Goal: Information Seeking & Learning: Learn about a topic

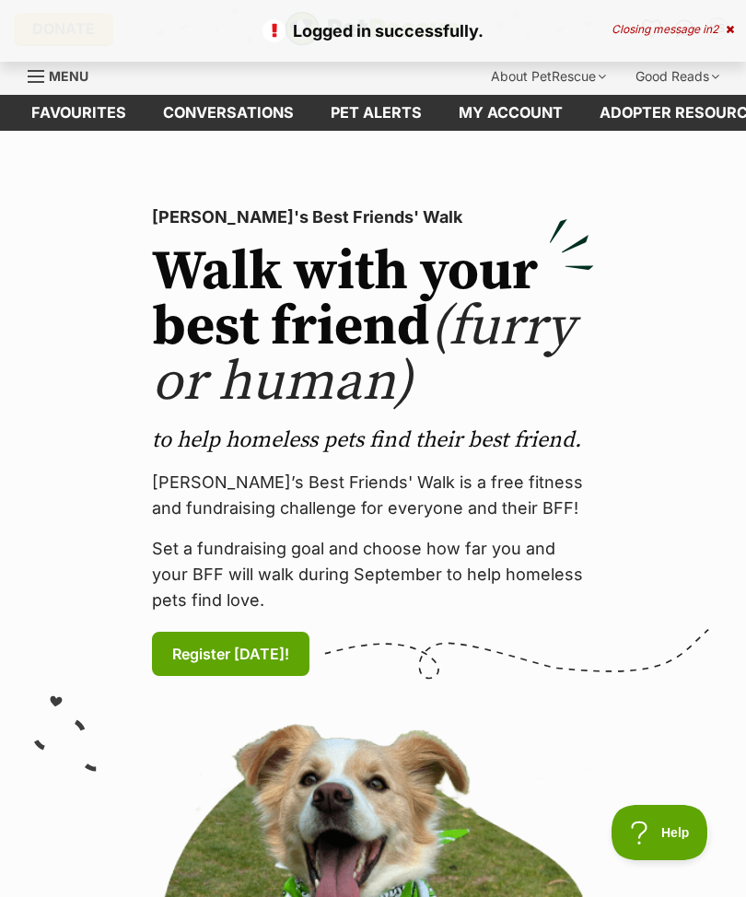
click at [77, 124] on link "Favourites" at bounding box center [79, 113] width 132 height 36
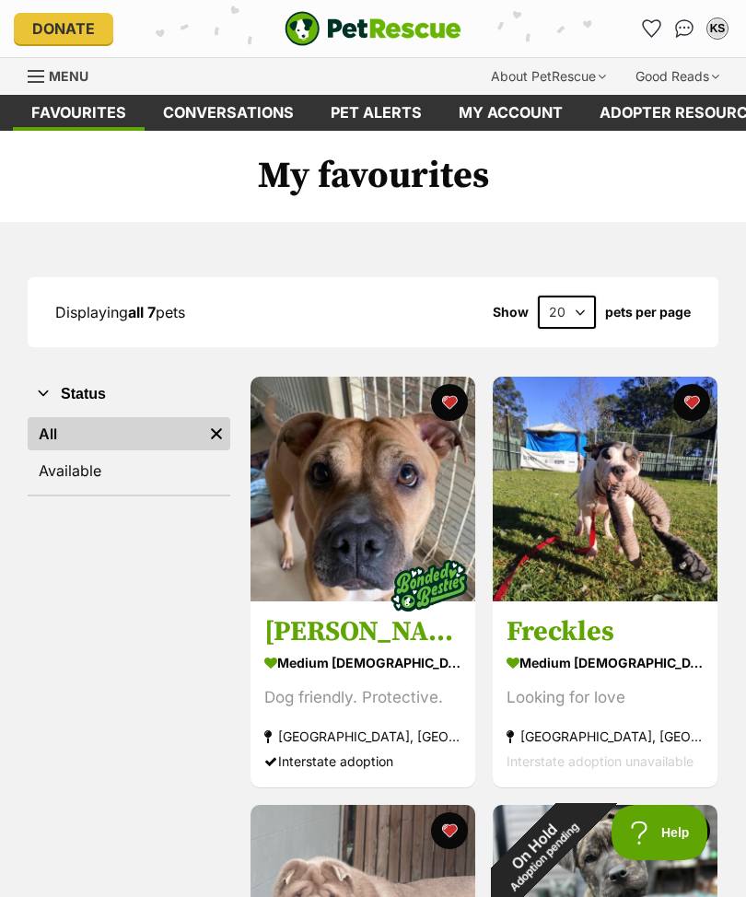
click at [42, 73] on div "Menu" at bounding box center [37, 76] width 18 height 15
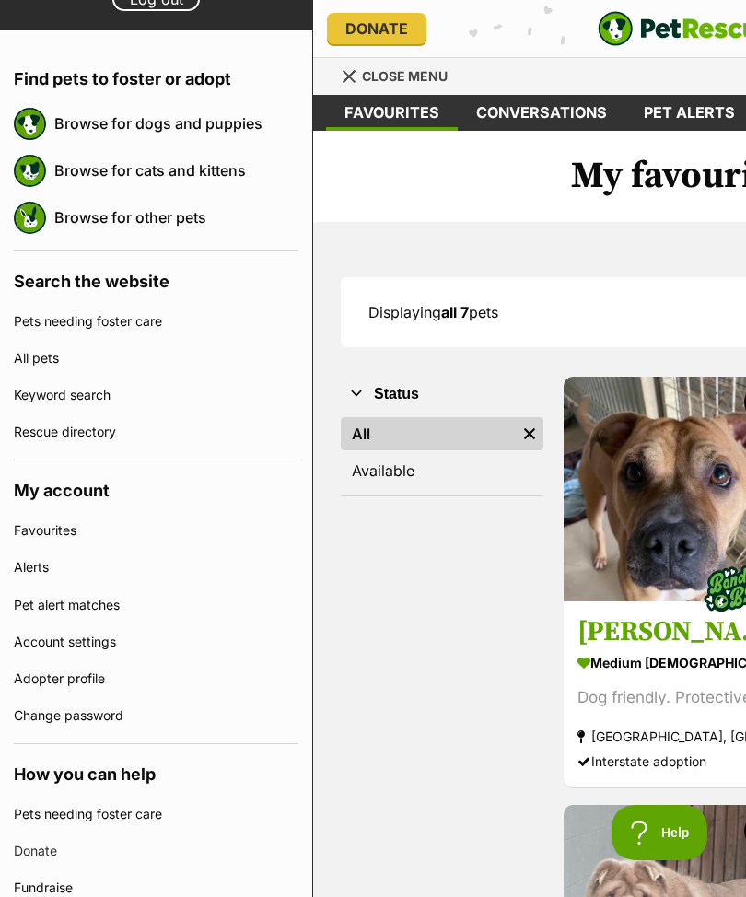
click at [31, 353] on link "All pets" at bounding box center [156, 358] width 285 height 37
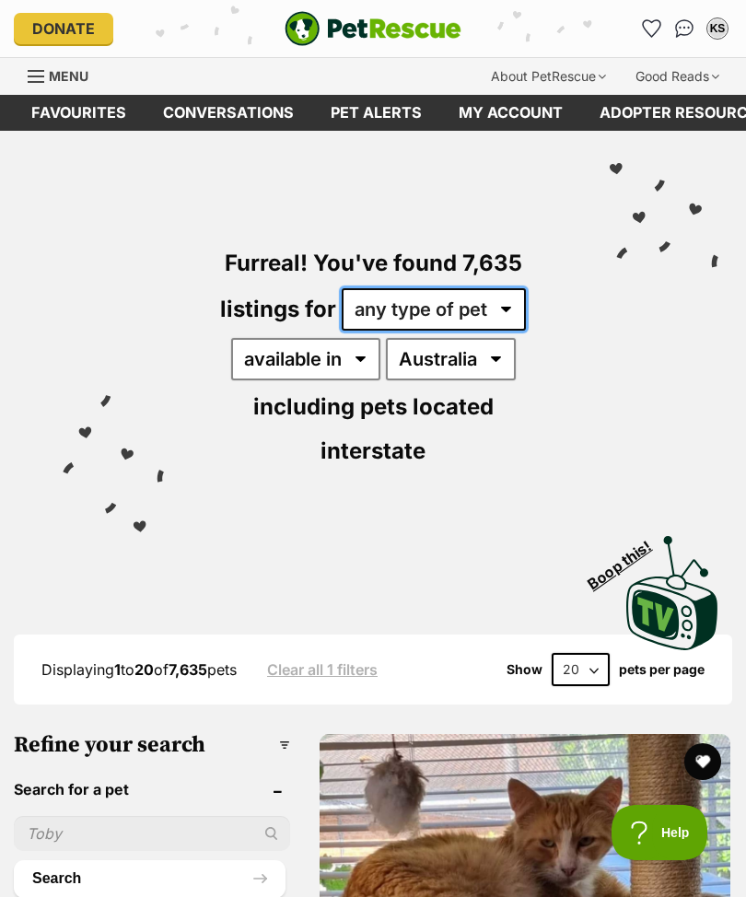
click at [506, 309] on select "any type of pet cats dogs other pets" at bounding box center [434, 309] width 184 height 42
select select "Dogs"
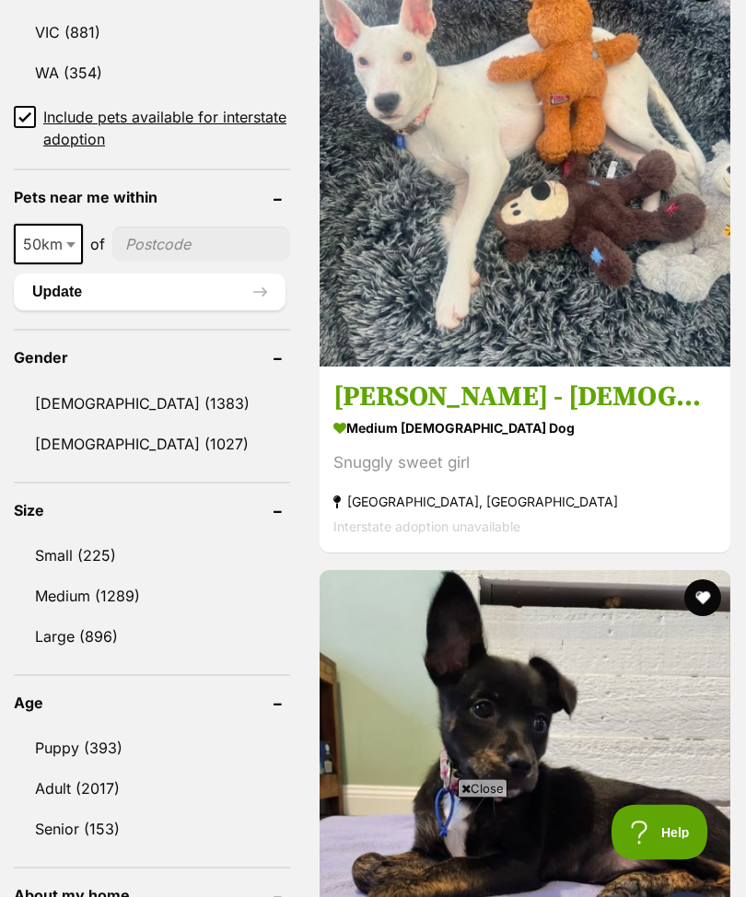
scroll to position [1393, 0]
click at [64, 583] on link "Medium (1289)" at bounding box center [152, 596] width 276 height 39
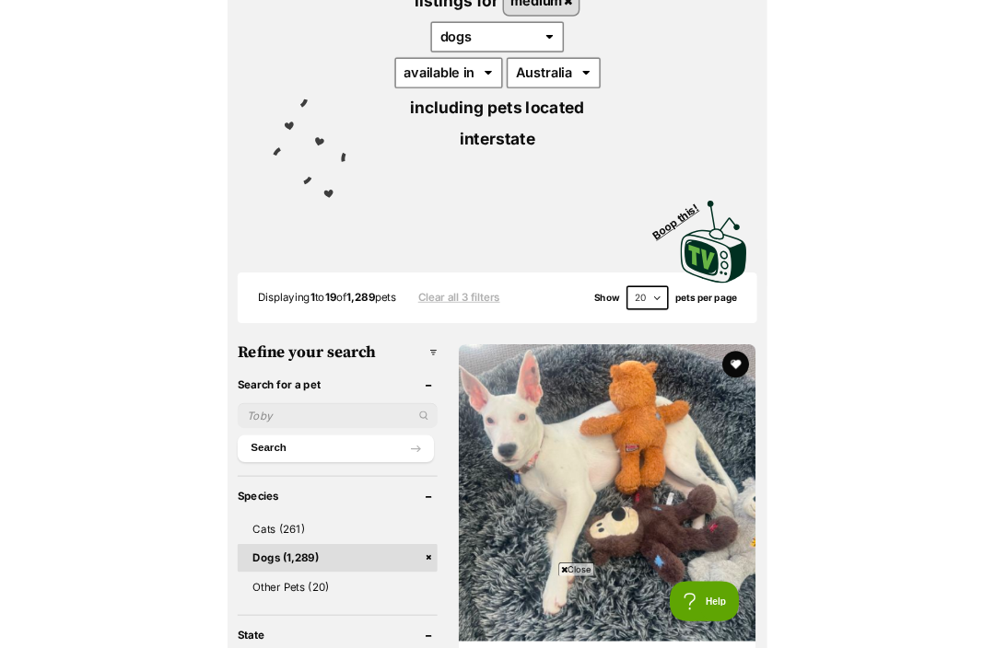
scroll to position [292, 0]
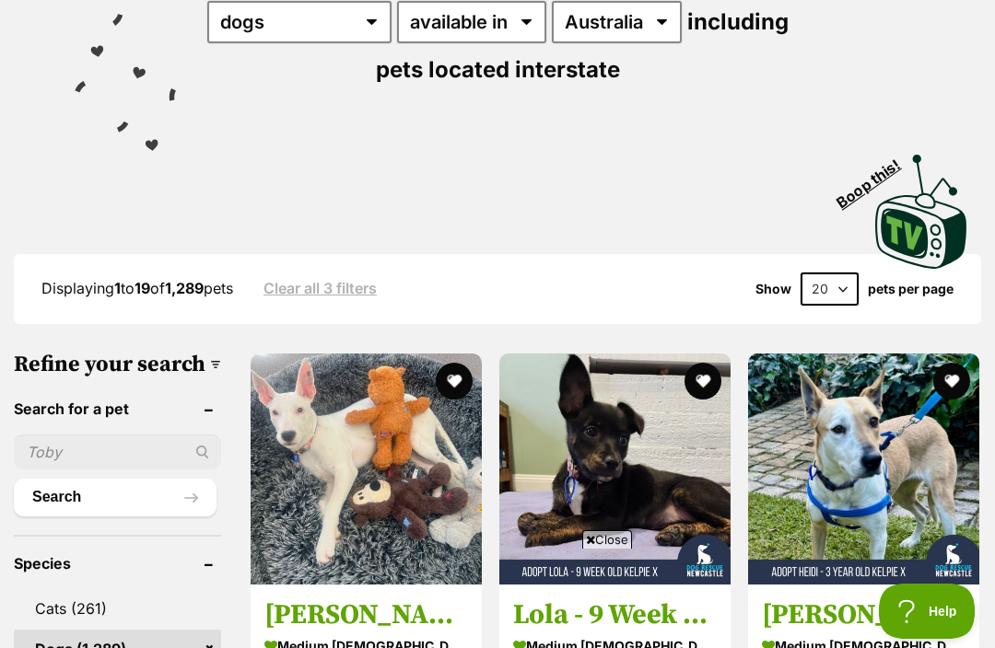
click at [745, 285] on select "20 40 60" at bounding box center [829, 289] width 58 height 33
select select "60"
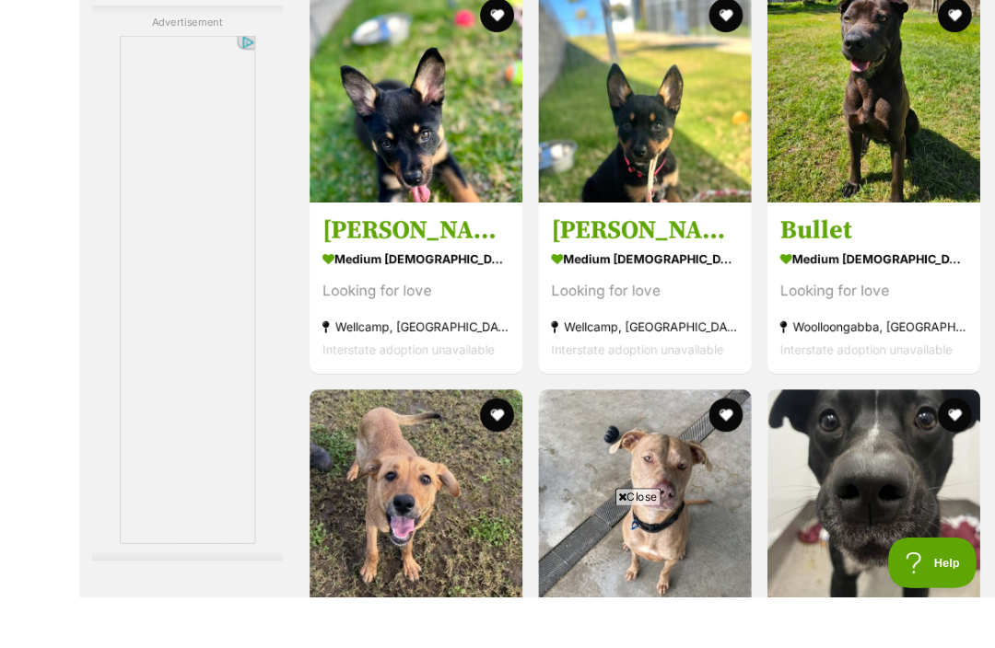
scroll to position [6814, 0]
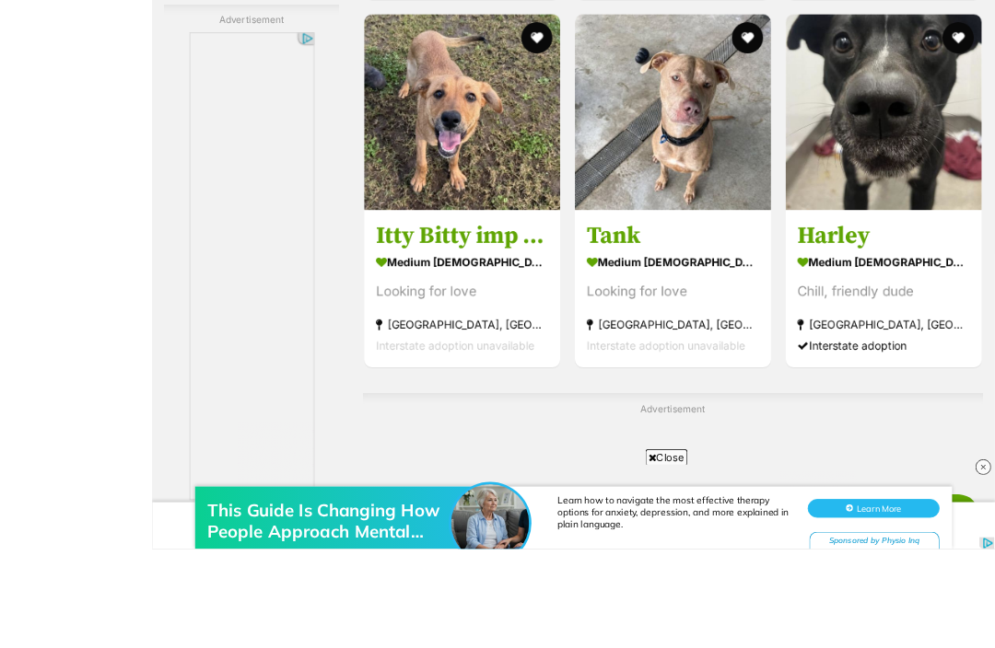
scroll to position [7266, 0]
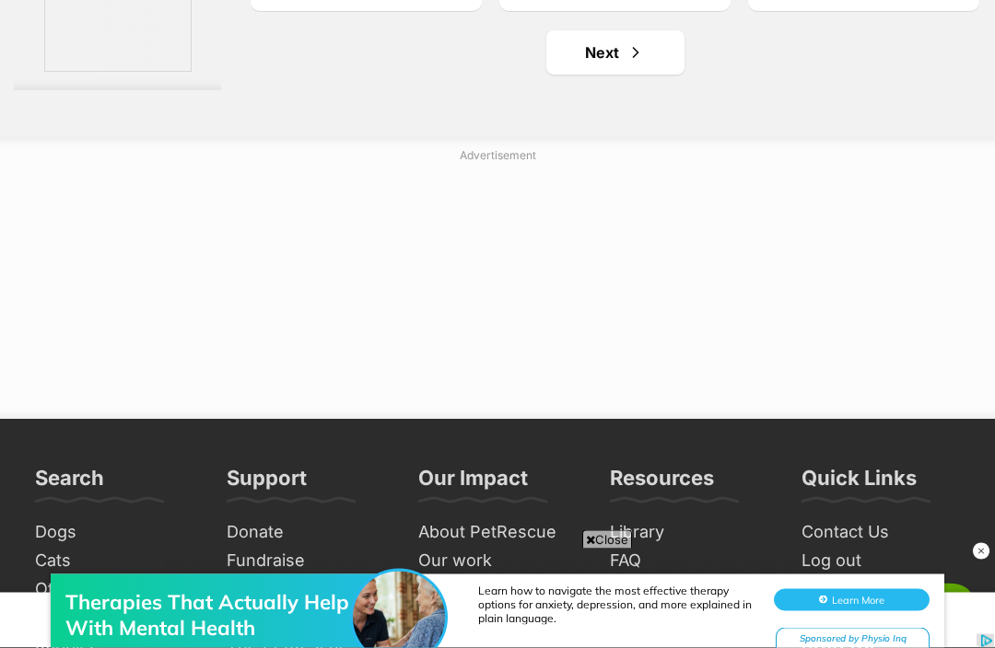
scroll to position [11774, 0]
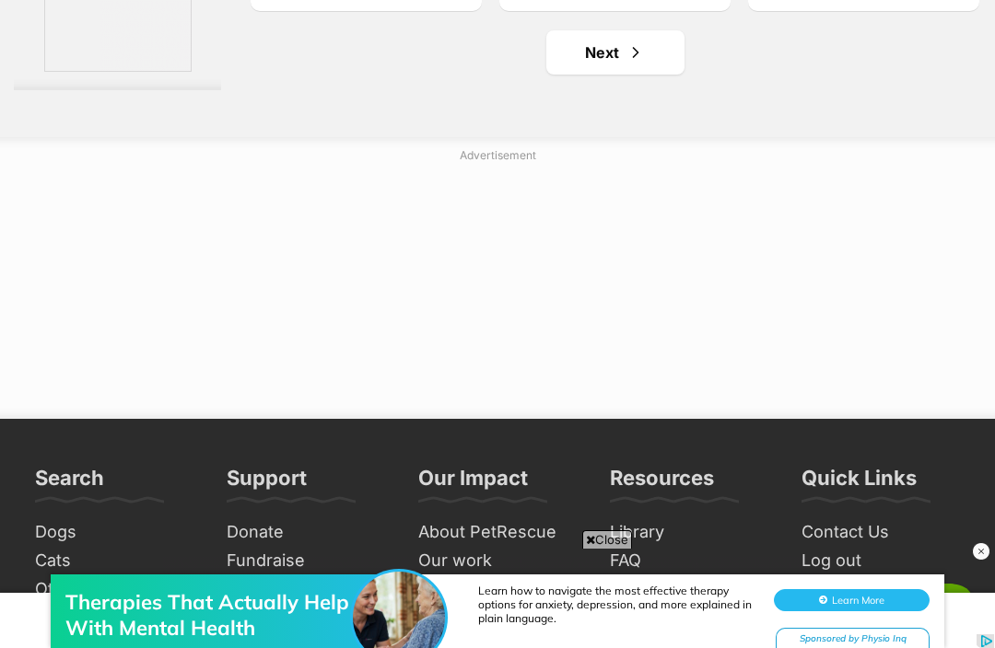
click at [626, 64] on span "Next page" at bounding box center [635, 52] width 18 height 22
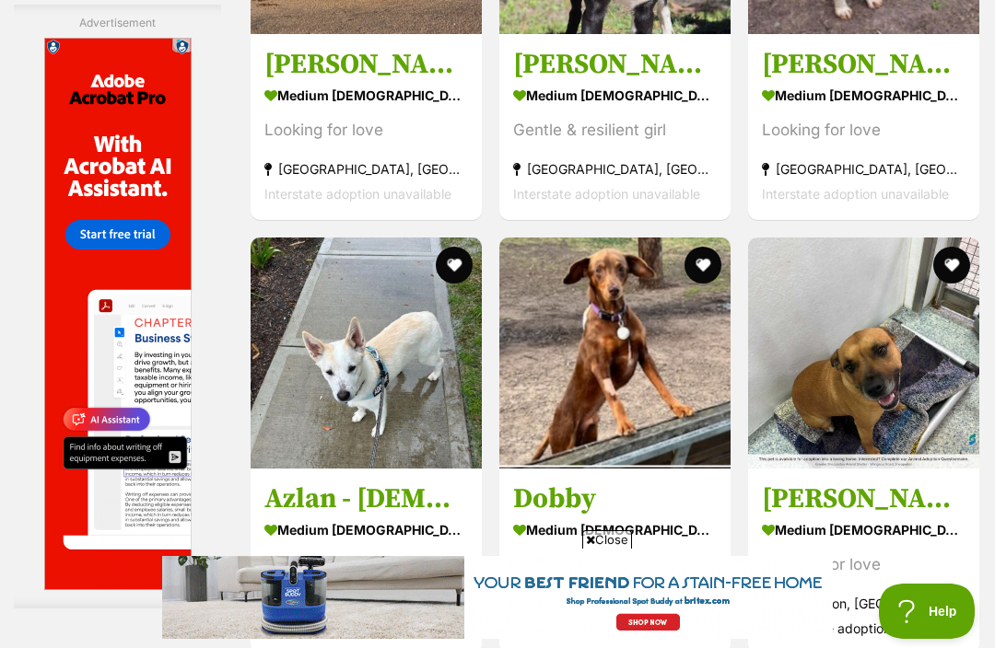
scroll to position [5022, 0]
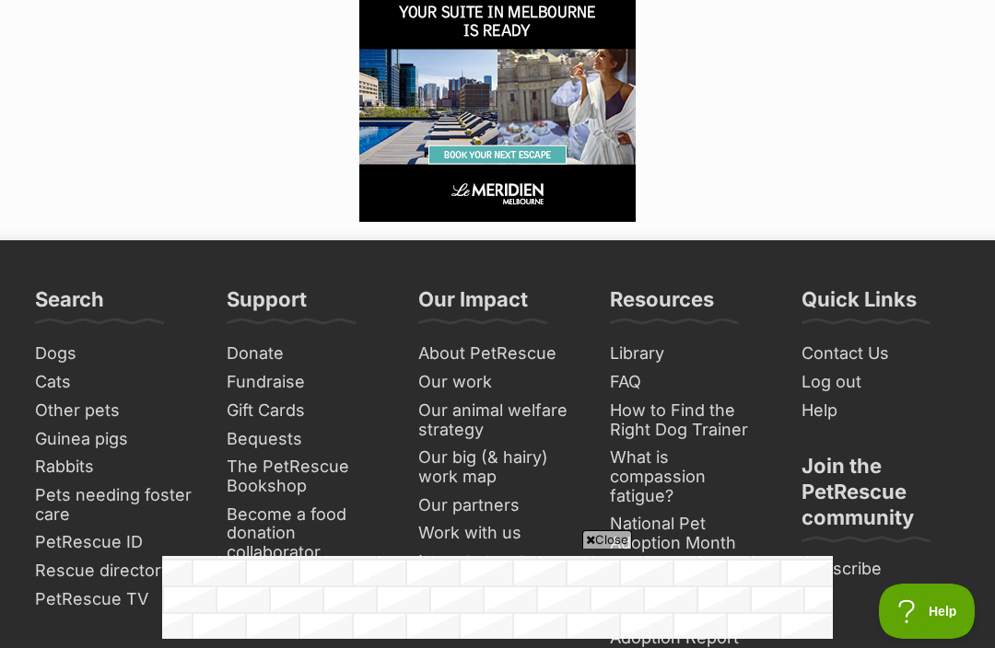
scroll to position [11072, 0]
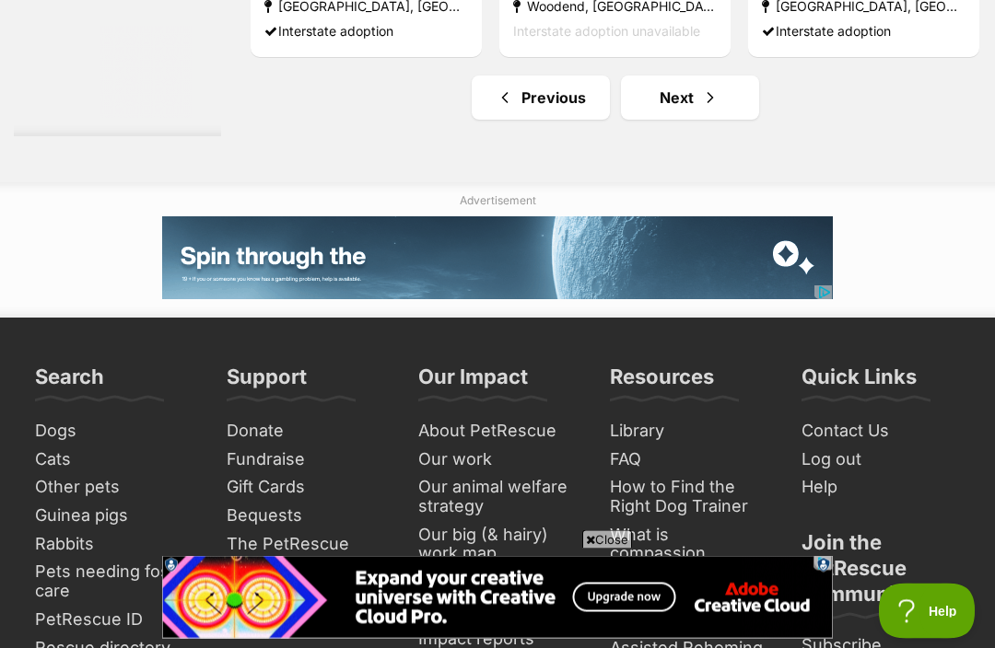
scroll to position [11040, 0]
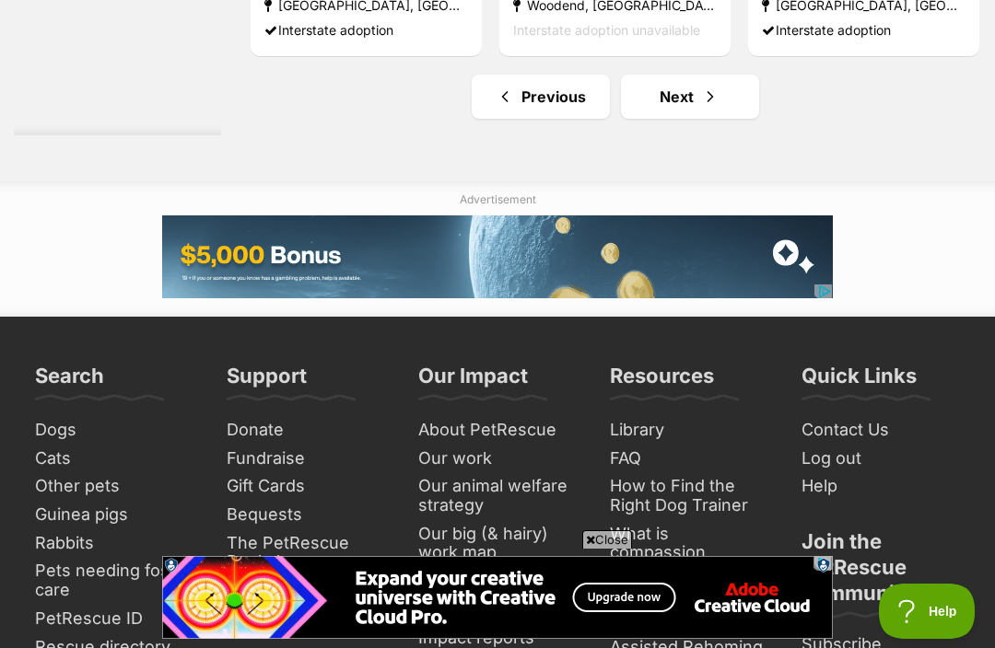
click at [701, 108] on span "Next page" at bounding box center [710, 97] width 18 height 22
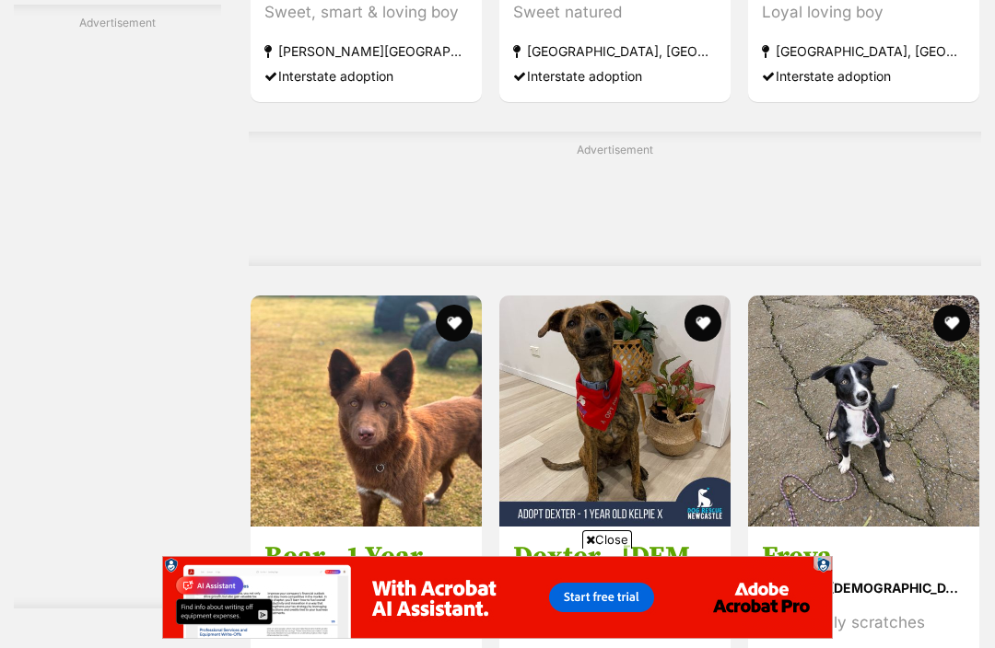
scroll to position [9746, 0]
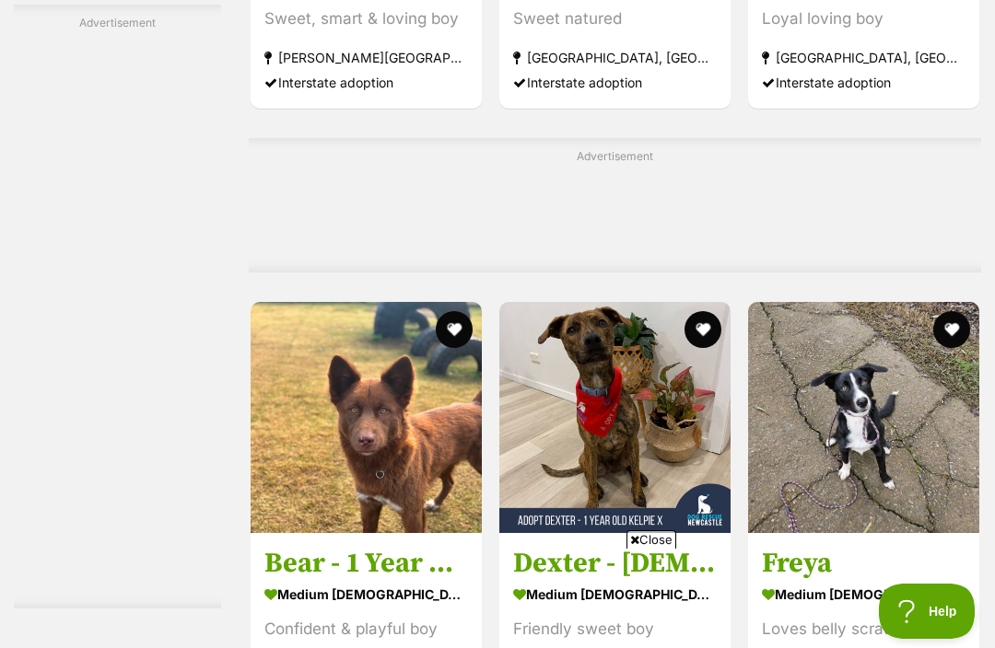
scroll to position [0, 0]
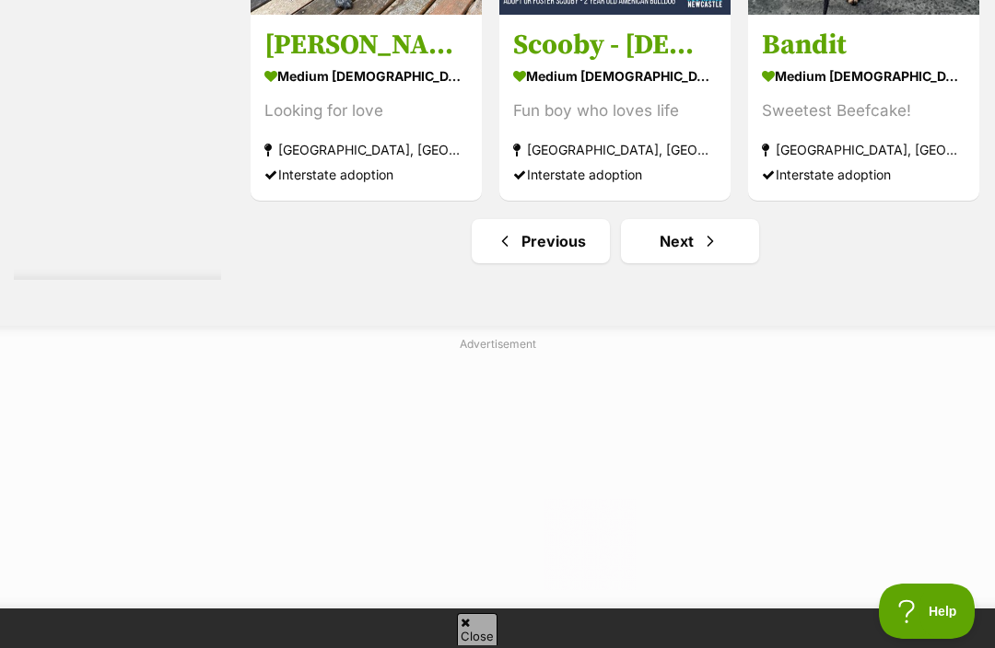
scroll to position [10622, 0]
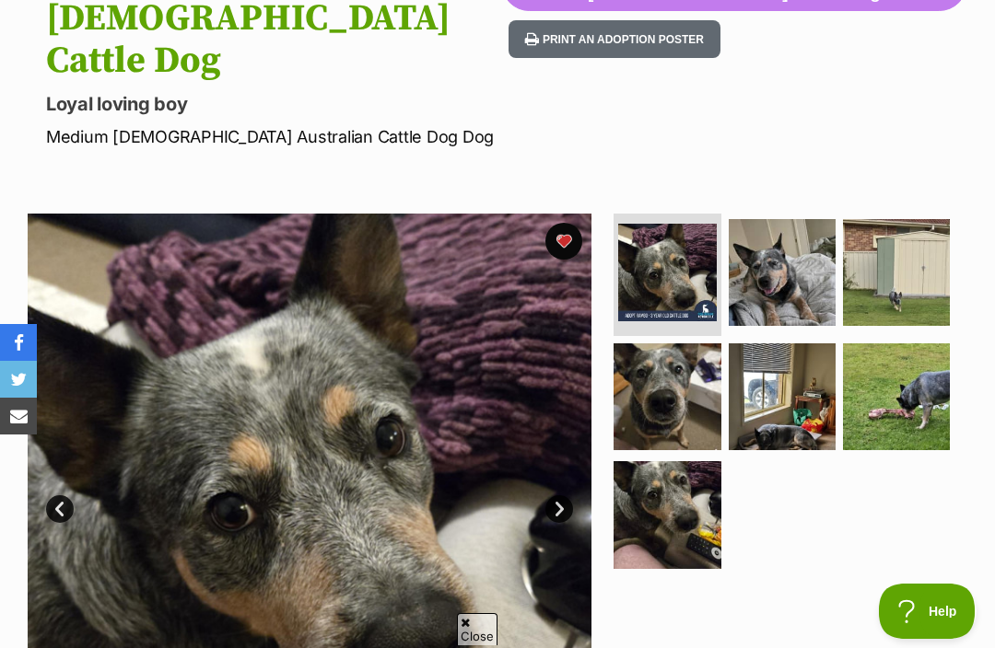
click at [798, 219] on img at bounding box center [781, 272] width 107 height 107
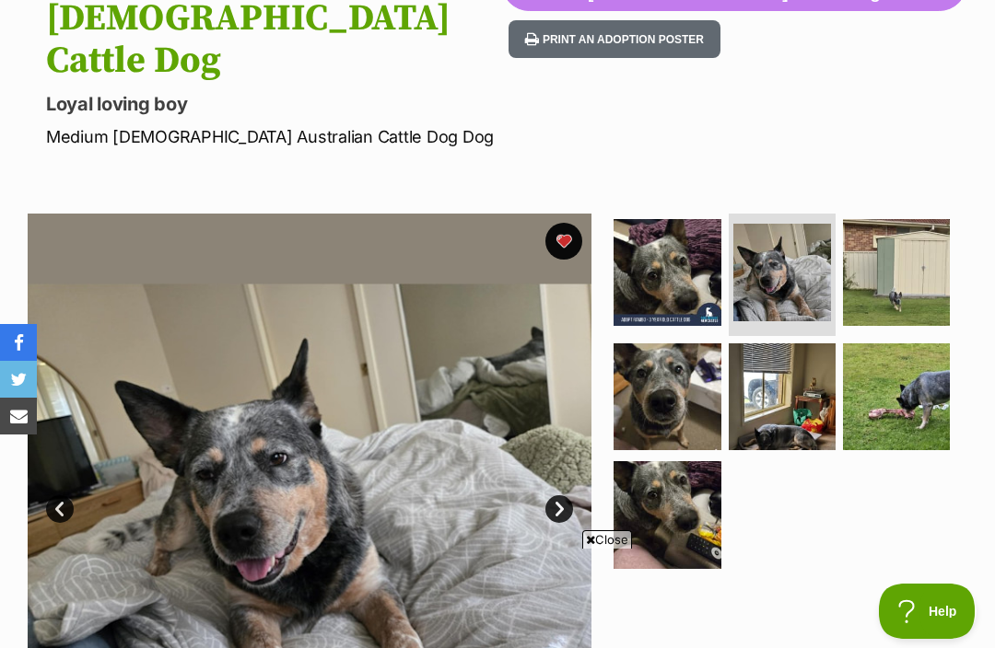
click at [556, 495] on link "Next" at bounding box center [559, 509] width 28 height 28
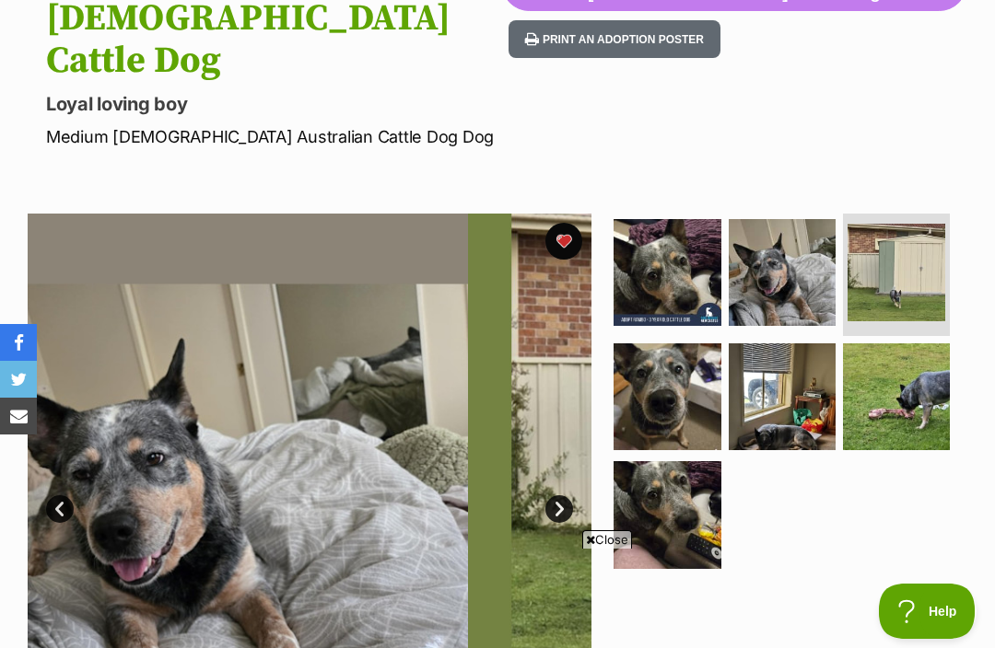
click at [672, 344] on img at bounding box center [666, 397] width 107 height 107
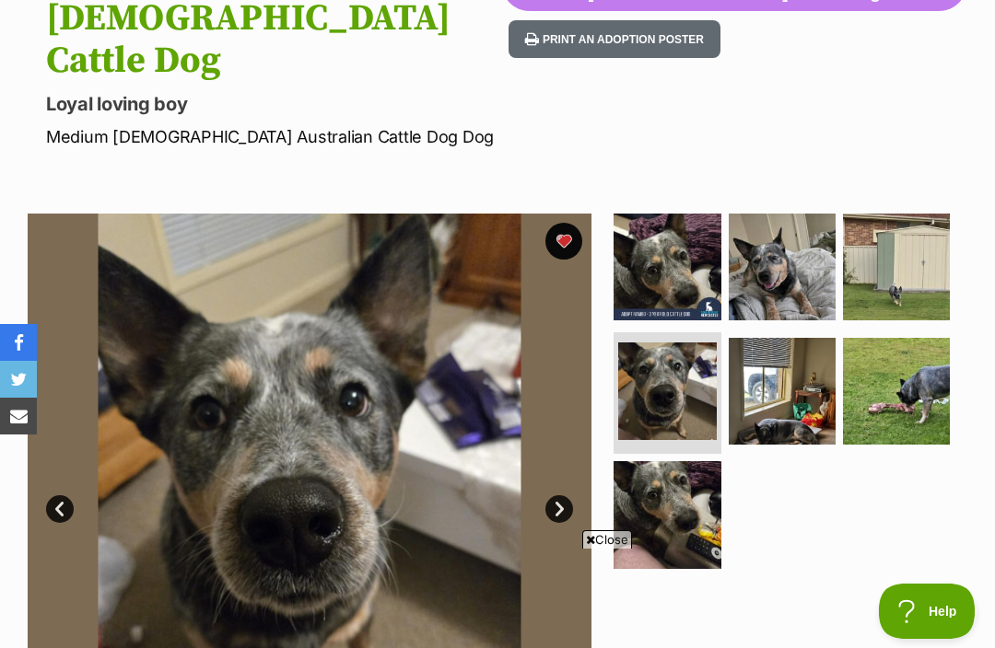
click at [899, 338] on img at bounding box center [896, 391] width 107 height 107
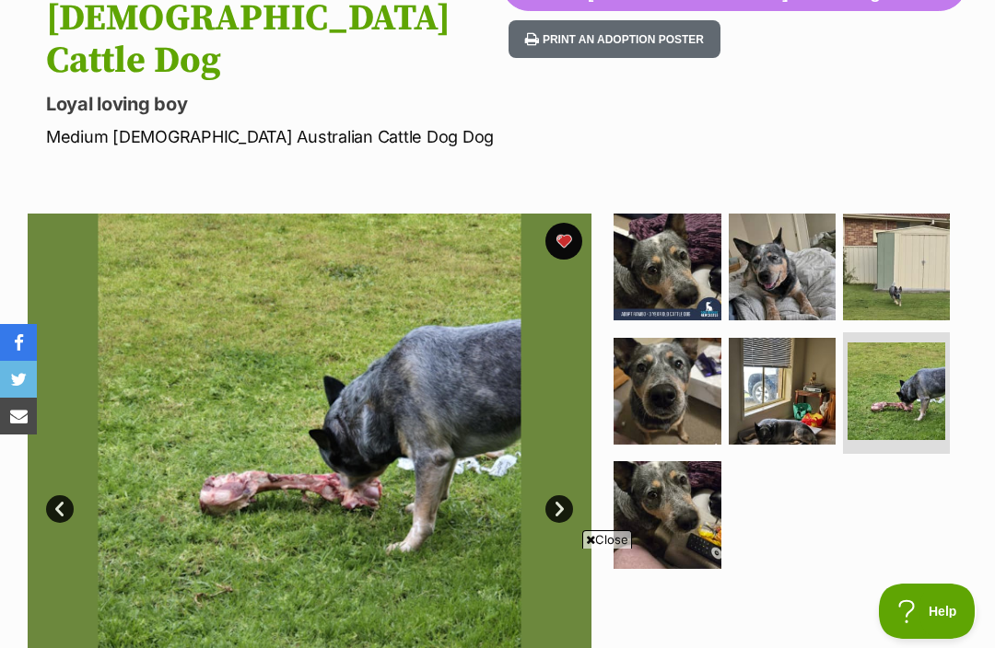
click at [903, 214] on img at bounding box center [896, 267] width 107 height 107
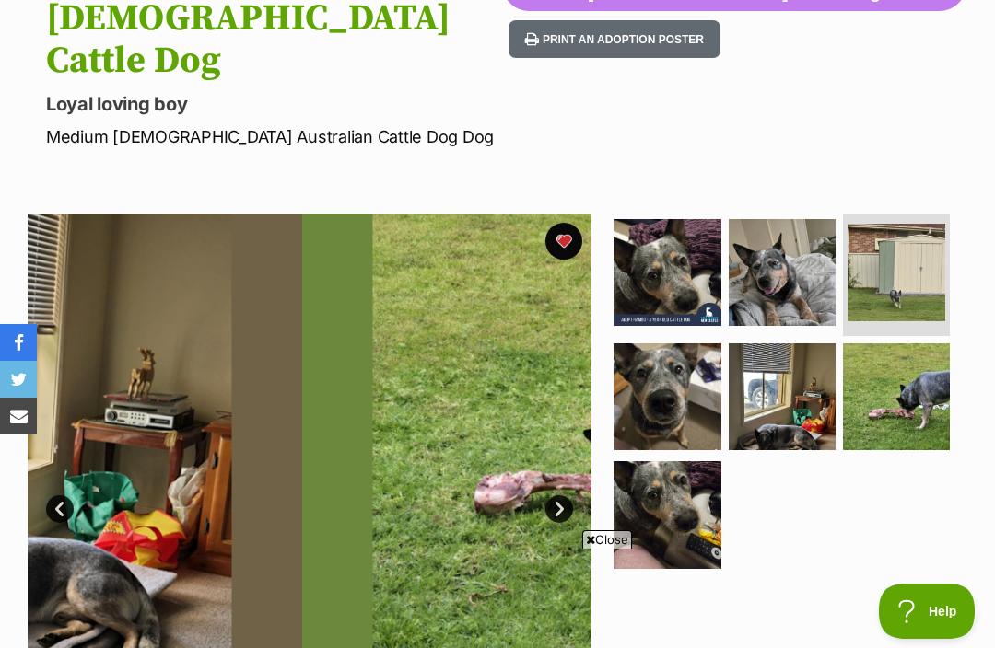
click at [906, 224] on img at bounding box center [896, 273] width 98 height 98
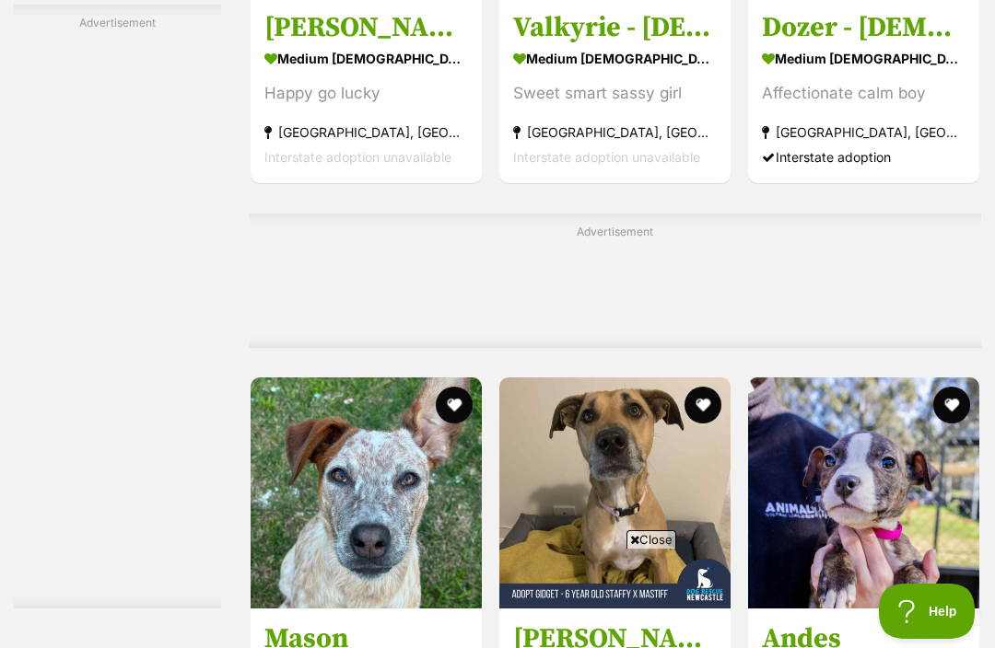
scroll to position [8626, 0]
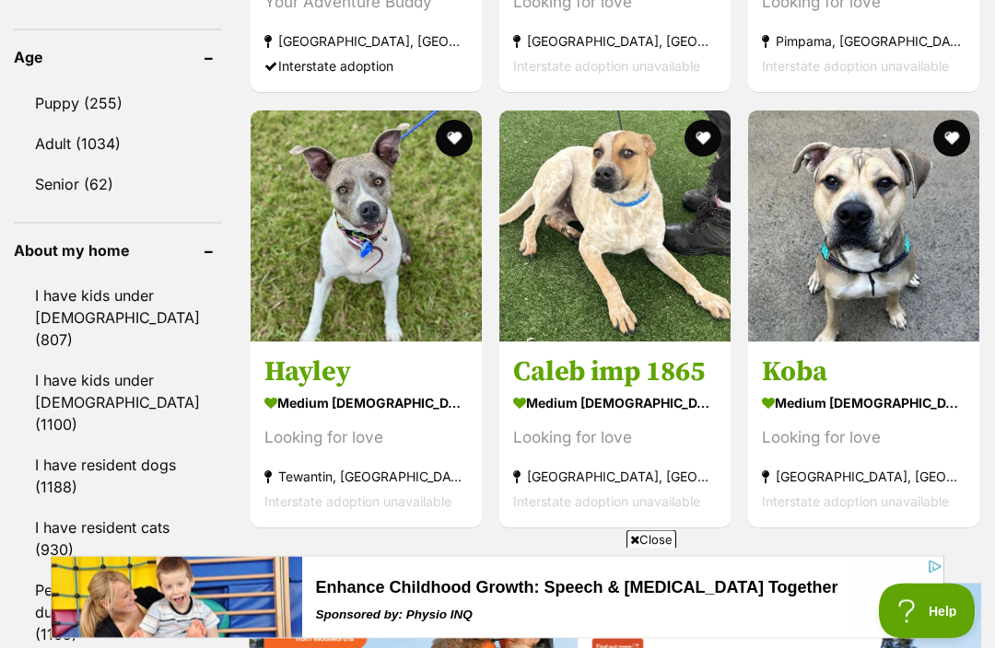
scroll to position [2016, 0]
click at [950, 157] on button "favourite" at bounding box center [951, 138] width 37 height 37
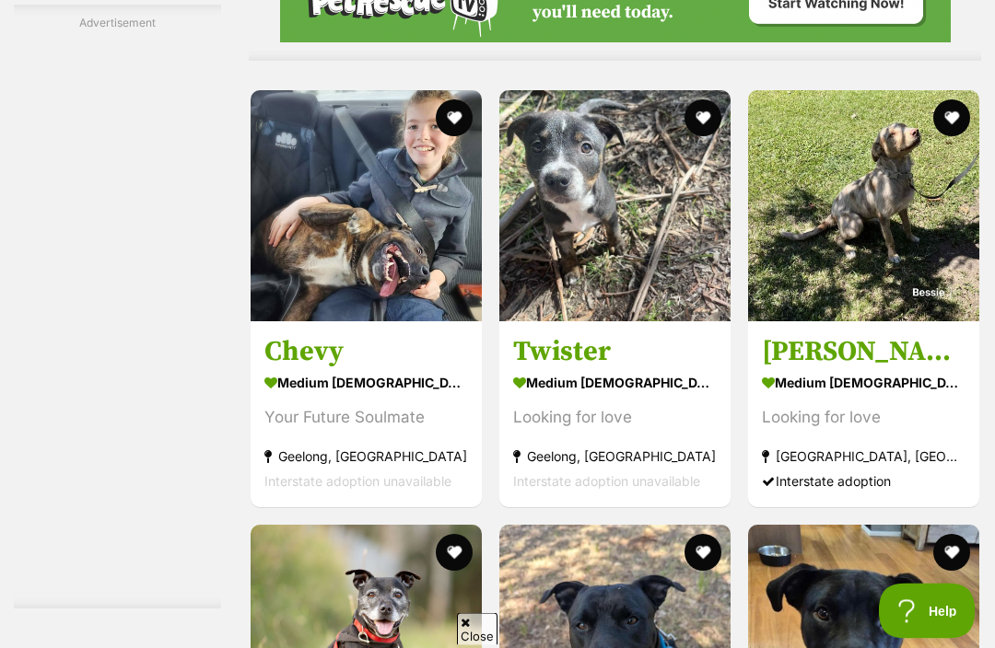
scroll to position [3678, 0]
click at [925, 313] on img at bounding box center [863, 205] width 231 height 231
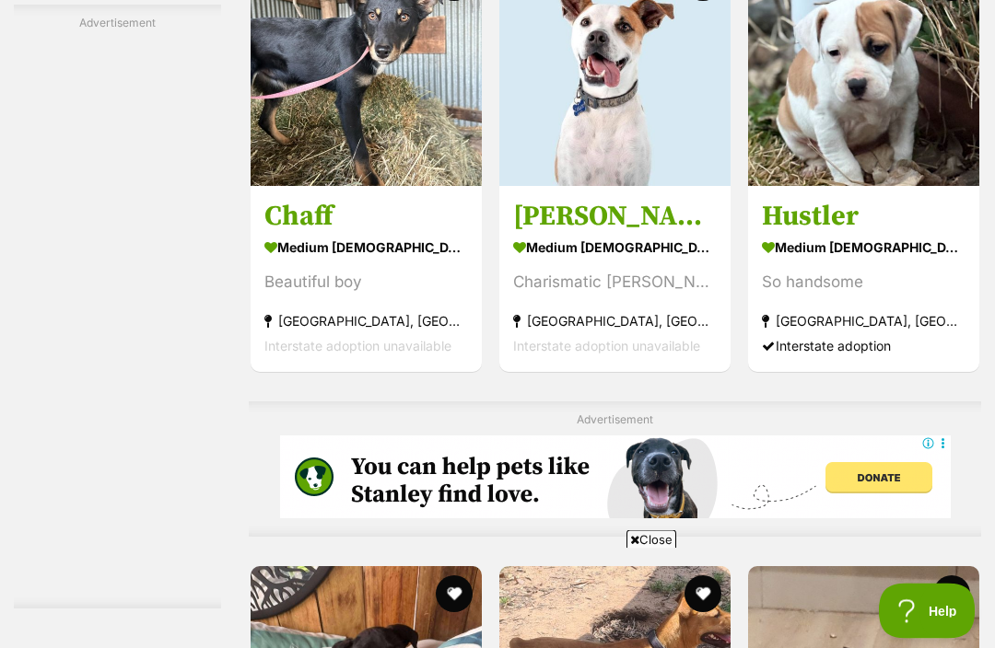
scroll to position [5297, 0]
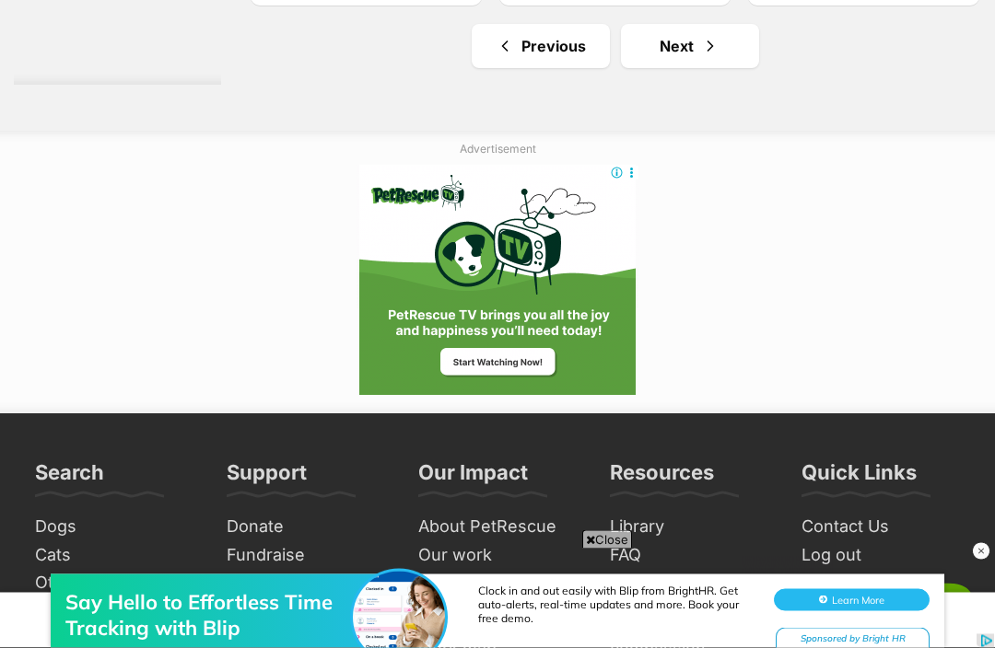
scroll to position [10895, 0]
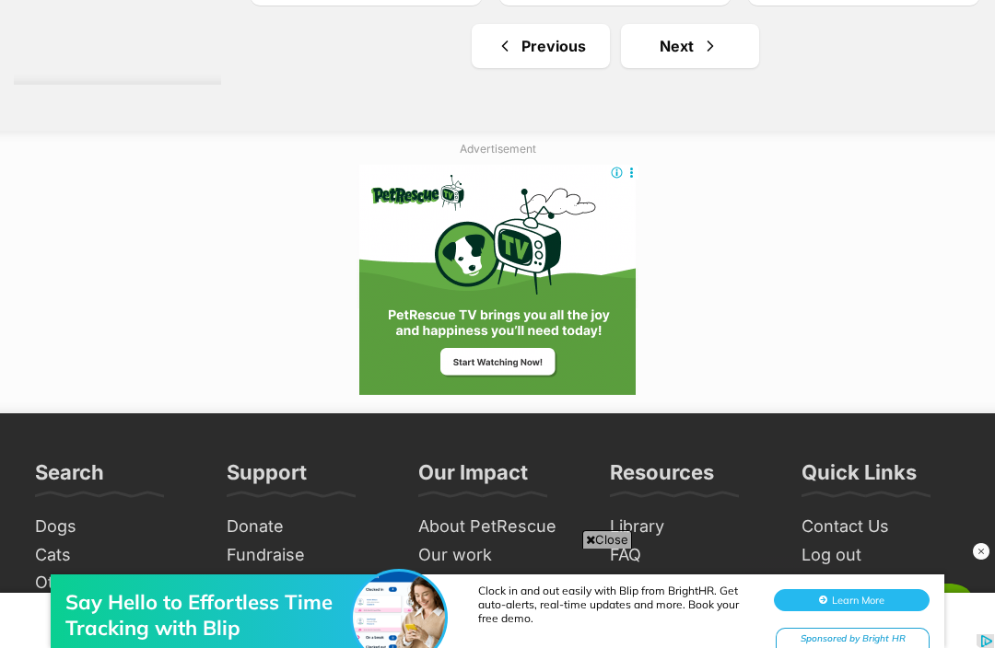
click at [667, 68] on link "Next" at bounding box center [690, 46] width 138 height 44
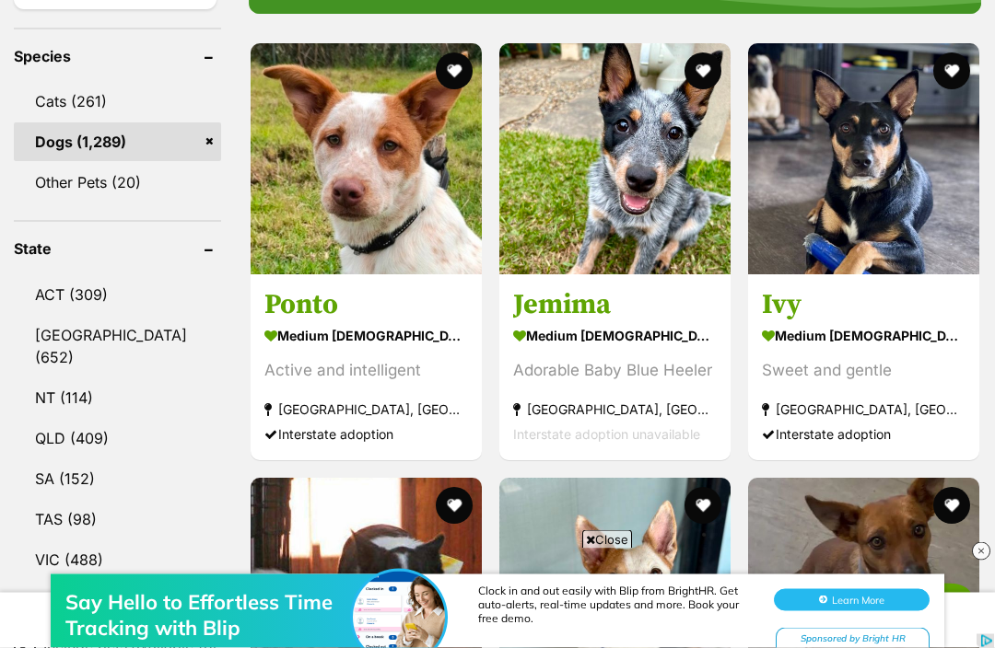
scroll to position [799, 0]
click at [686, 67] on button "favourite" at bounding box center [702, 70] width 37 height 37
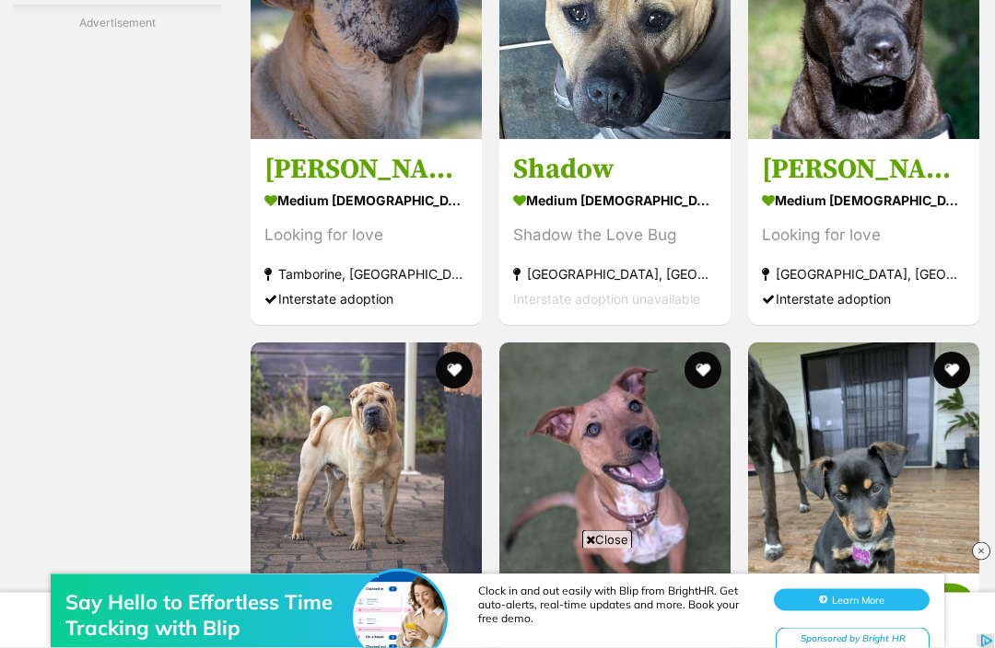
scroll to position [0, 0]
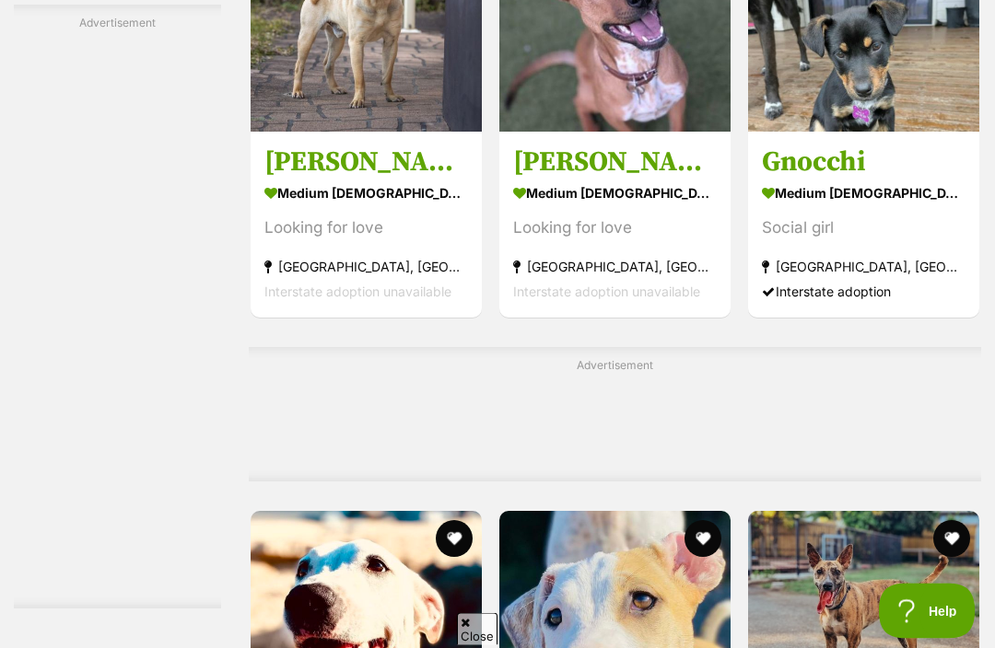
scroll to position [6594, 0]
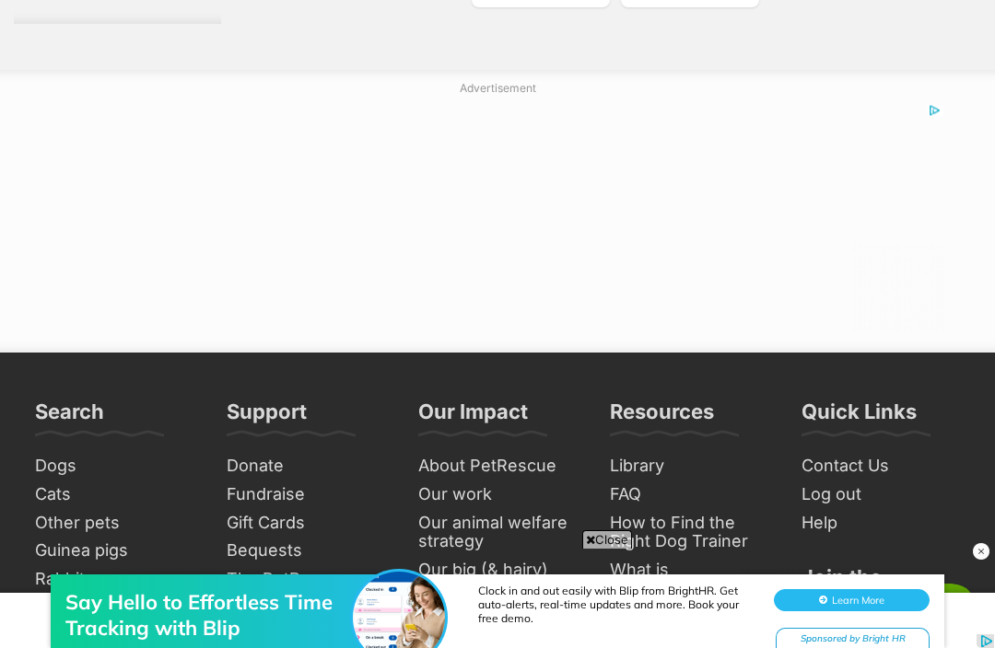
scroll to position [11147, 0]
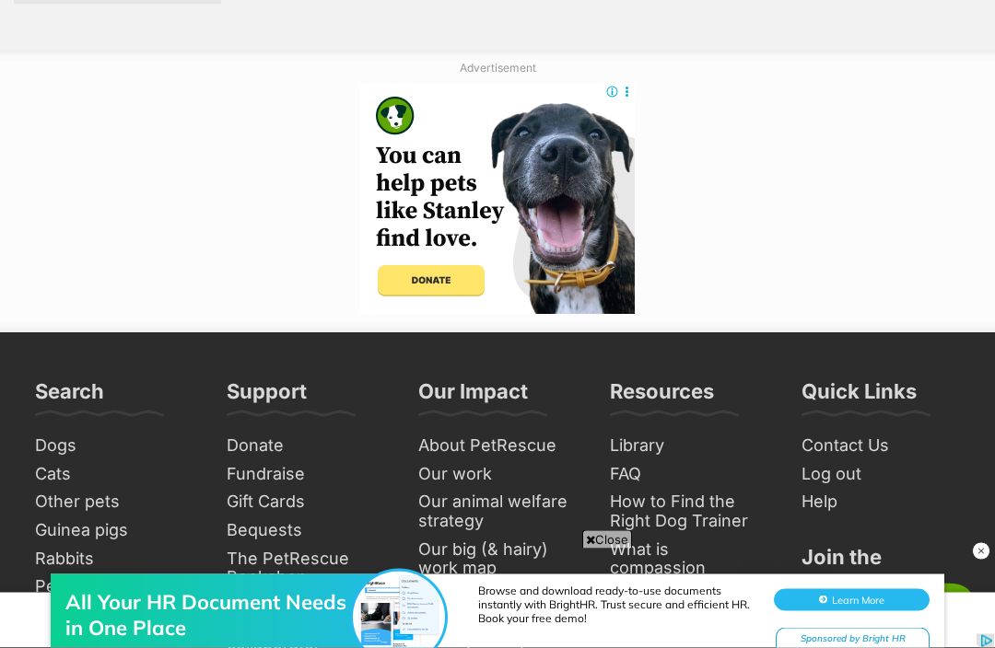
scroll to position [10976, 0]
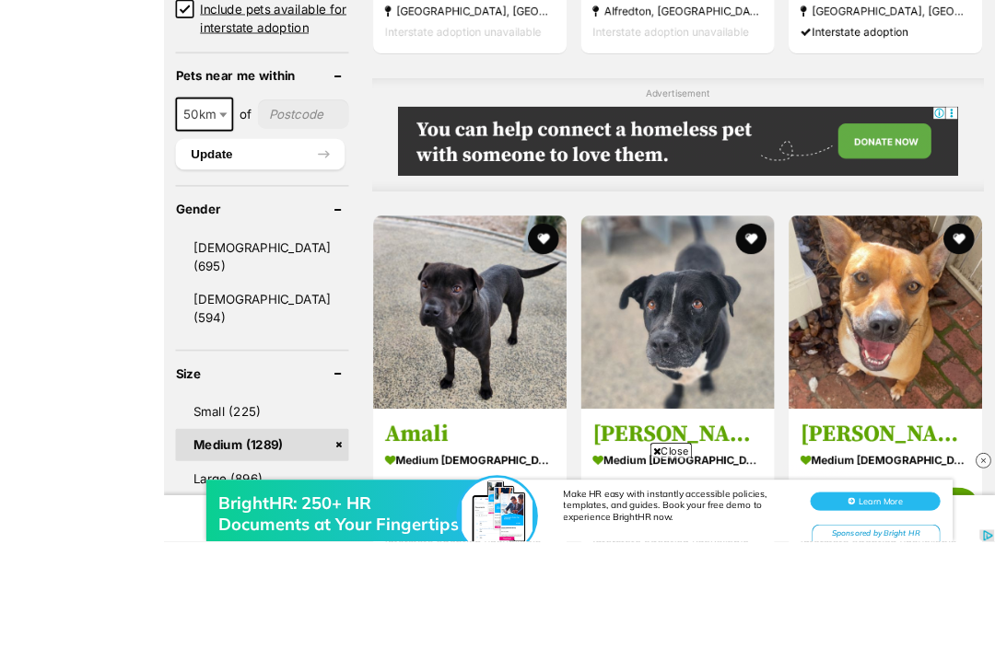
scroll to position [1566, 0]
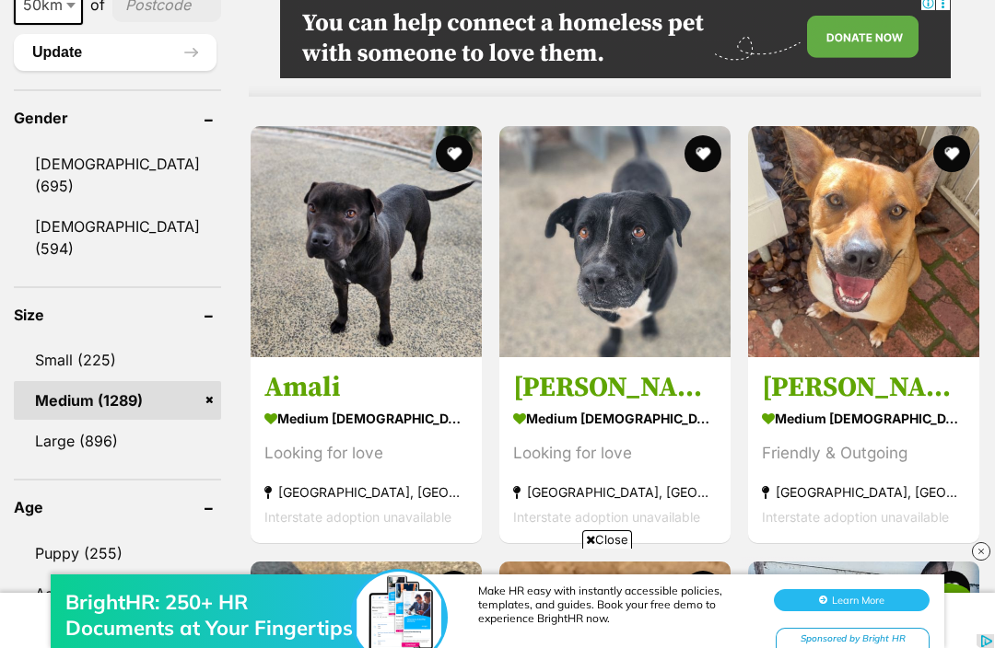
click at [436, 172] on button "favourite" at bounding box center [454, 153] width 37 height 37
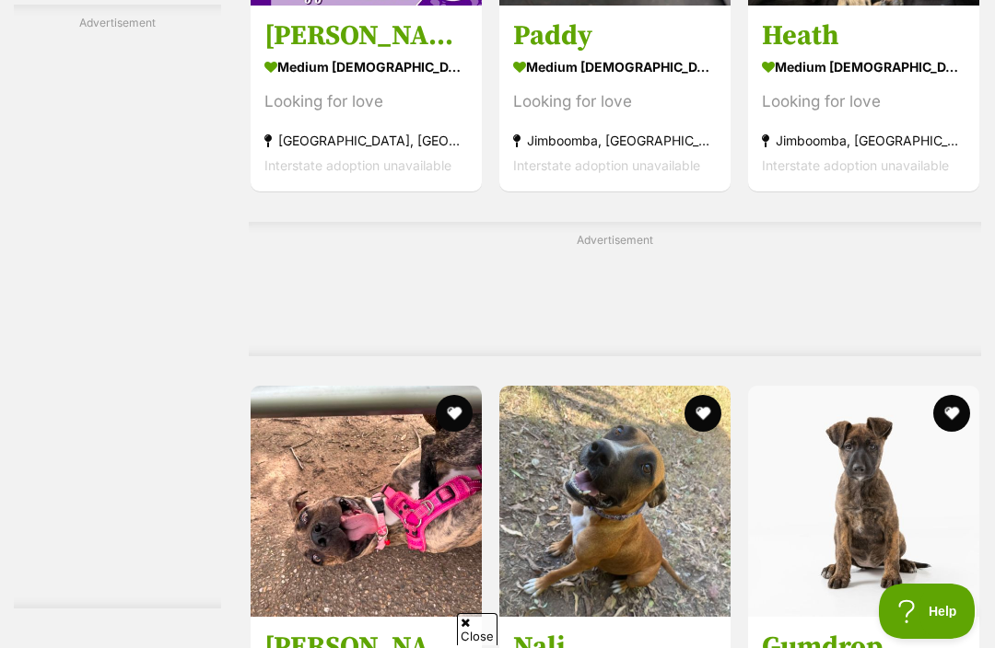
scroll to position [8623, 0]
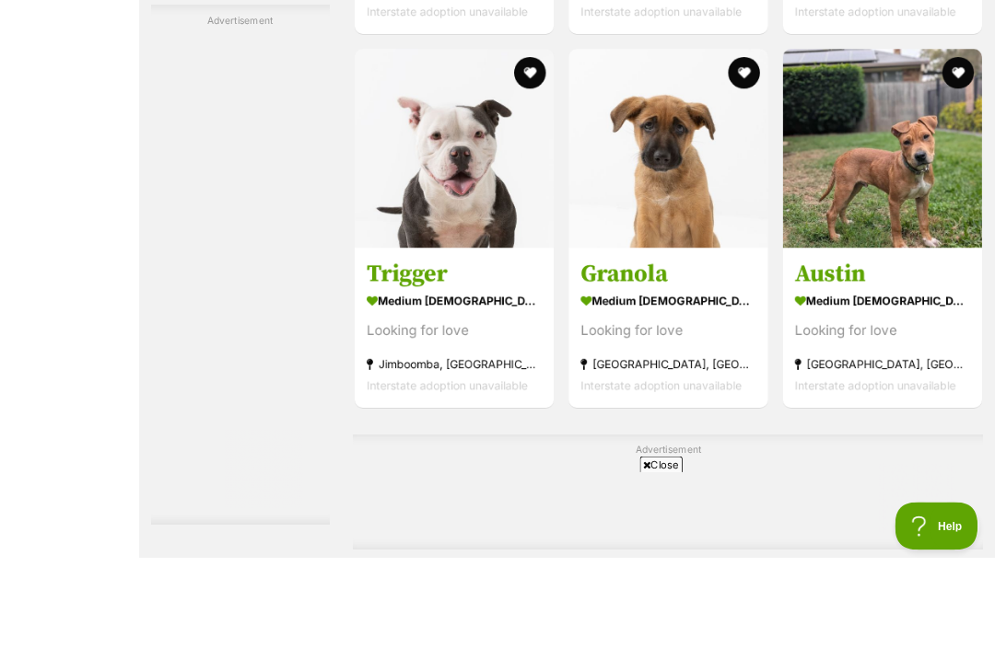
scroll to position [9562, 0]
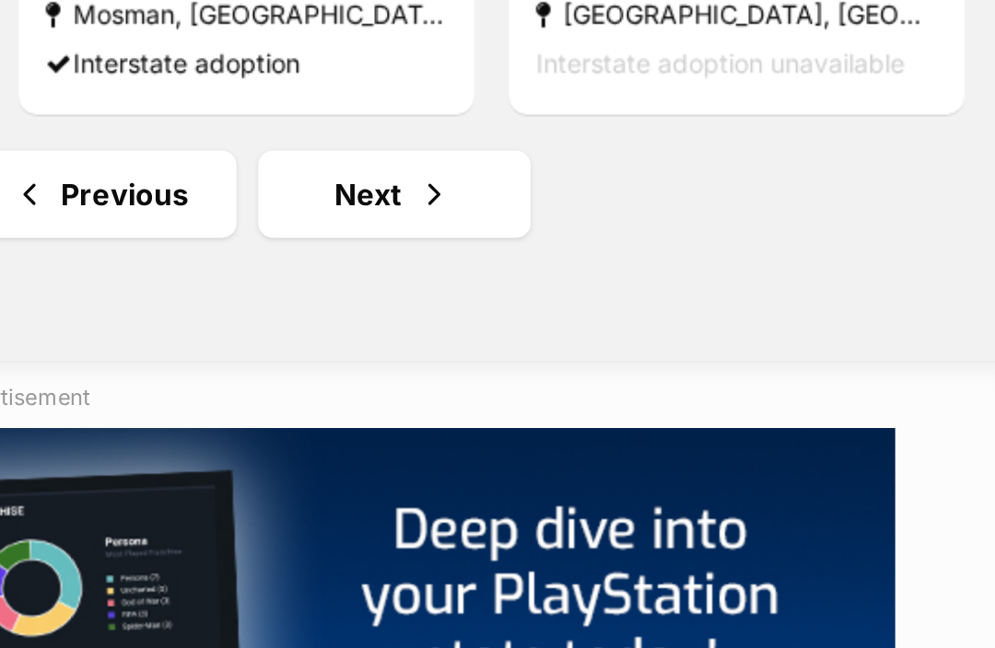
scroll to position [10842, 0]
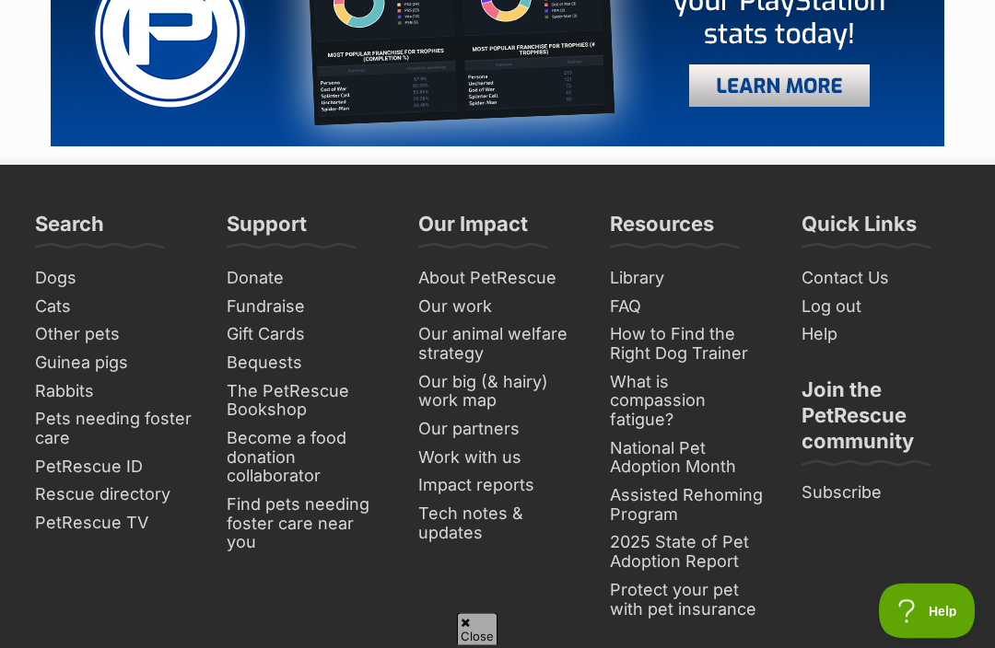
scroll to position [11145, 0]
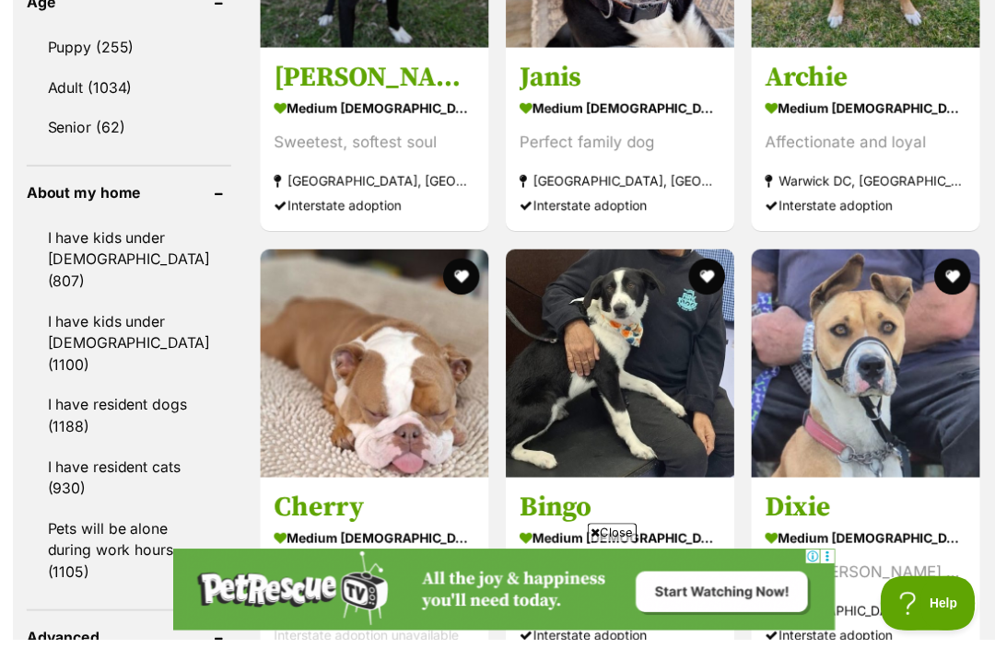
scroll to position [2148, 0]
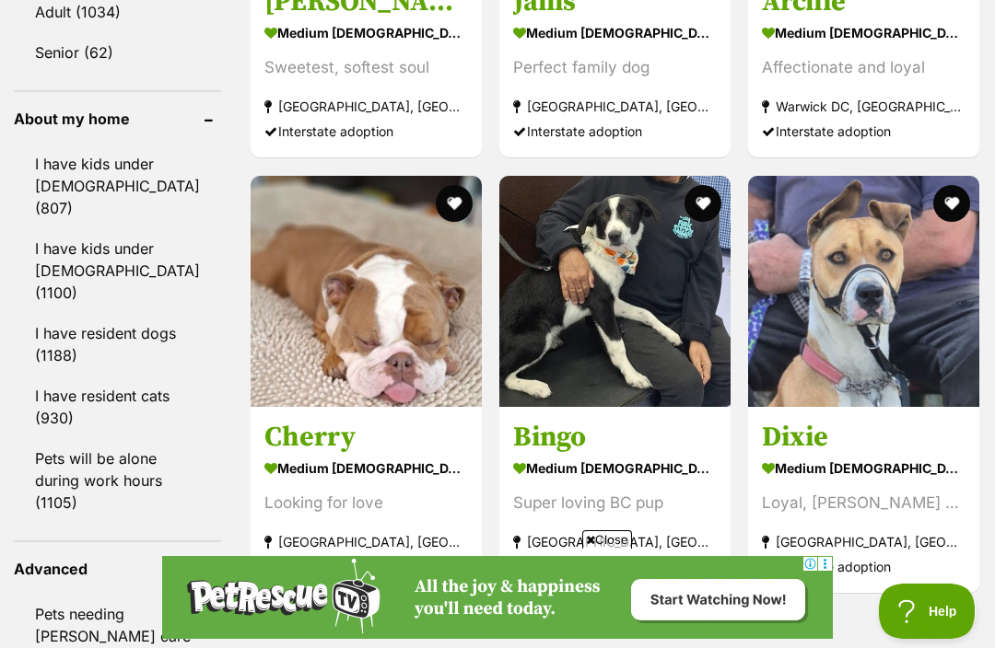
click at [430, 247] on img at bounding box center [365, 291] width 231 height 231
click at [436, 199] on button "favourite" at bounding box center [454, 203] width 37 height 37
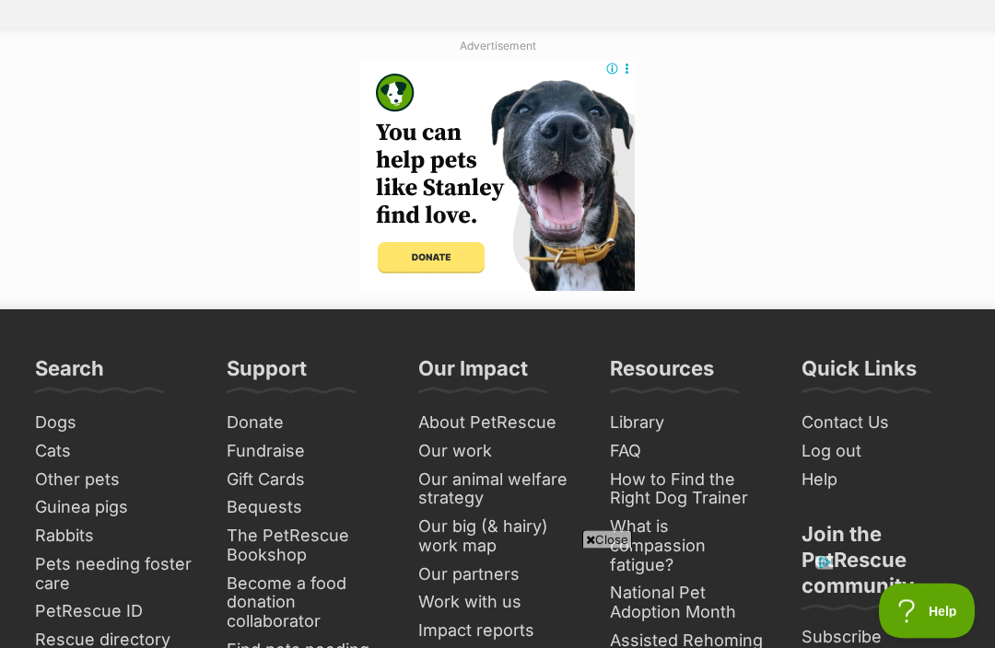
scroll to position [11193, 0]
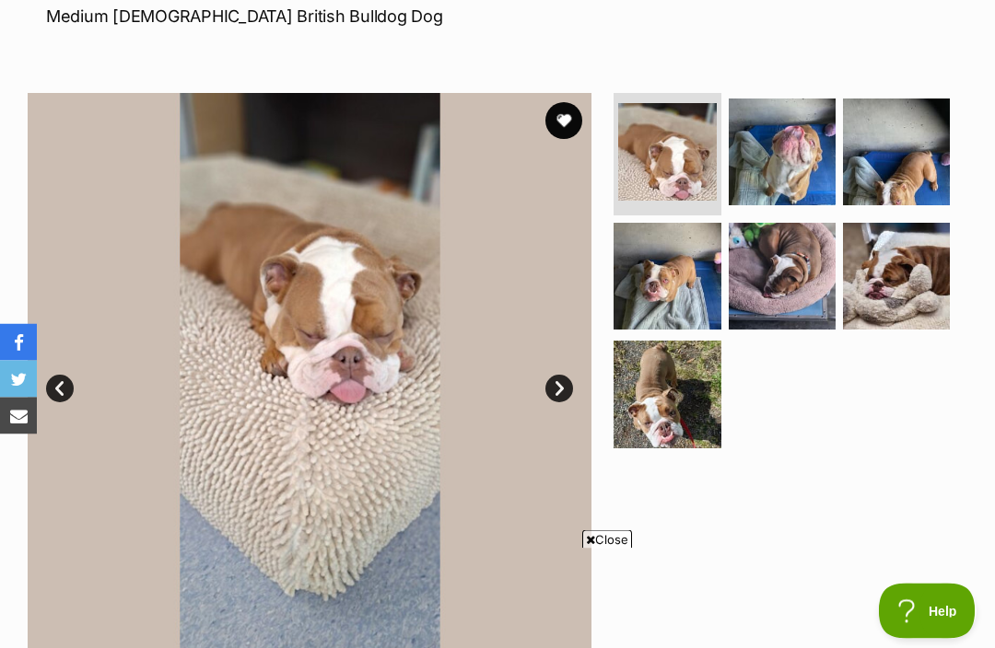
scroll to position [290, 0]
click at [792, 155] on img at bounding box center [781, 152] width 107 height 107
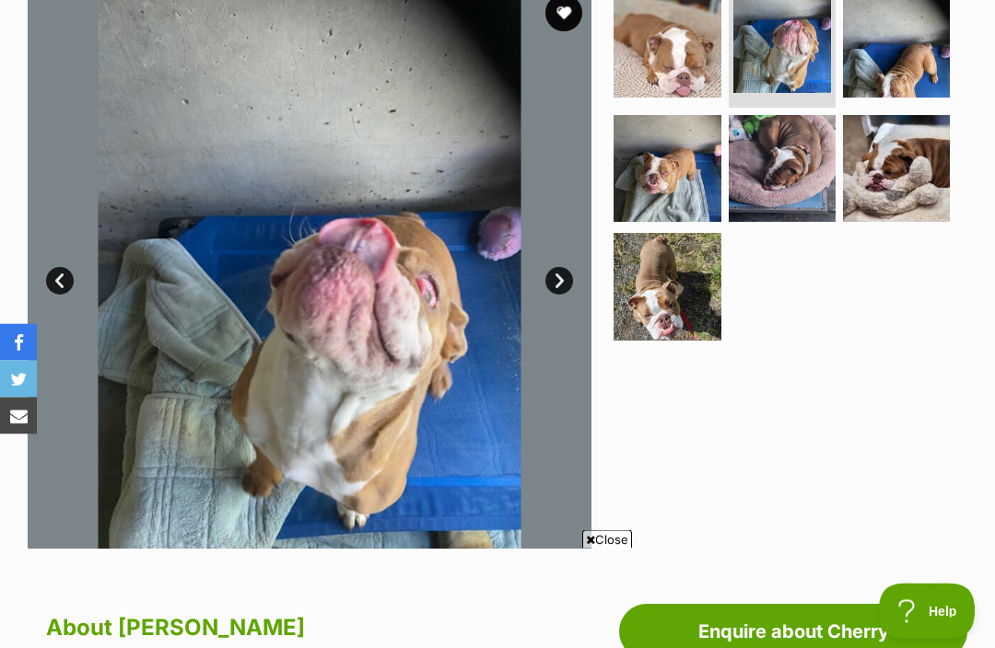
scroll to position [398, 0]
click at [896, 58] on img at bounding box center [896, 44] width 107 height 107
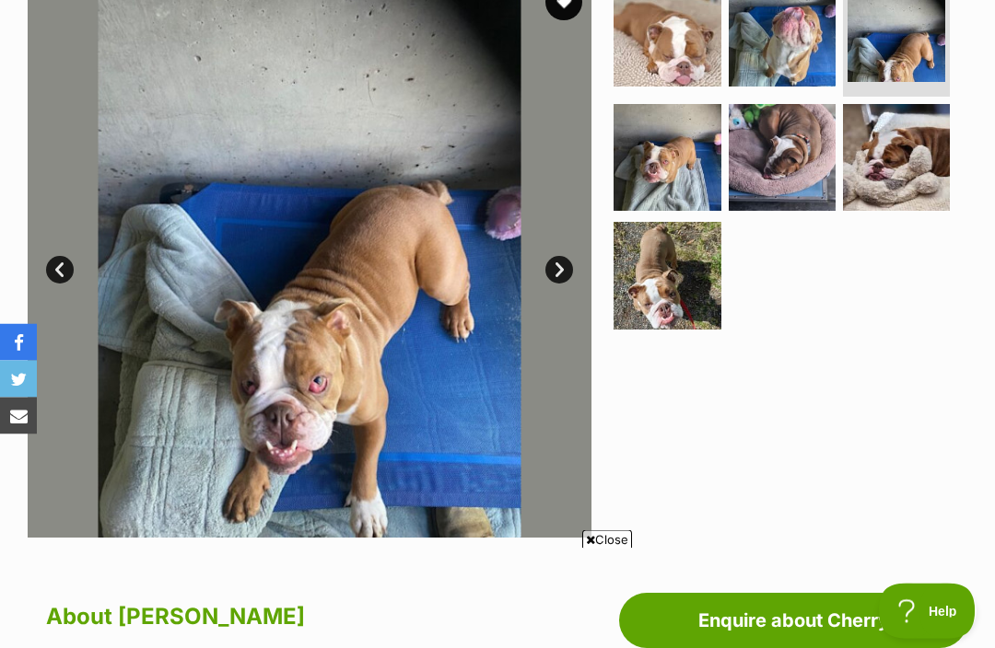
scroll to position [409, 0]
click at [682, 159] on img at bounding box center [666, 157] width 107 height 107
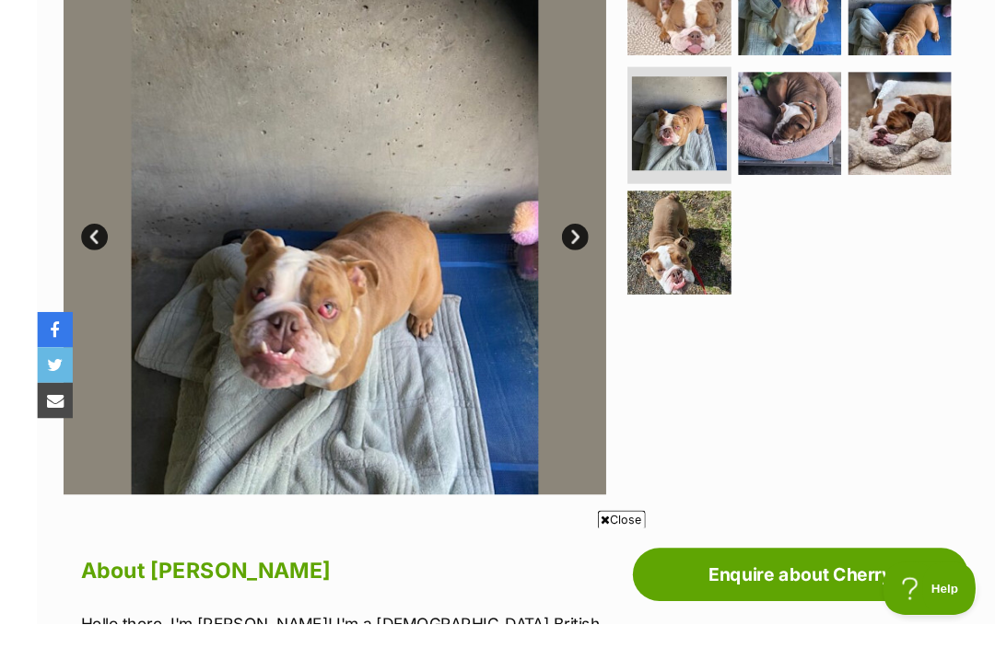
scroll to position [514, 0]
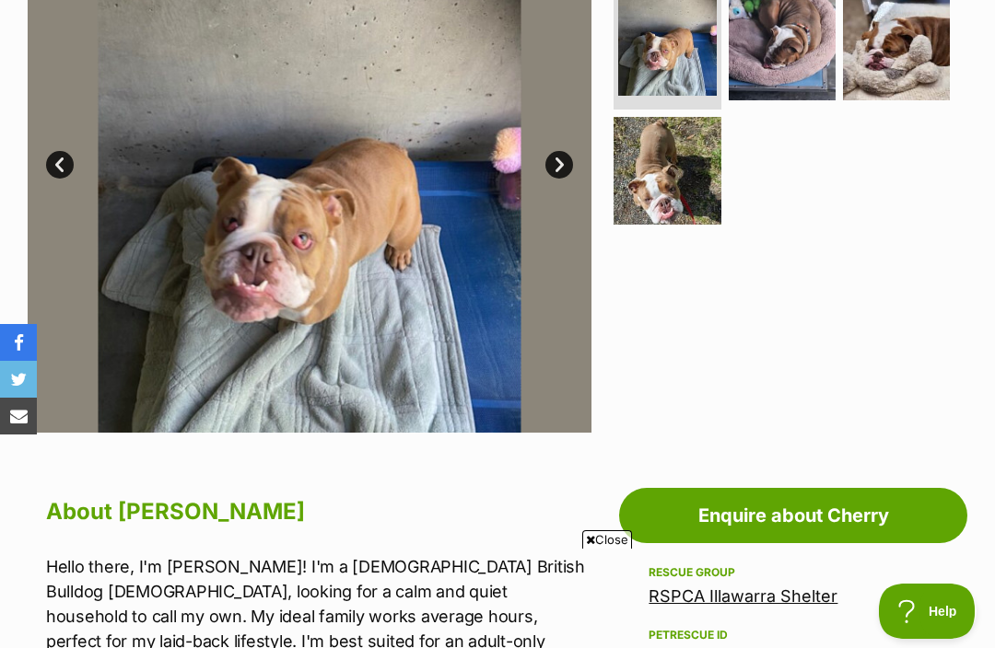
click at [788, 47] on img at bounding box center [781, 47] width 107 height 107
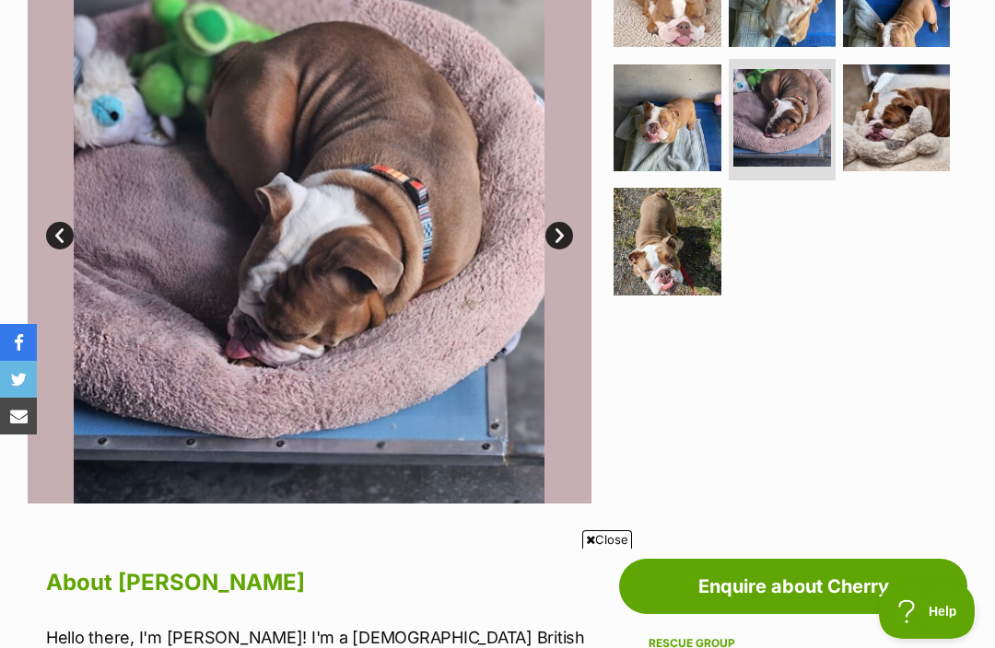
scroll to position [0, 0]
click at [894, 118] on img at bounding box center [896, 117] width 107 height 107
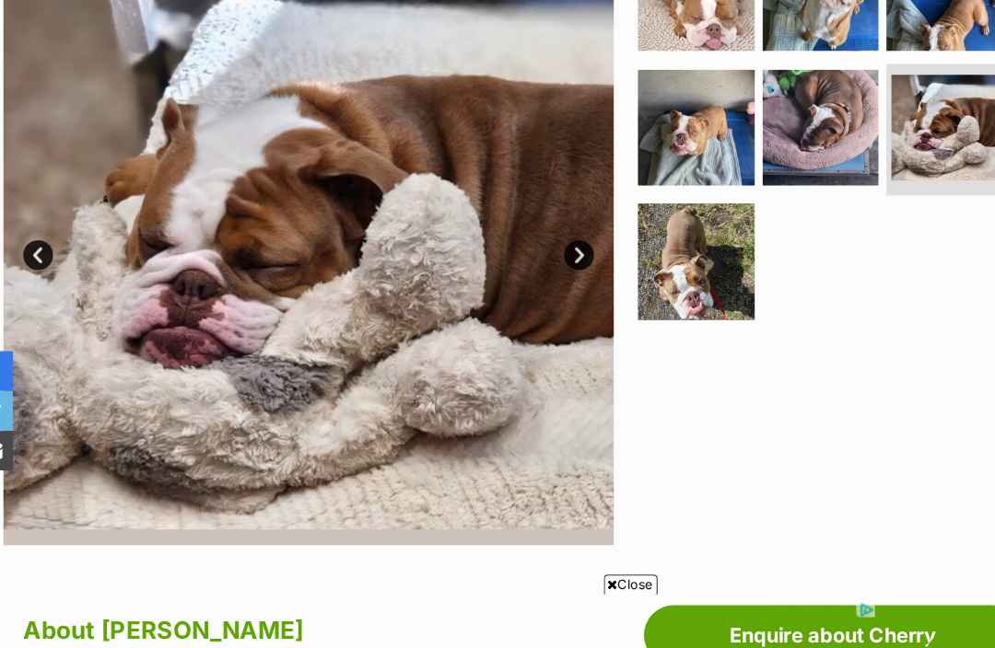
scroll to position [443, 0]
click at [659, 231] on img at bounding box center [666, 241] width 107 height 107
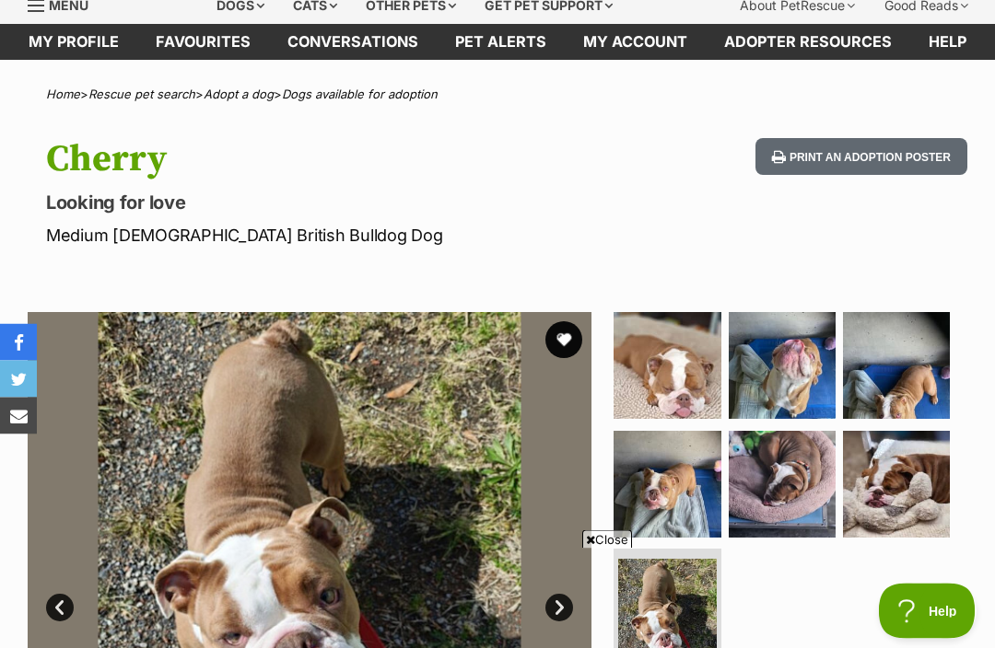
scroll to position [56, 0]
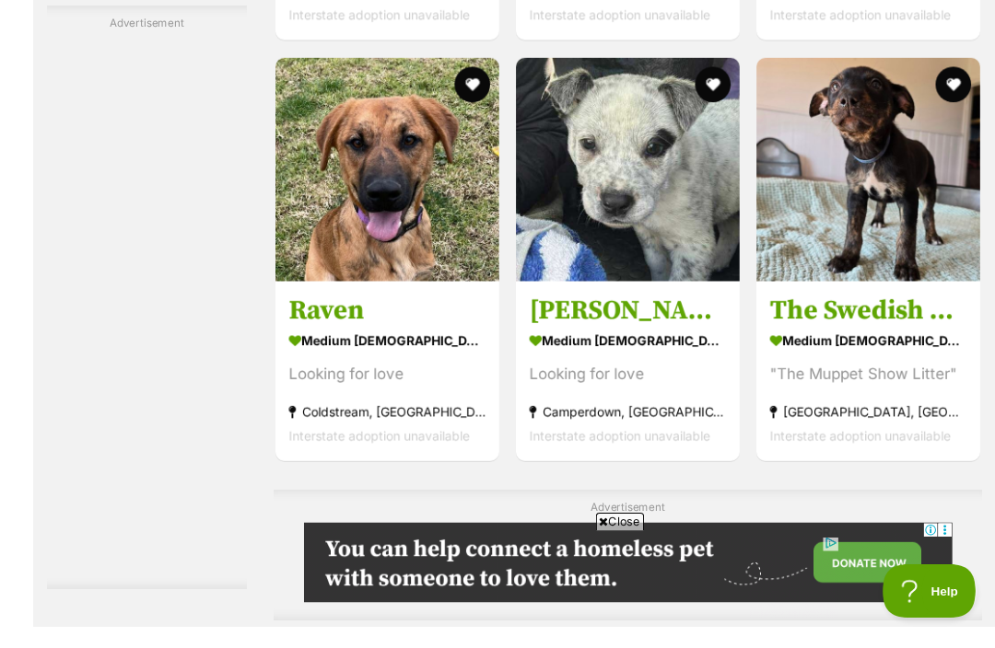
scroll to position [4223, 0]
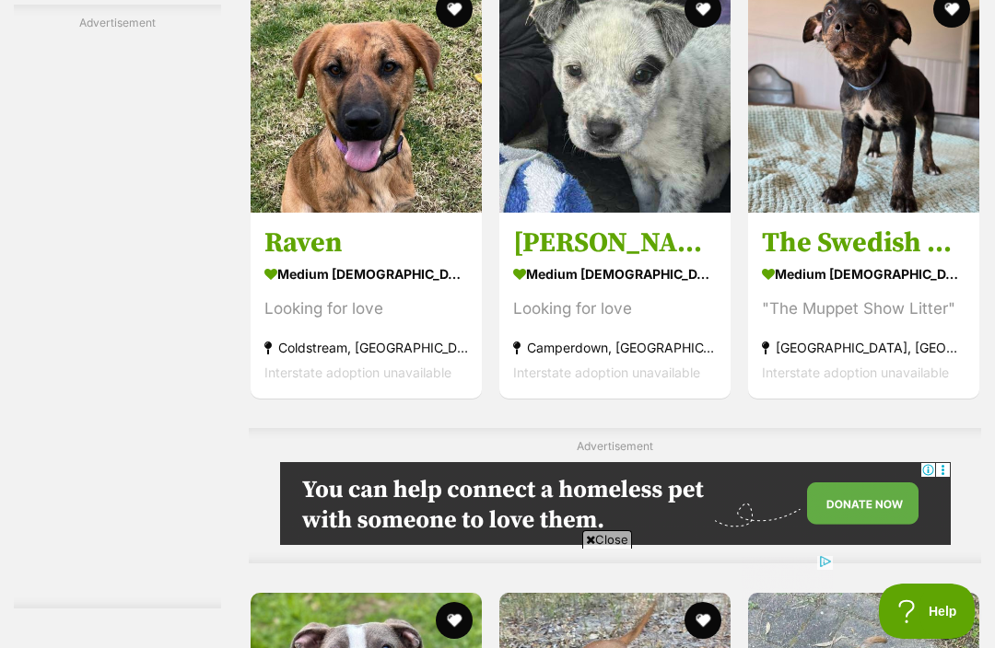
click at [690, 28] on button "favourite" at bounding box center [702, 9] width 37 height 37
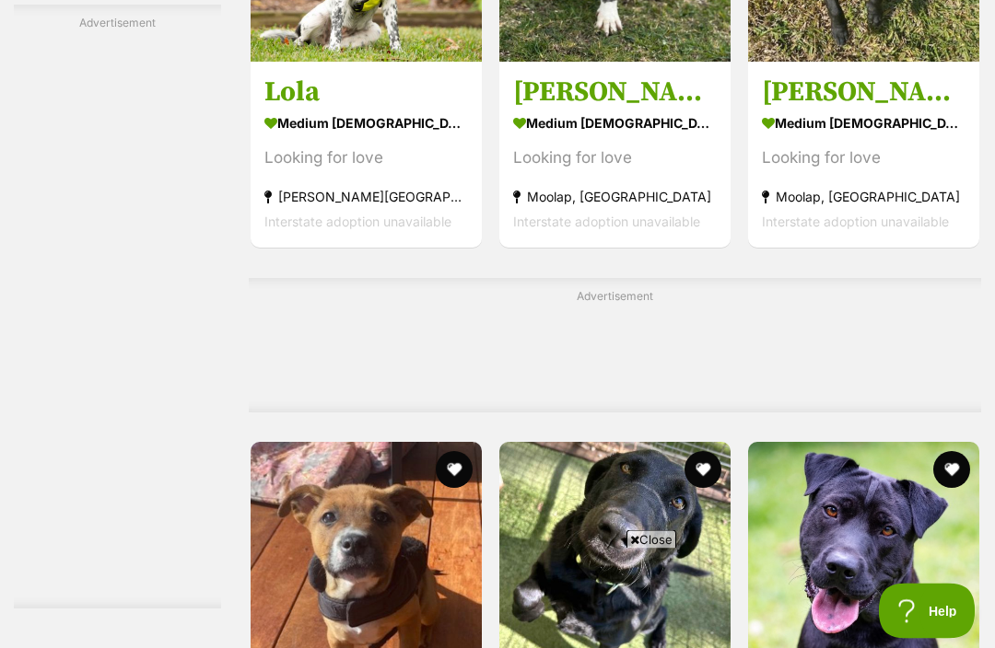
scroll to position [9649, 0]
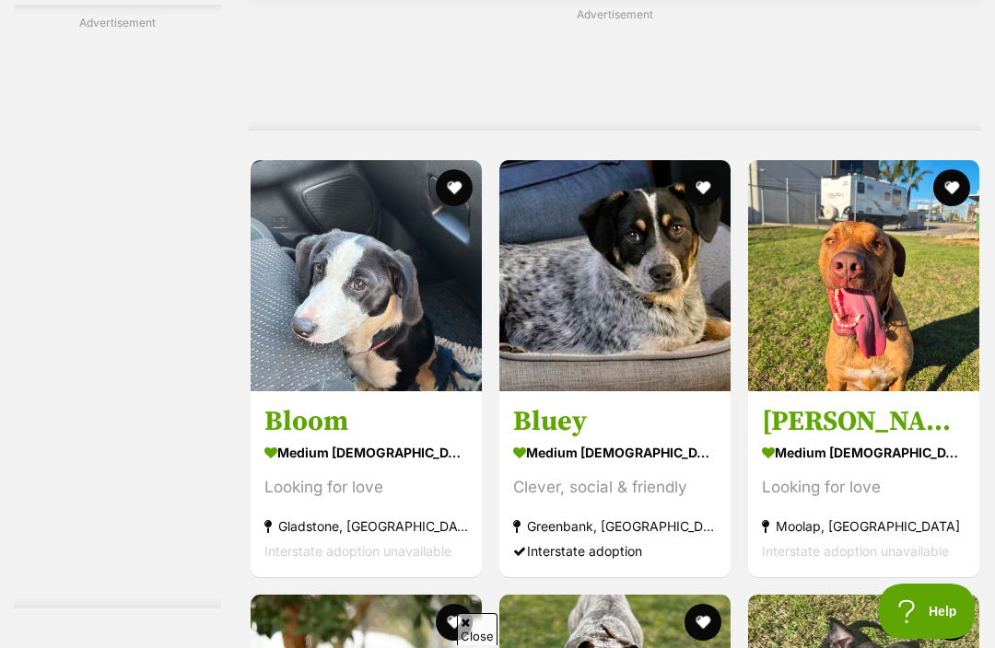
scroll to position [8862, 0]
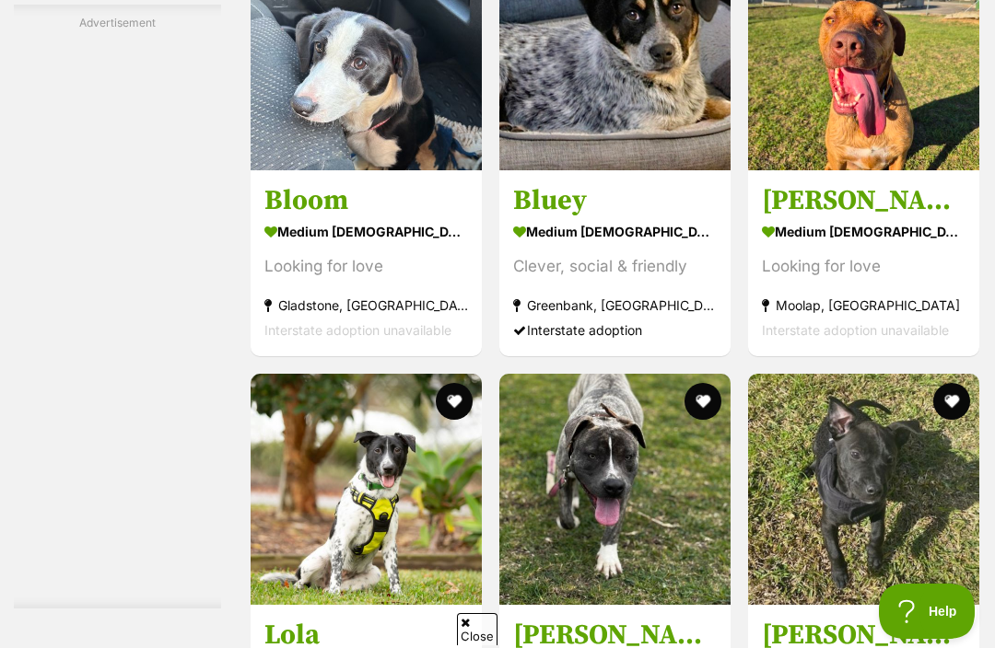
scroll to position [9092, 0]
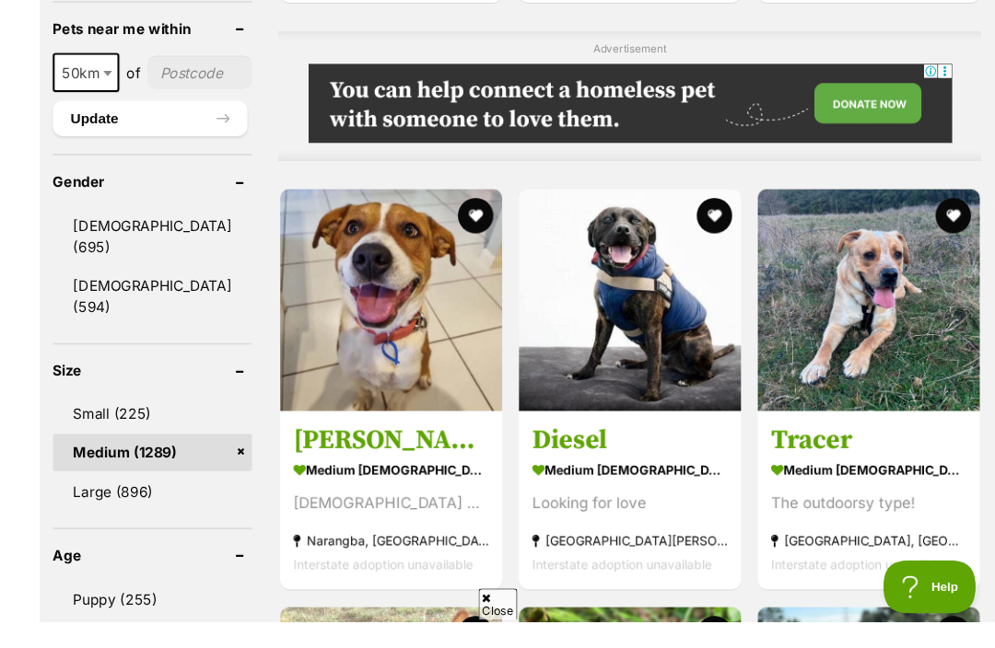
scroll to position [1616, 0]
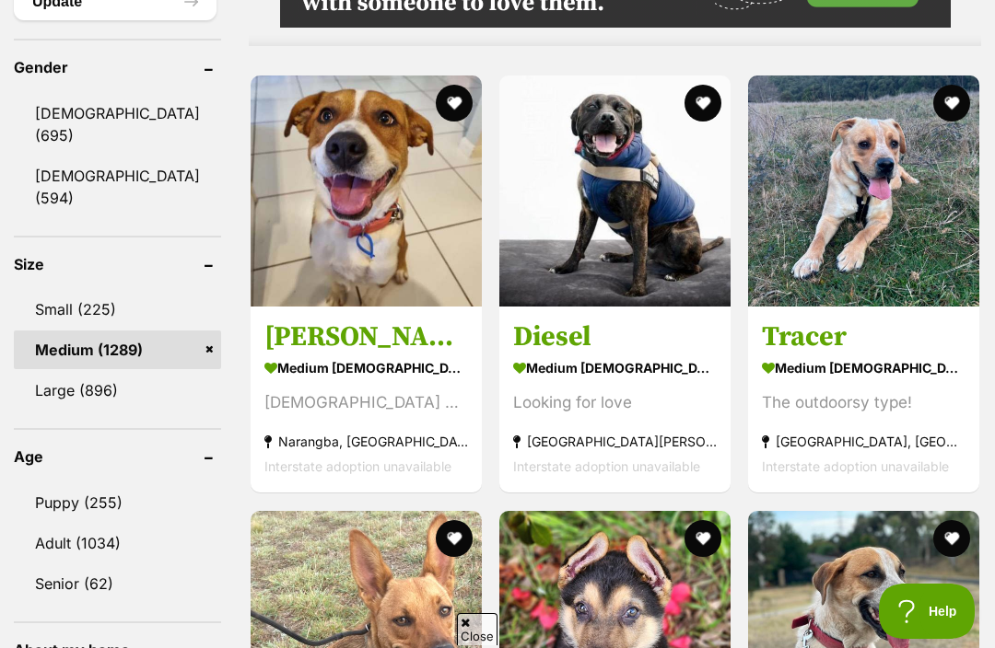
click at [958, 122] on button "favourite" at bounding box center [951, 103] width 37 height 37
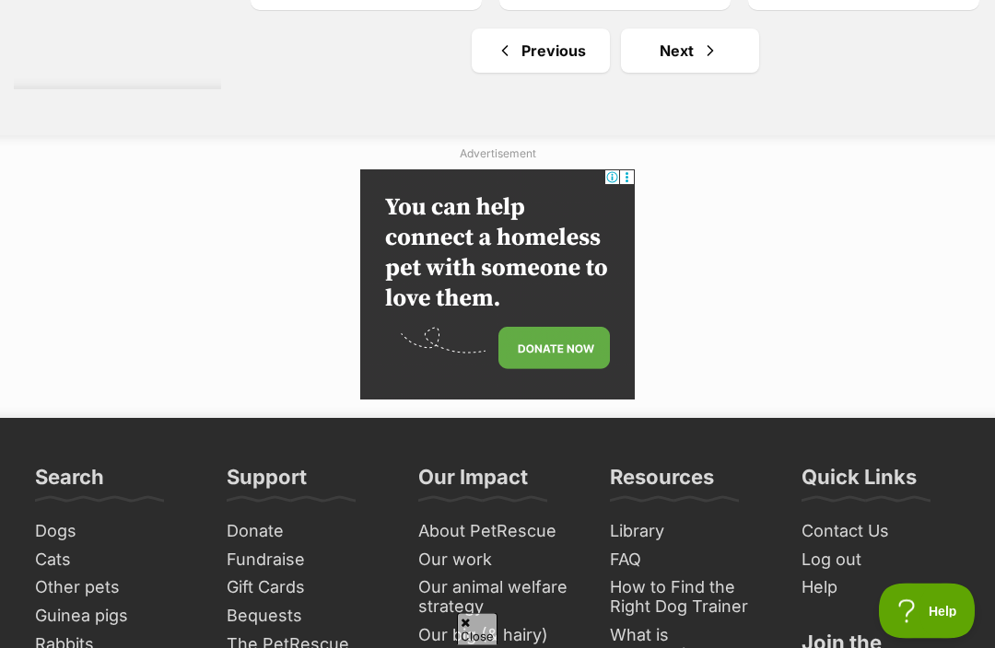
scroll to position [10889, 0]
click at [661, 73] on link "Next" at bounding box center [690, 51] width 138 height 44
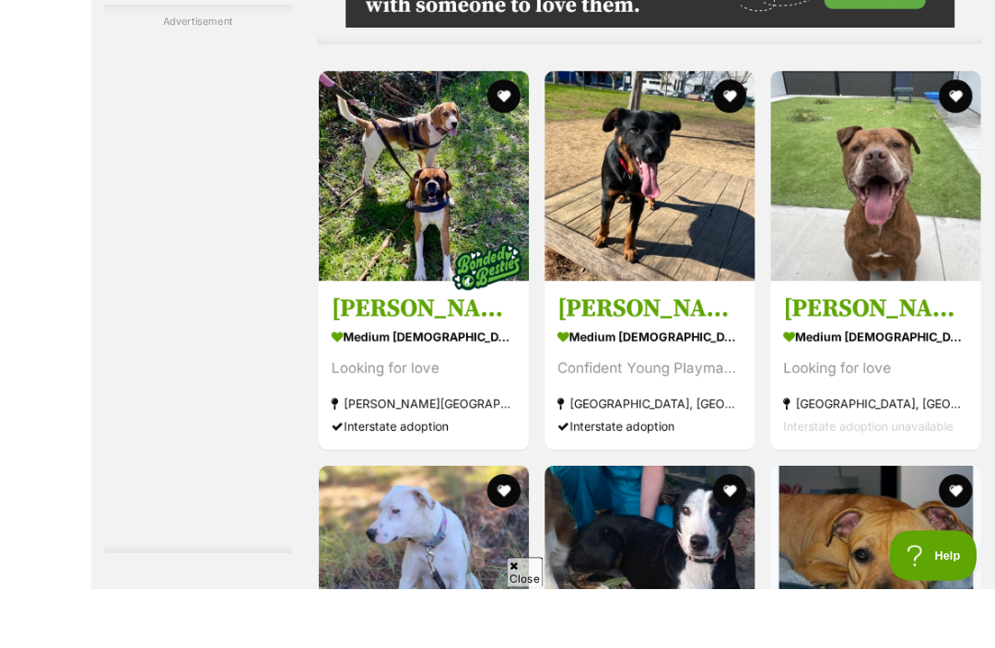
scroll to position [4060, 0]
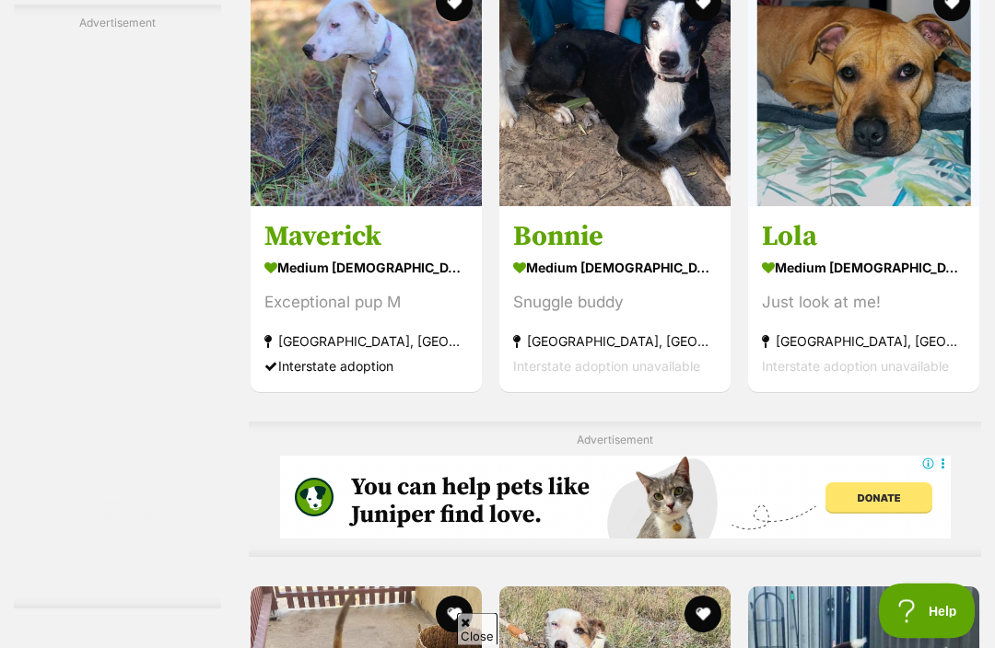
scroll to position [4425, 0]
click at [960, 21] on button "favourite" at bounding box center [951, 2] width 37 height 37
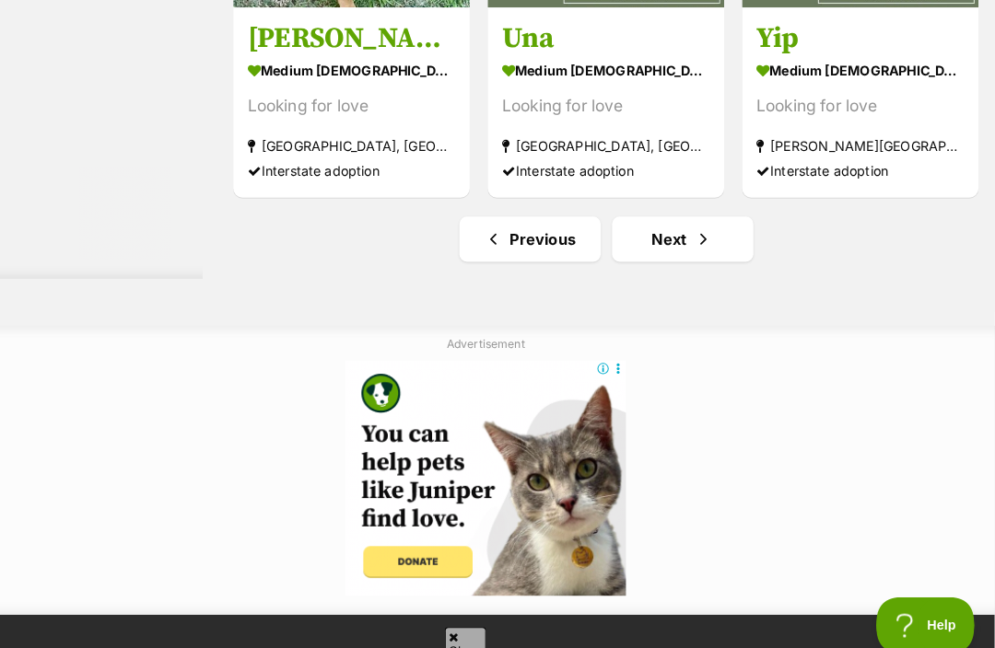
scroll to position [10978, 0]
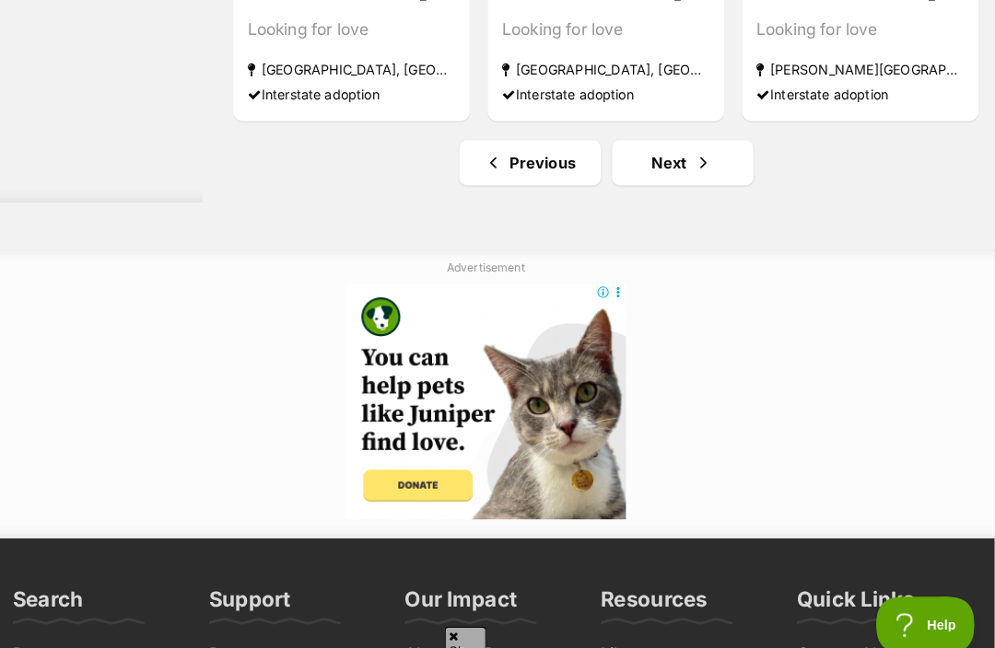
click at [642, 181] on link "Next" at bounding box center [690, 159] width 138 height 44
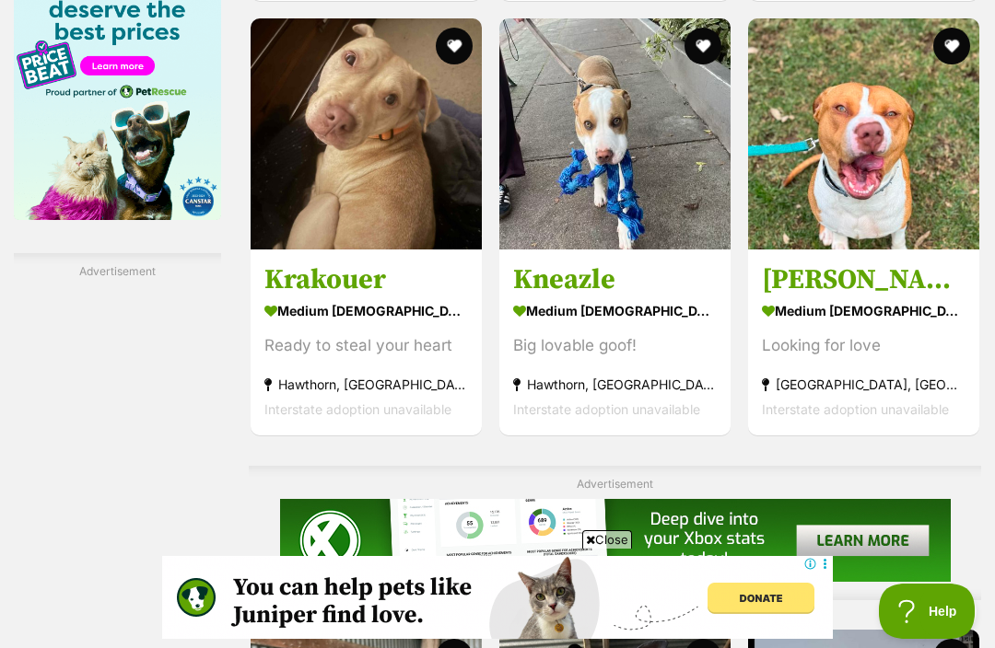
scroll to position [3162, 0]
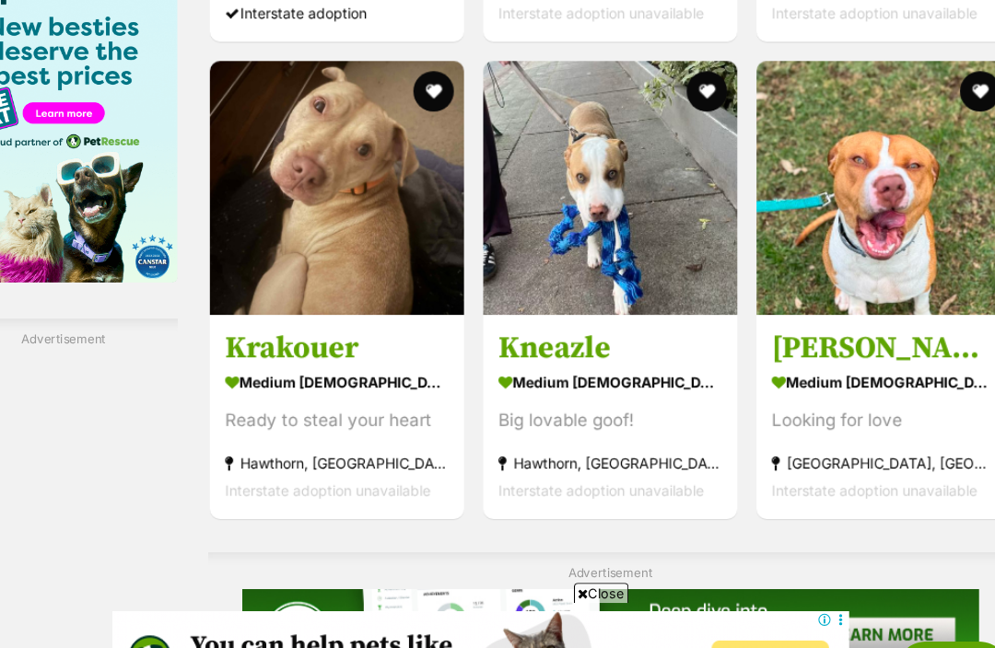
click at [436, 101] on button "favourite" at bounding box center [454, 82] width 37 height 37
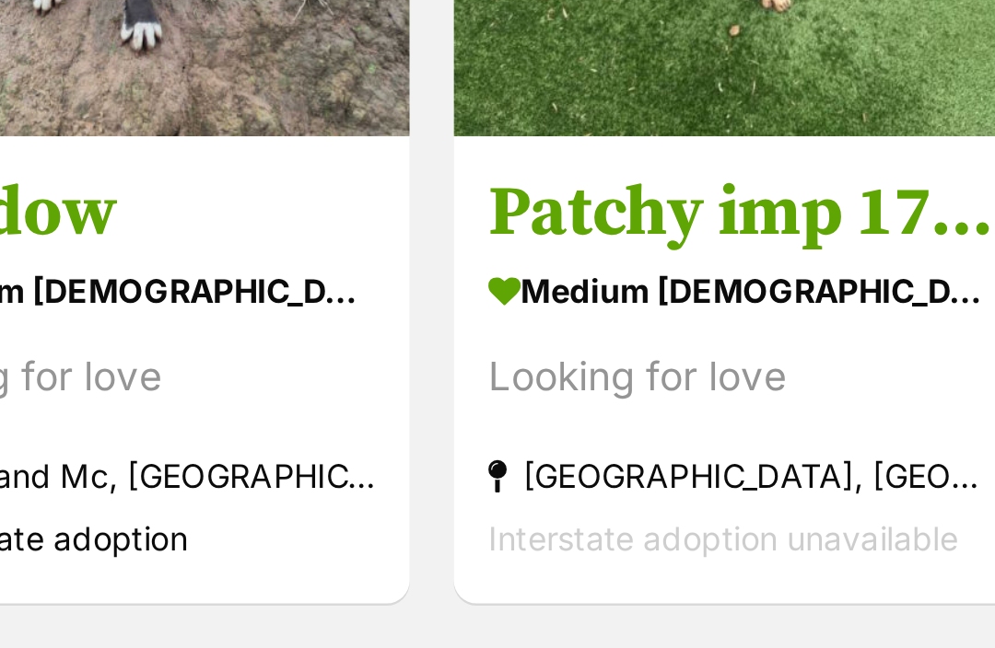
scroll to position [5427, 0]
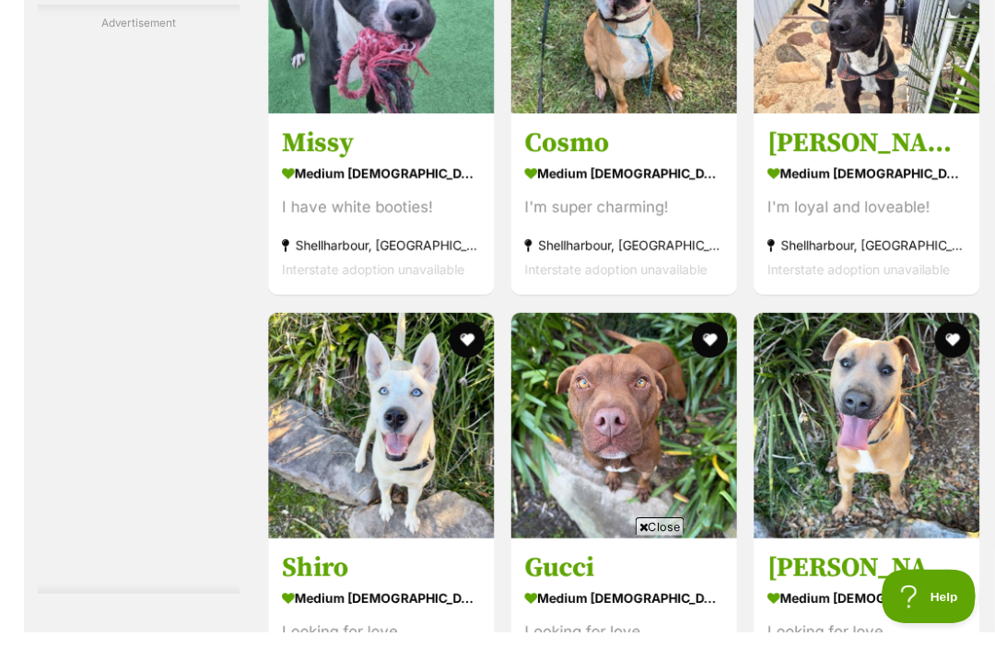
scroll to position [8207, 0]
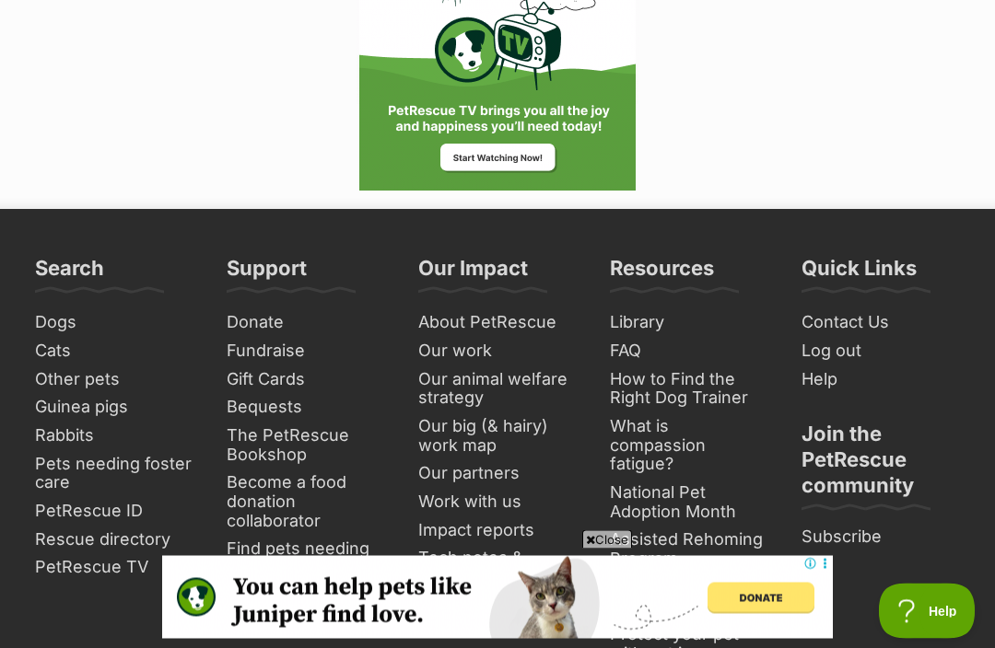
scroll to position [11097, 0]
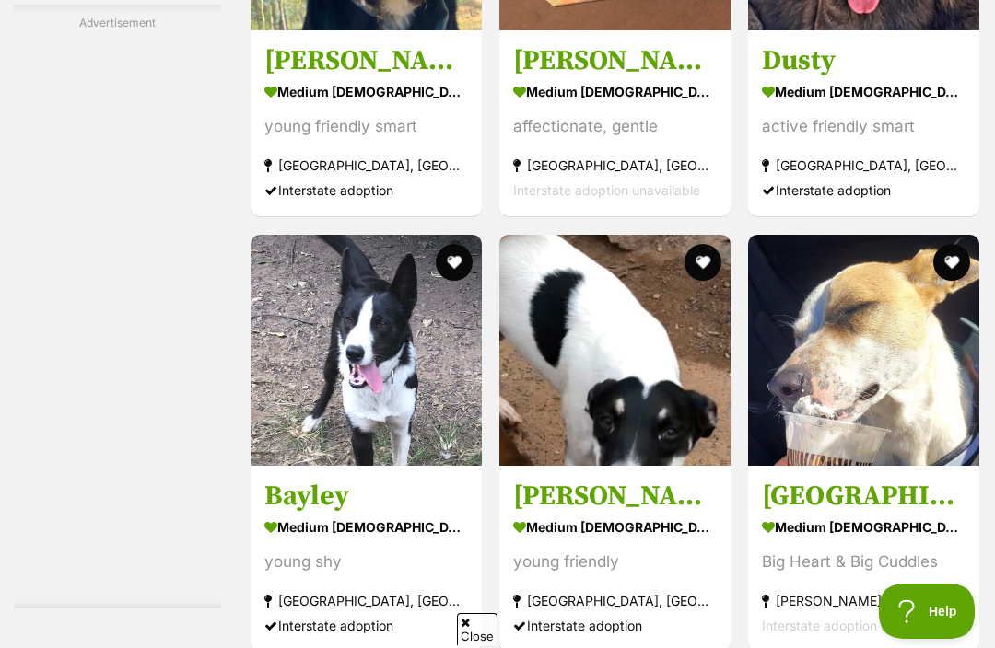
scroll to position [8171, 0]
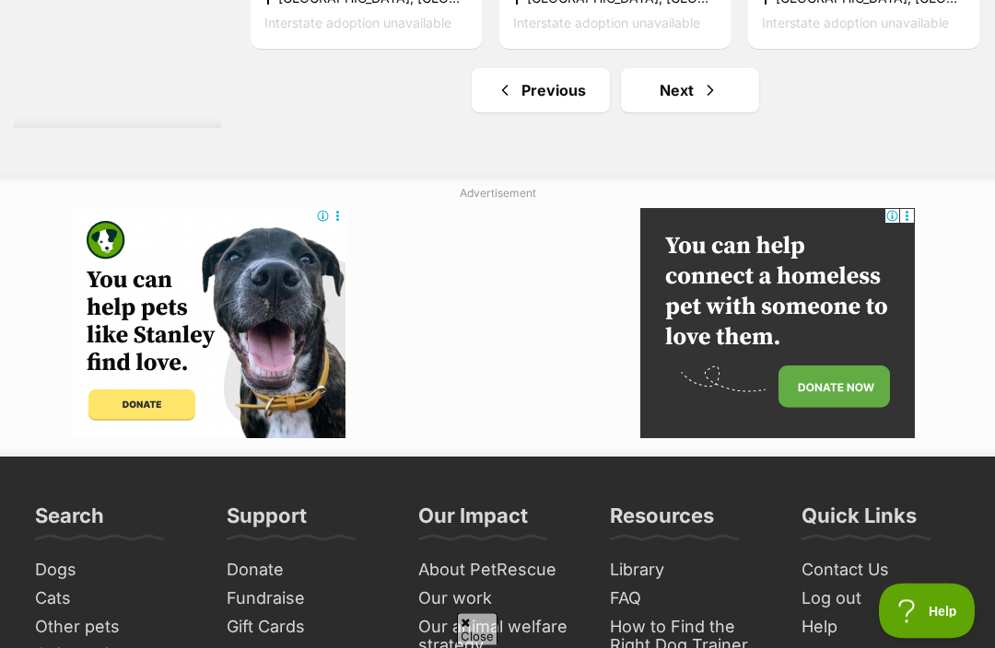
scroll to position [10850, 0]
click at [660, 112] on link "Next" at bounding box center [690, 90] width 138 height 44
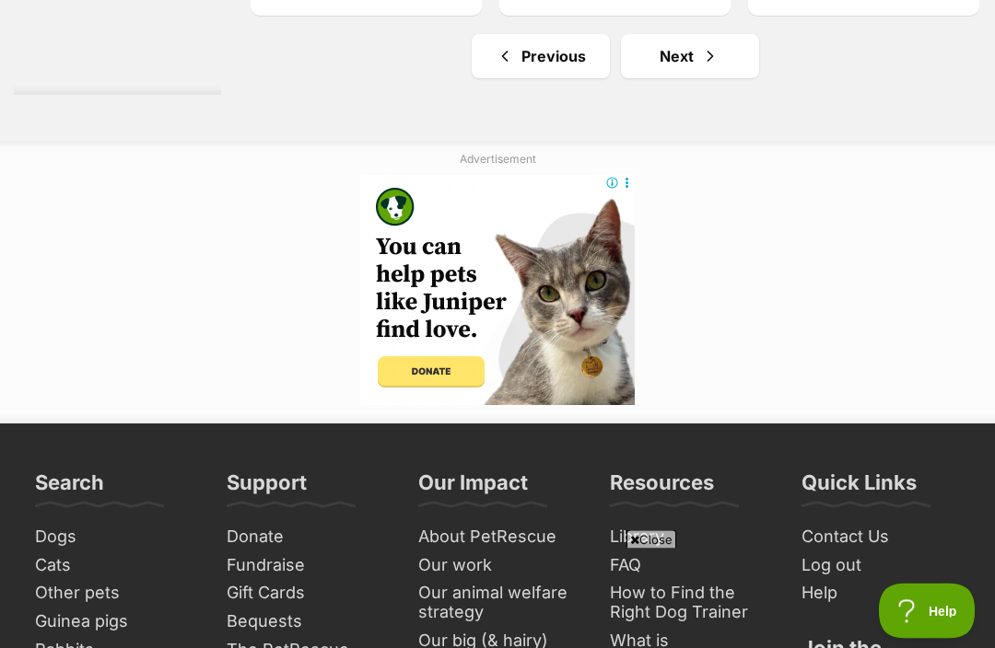
scroll to position [11081, 0]
click at [649, 78] on link "Next" at bounding box center [690, 56] width 138 height 44
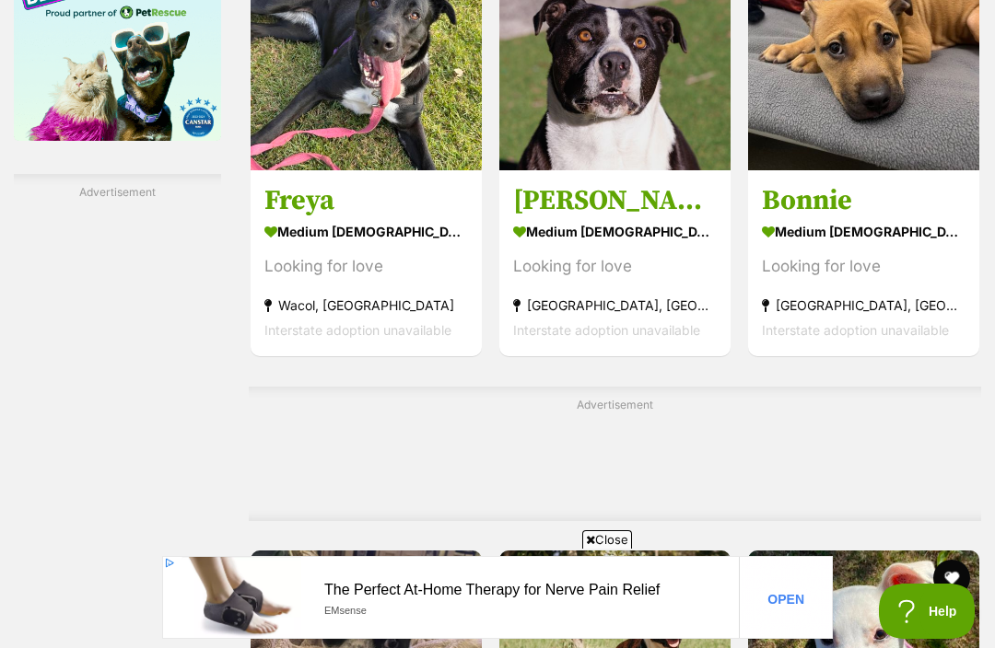
scroll to position [3214, 0]
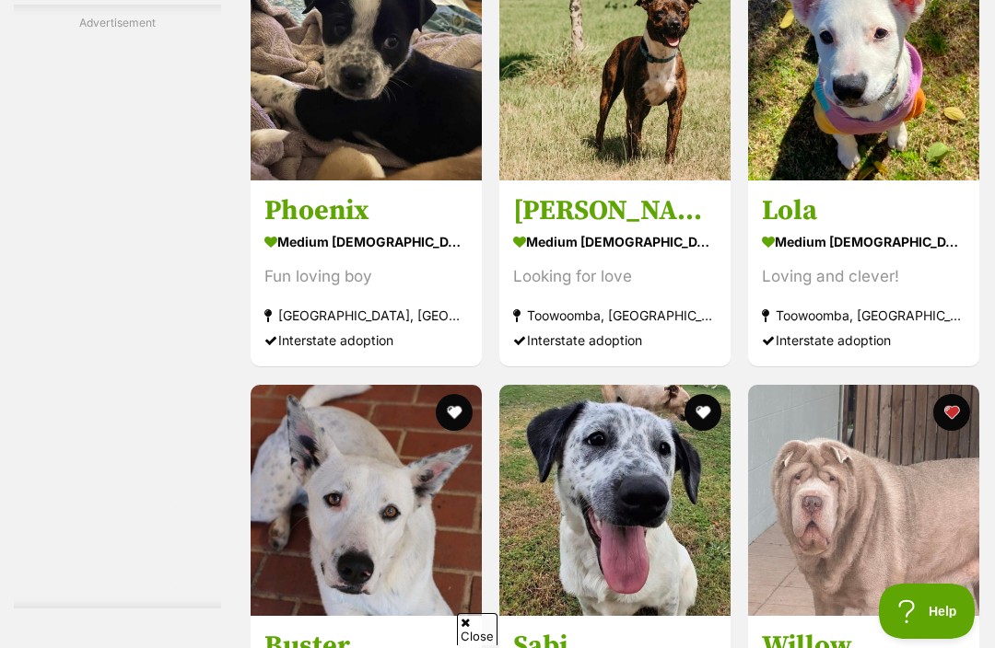
scroll to position [0, 0]
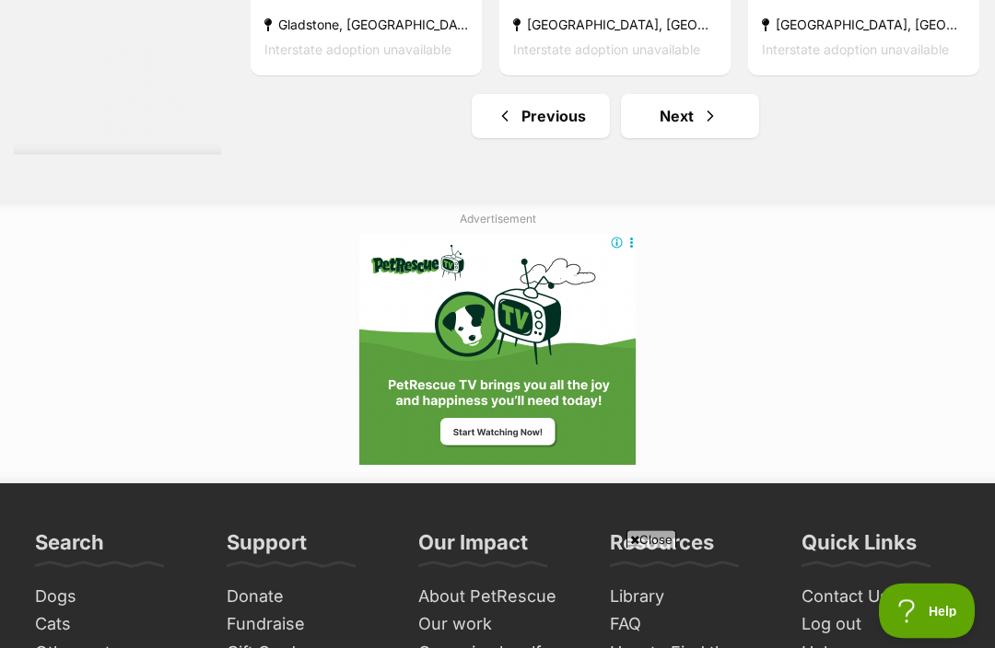
scroll to position [10805, 0]
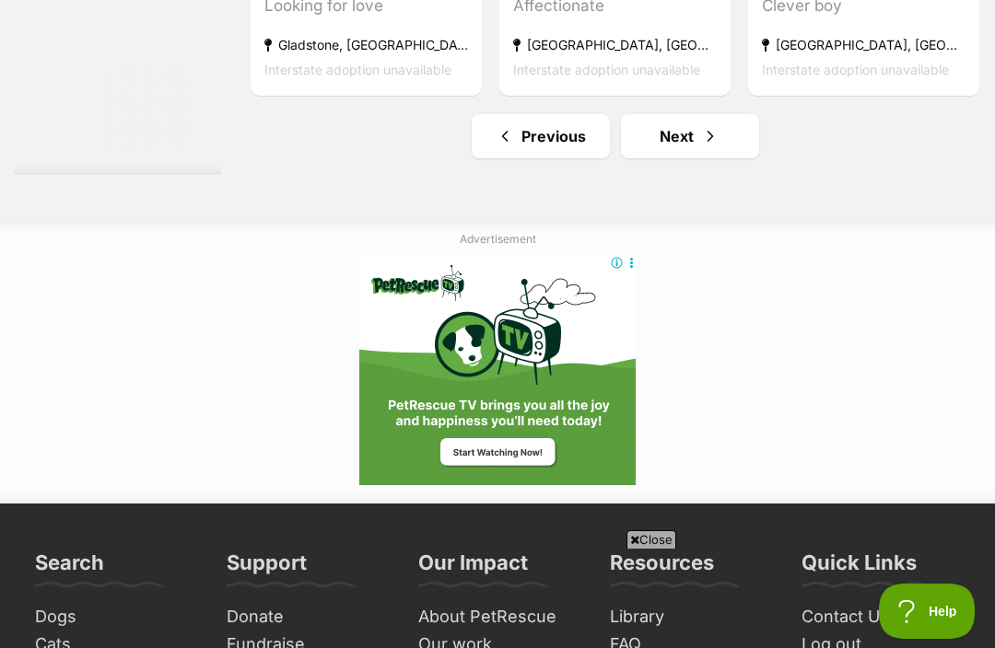
click at [663, 158] on link "Next" at bounding box center [690, 136] width 138 height 44
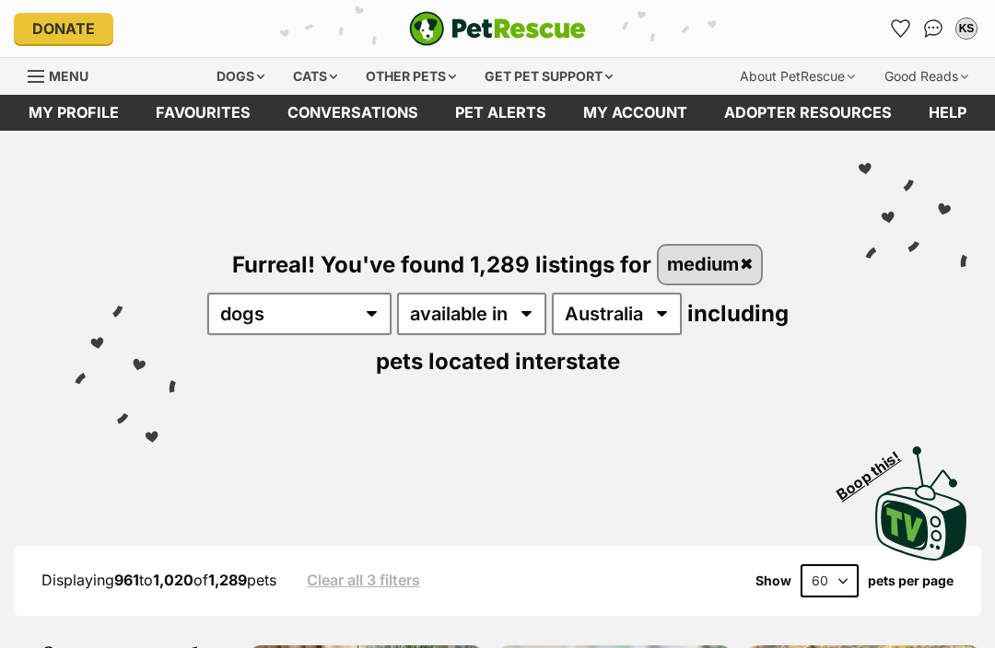
click at [51, 299] on div "Furreal! You've found 1,289 listings for medium any type of pet cats dogs other…" at bounding box center [497, 280] width 939 height 299
click at [74, 299] on div "Furreal! You've found 1,289 listings for medium any type of pet cats dogs other…" at bounding box center [497, 280] width 939 height 299
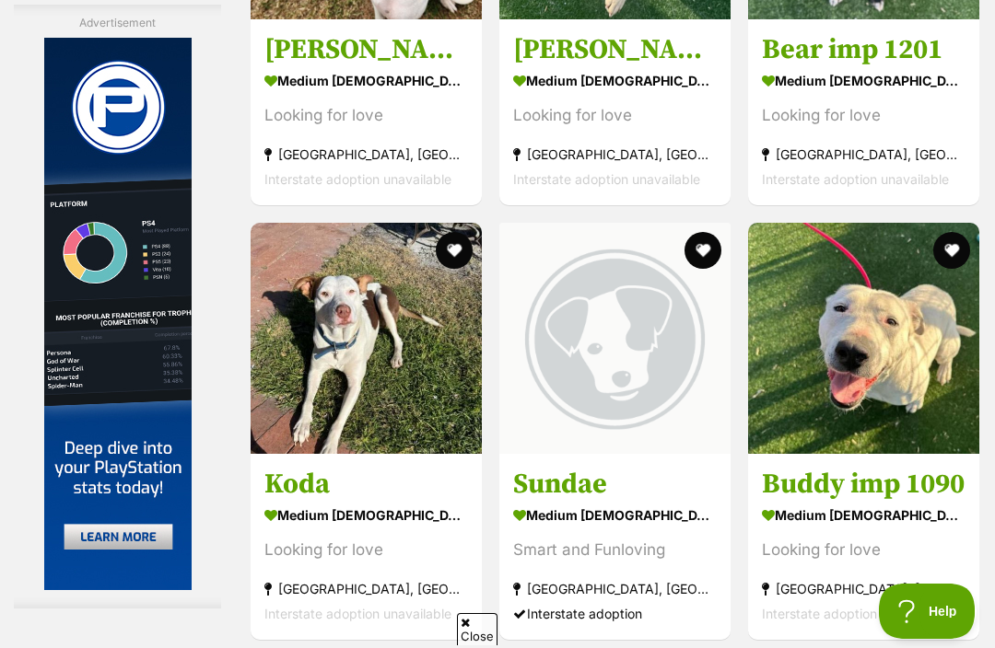
scroll to position [10262, 0]
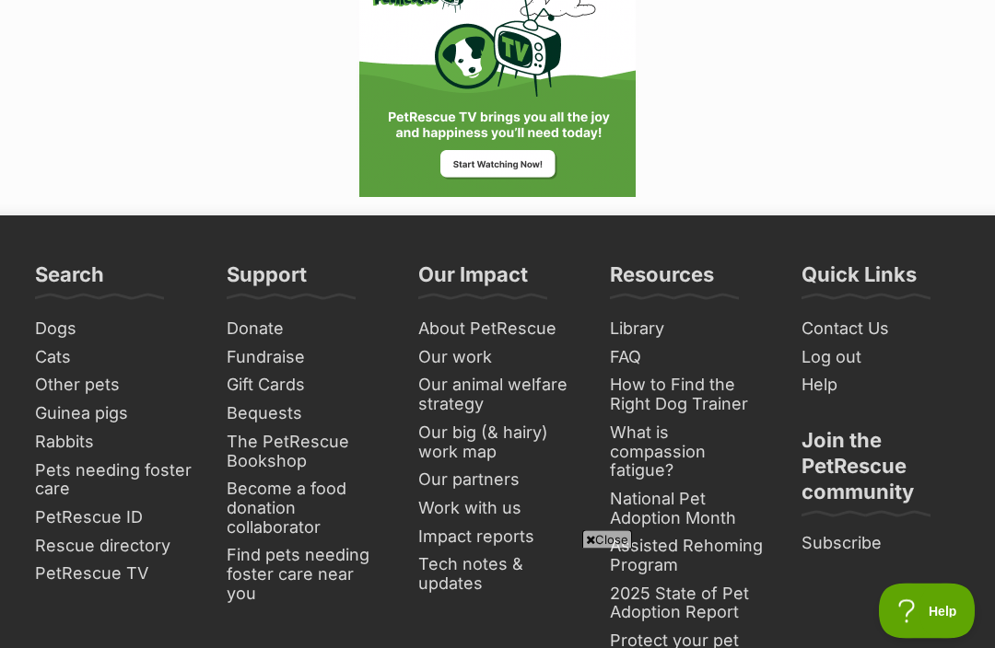
scroll to position [11092, 0]
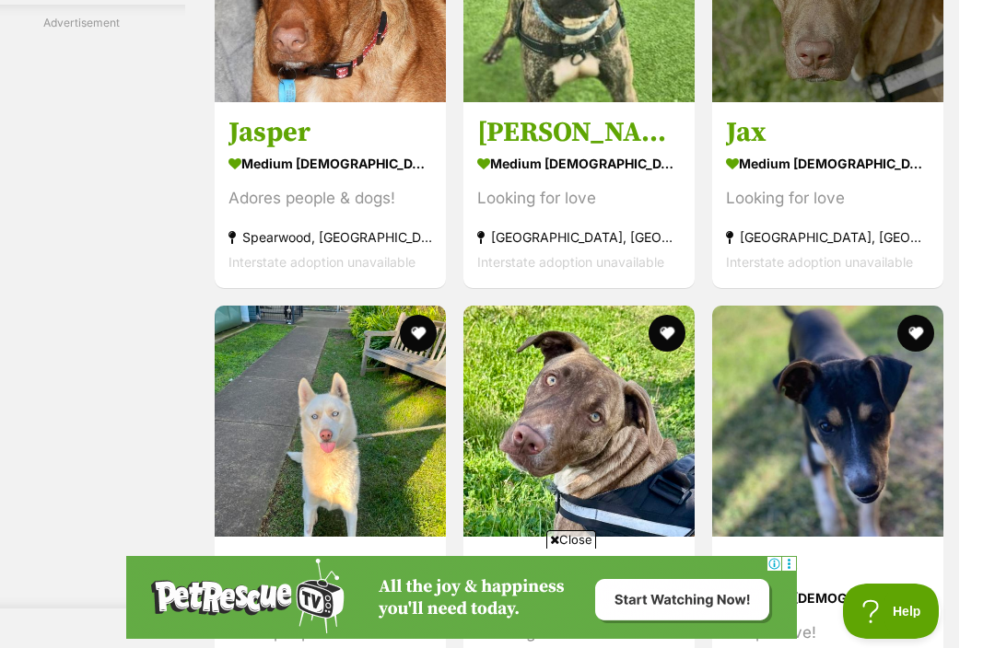
scroll to position [8343, 0]
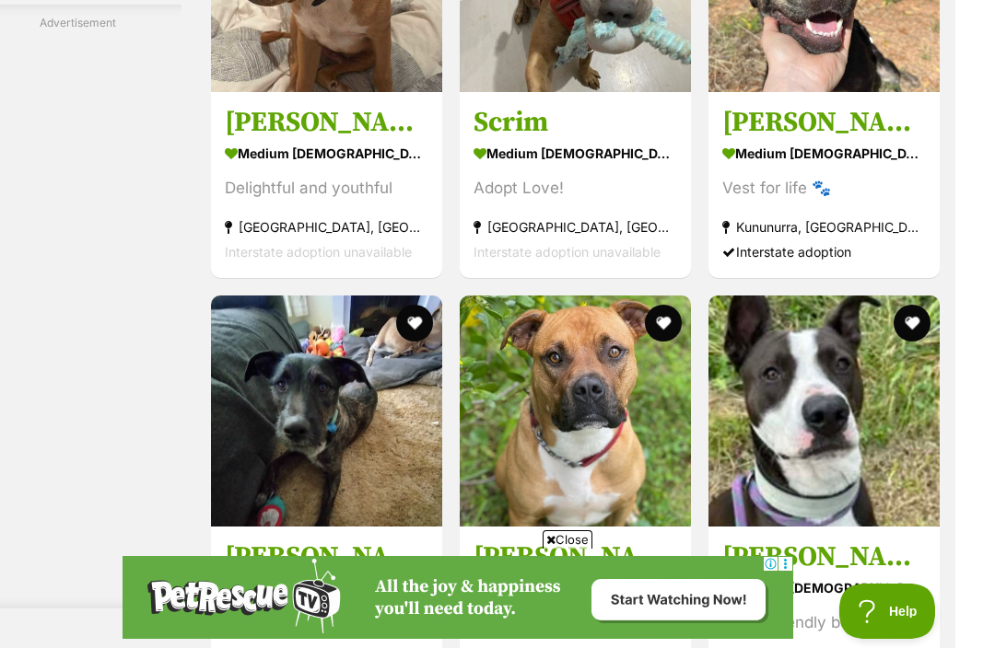
scroll to position [10467, 0]
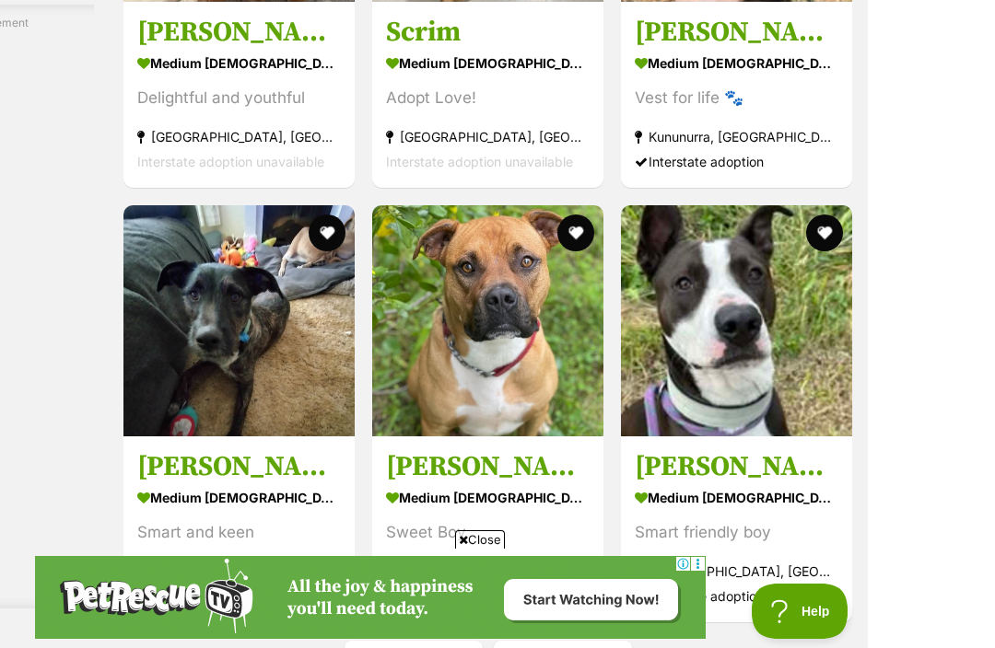
scroll to position [10517, 0]
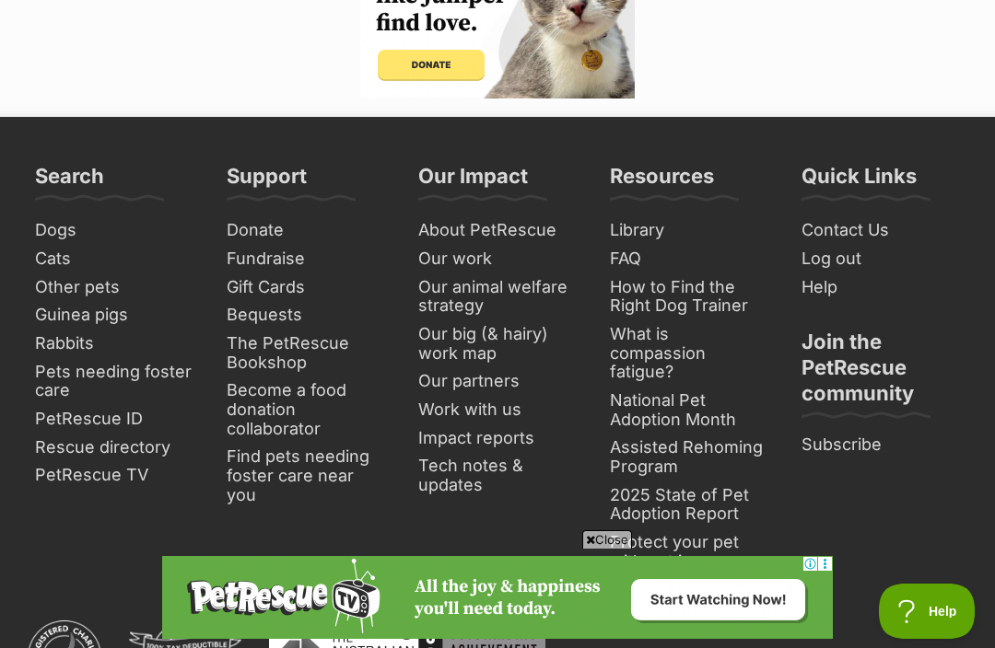
scroll to position [11392, 0]
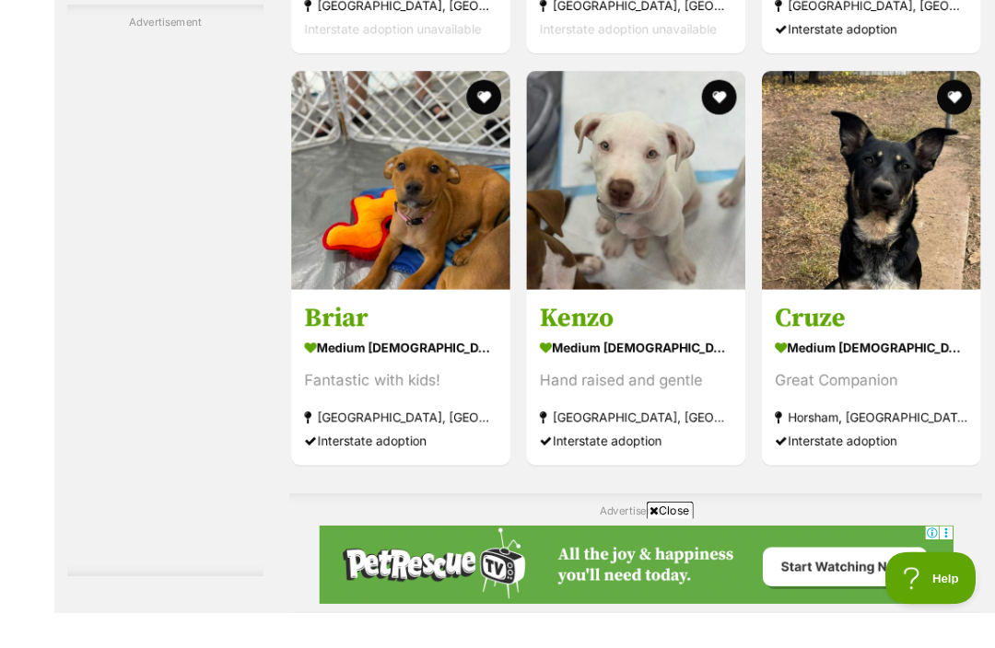
scroll to position [4219, 0]
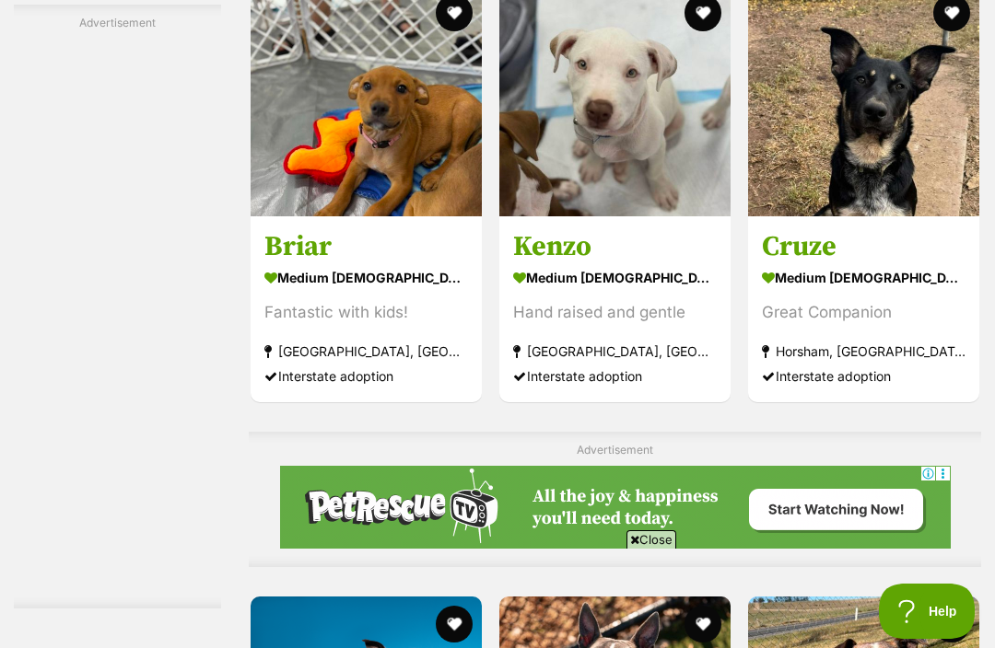
click at [436, 31] on button "favourite" at bounding box center [454, 12] width 37 height 37
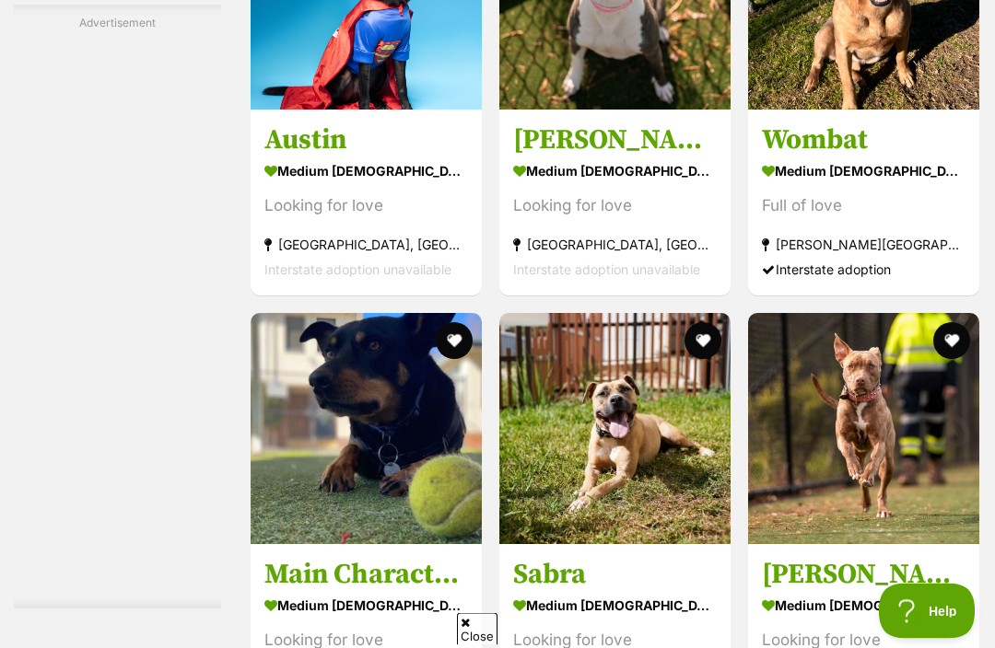
scroll to position [4937, 0]
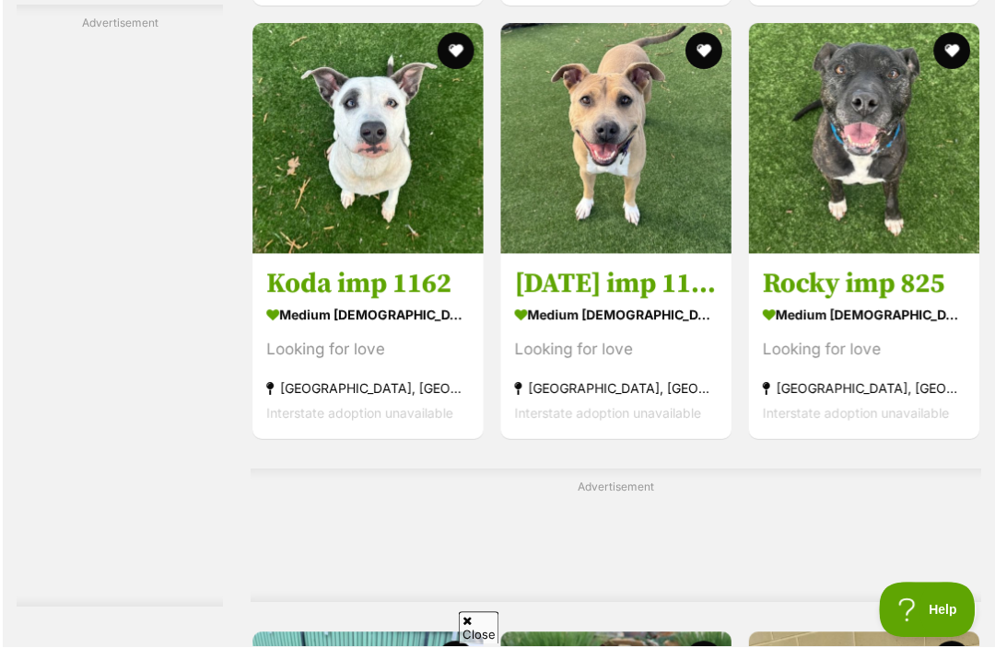
scroll to position [6339, 0]
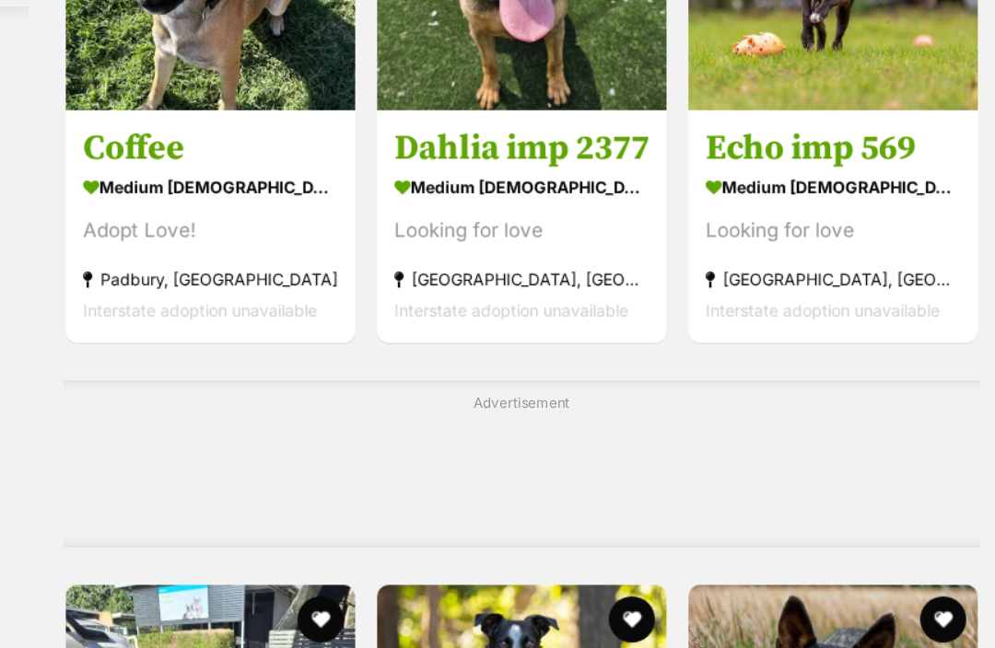
scroll to position [8485, 0]
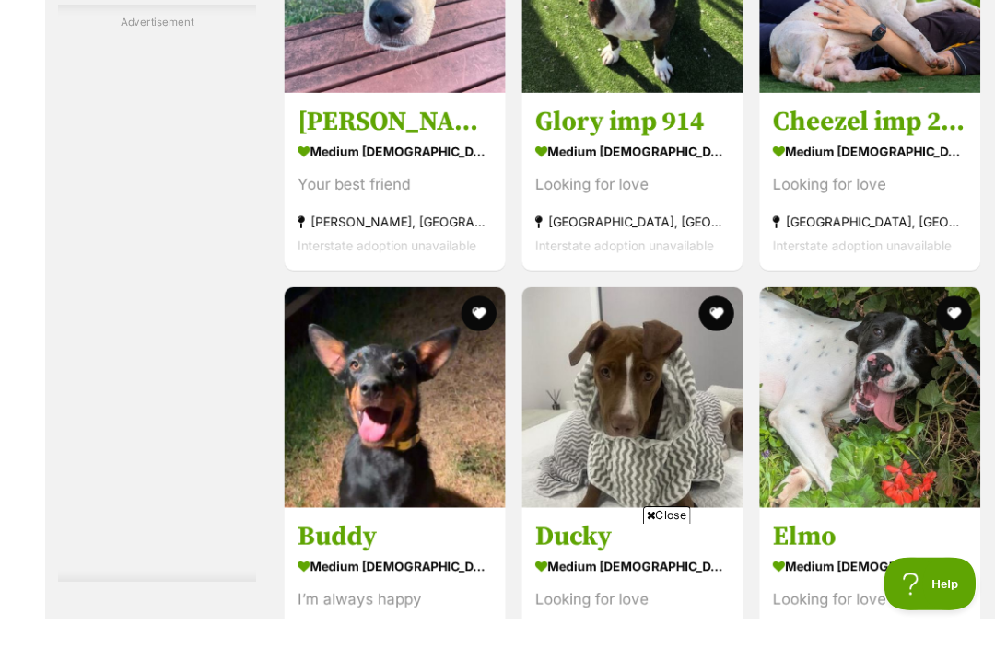
scroll to position [10277, 0]
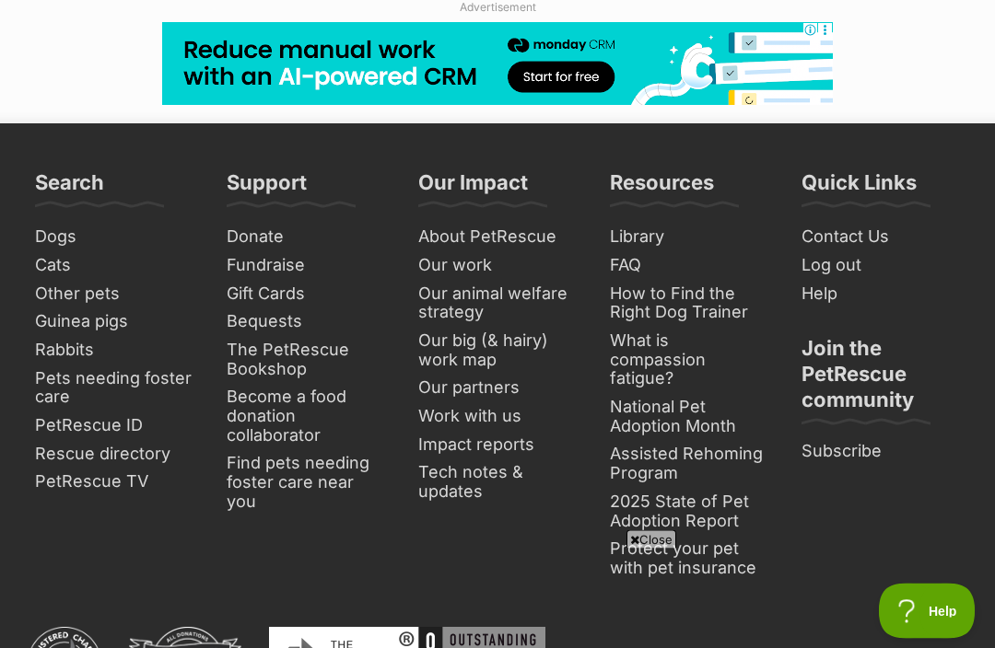
scroll to position [11036, 0]
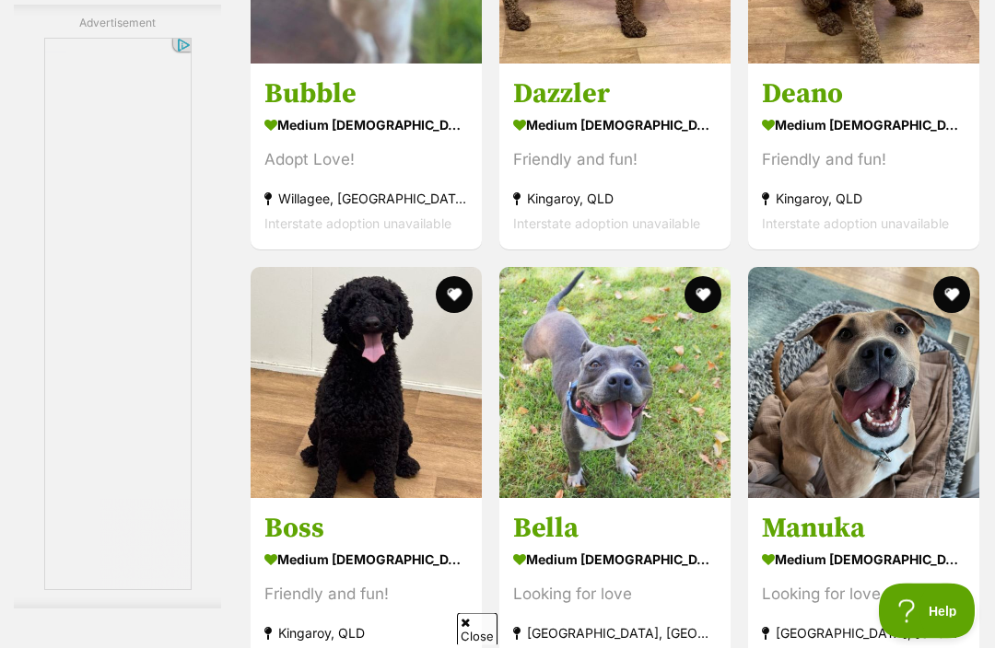
scroll to position [4981, 0]
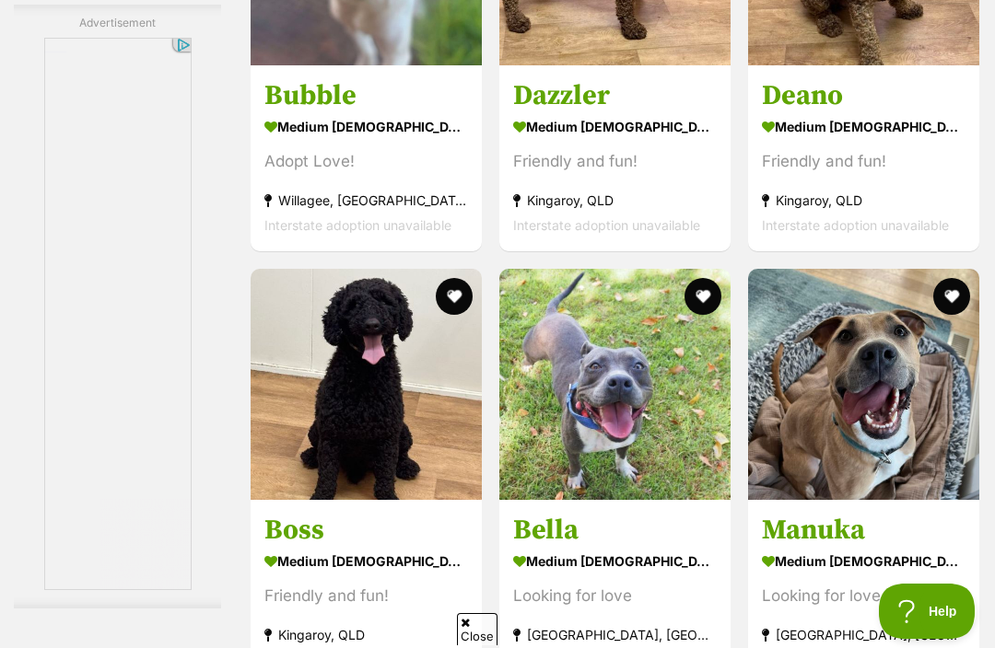
click at [250, 500] on img at bounding box center [365, 384] width 231 height 231
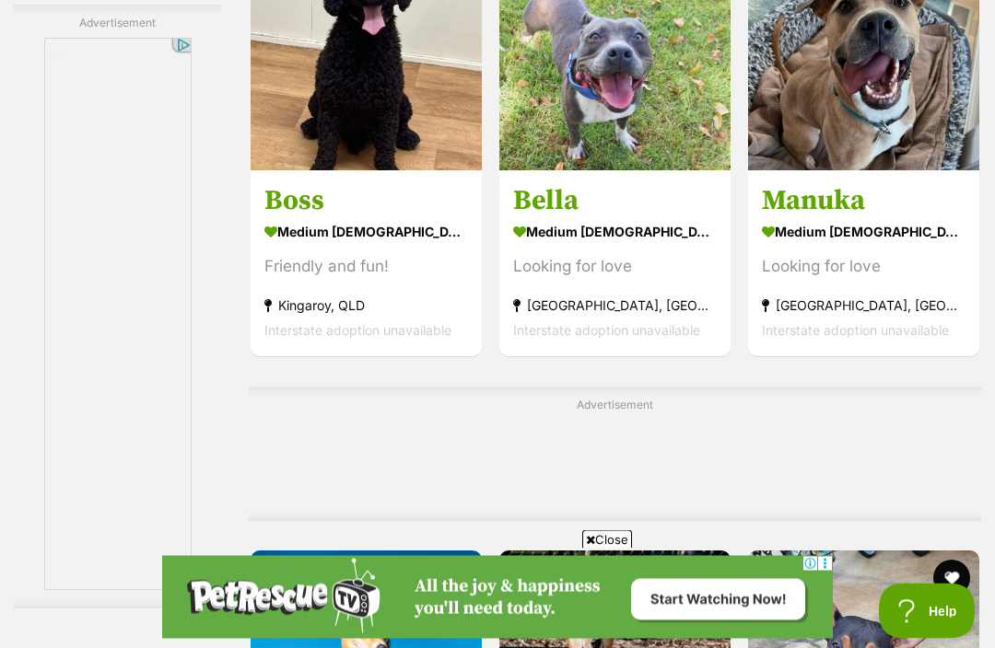
scroll to position [5311, 0]
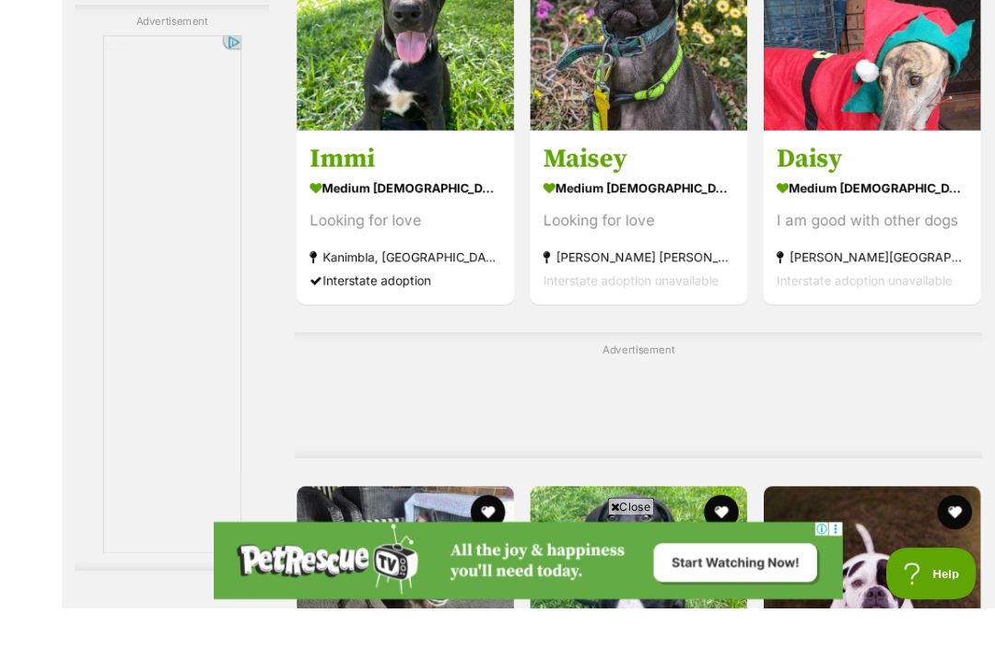
scroll to position [7500, 0]
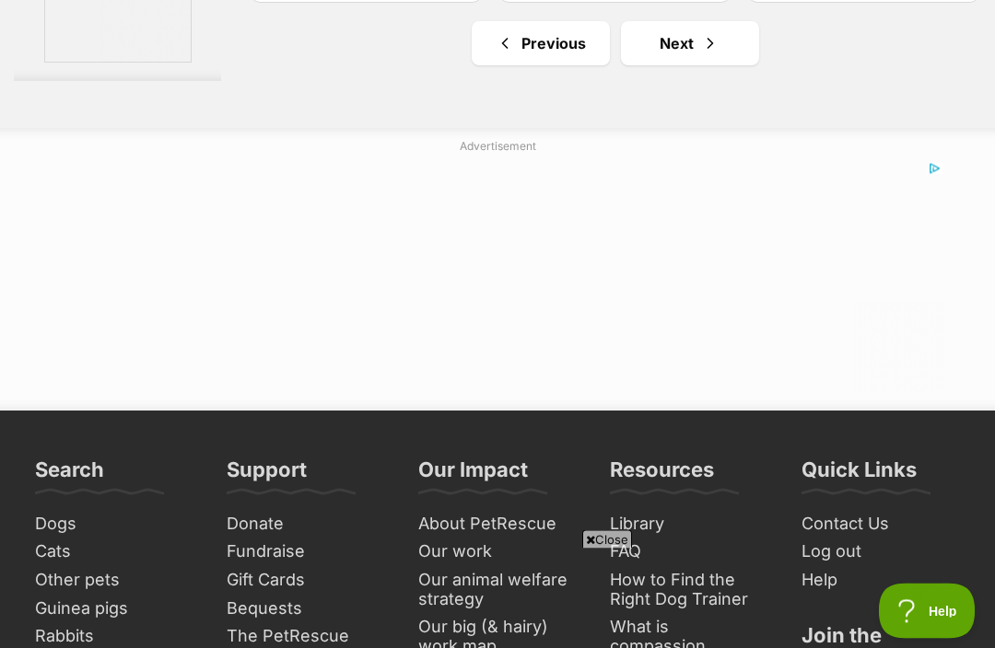
scroll to position [10896, 0]
click at [642, 65] on link "Next" at bounding box center [690, 43] width 138 height 44
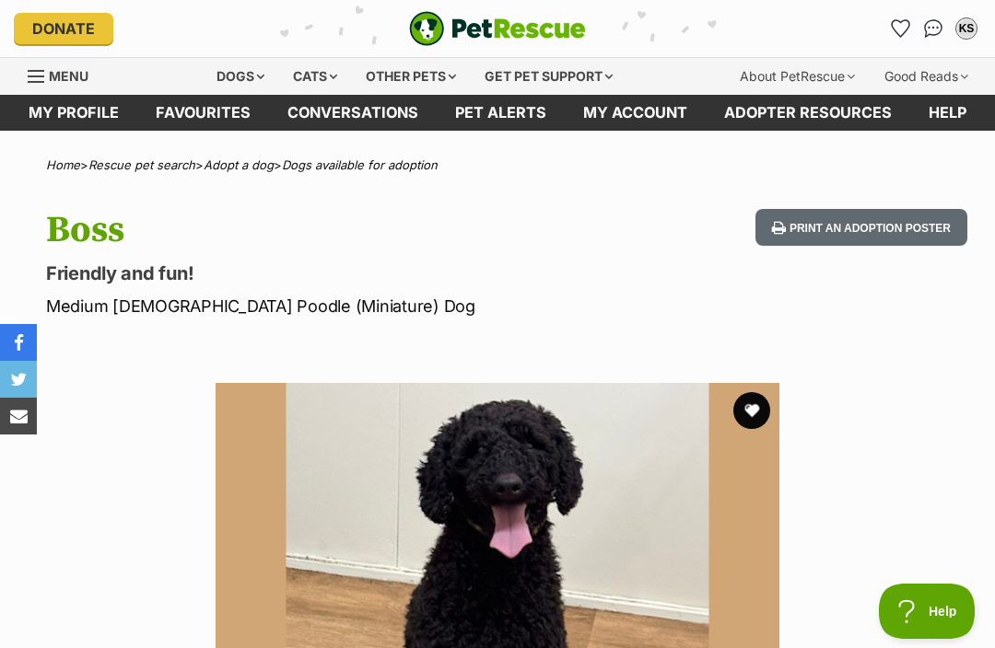
click at [165, 388] on section "Available 1 of 1 images Next Prev 1" at bounding box center [497, 650] width 995 height 591
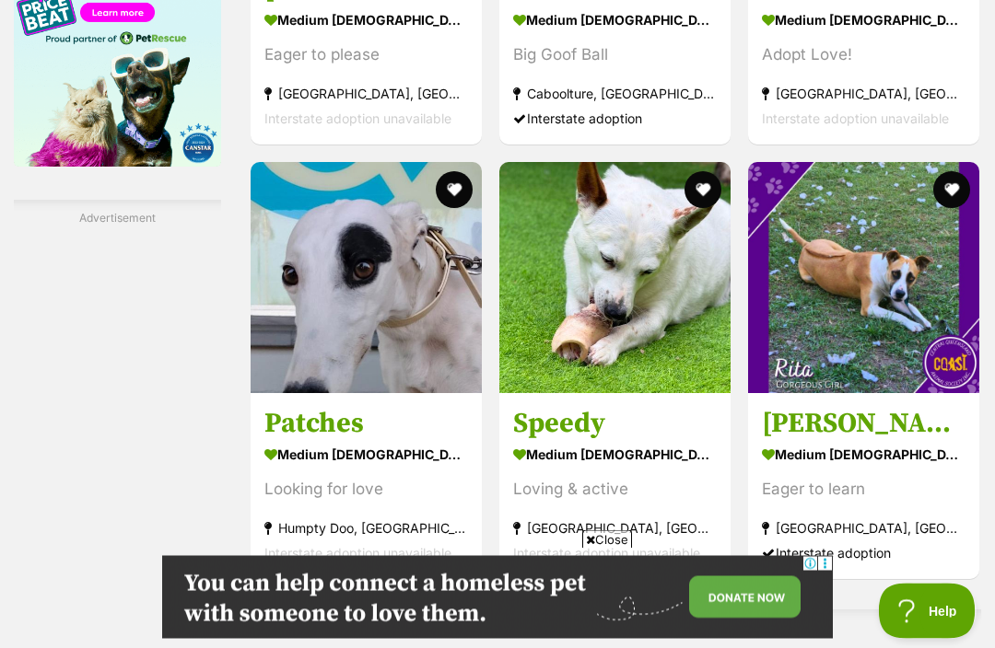
click at [255, 394] on img at bounding box center [365, 278] width 231 height 231
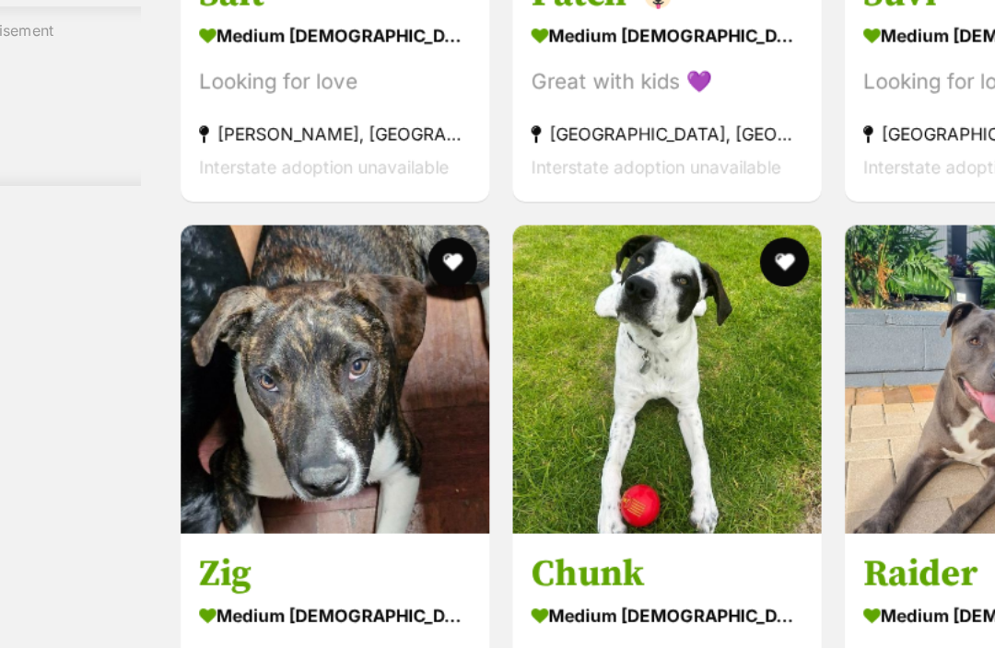
scroll to position [9459, 0]
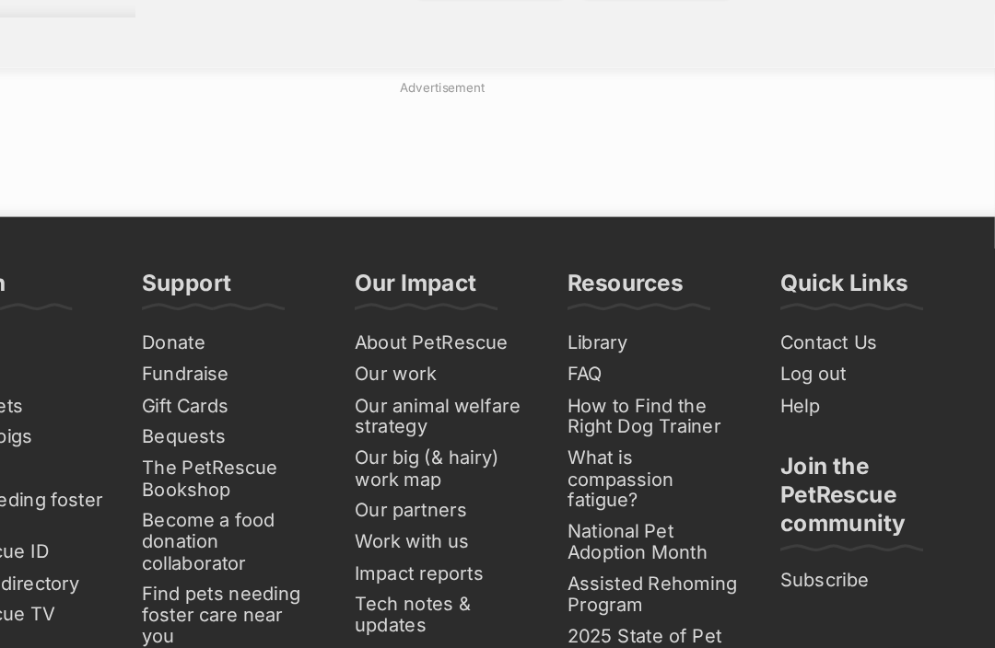
scroll to position [11151, 0]
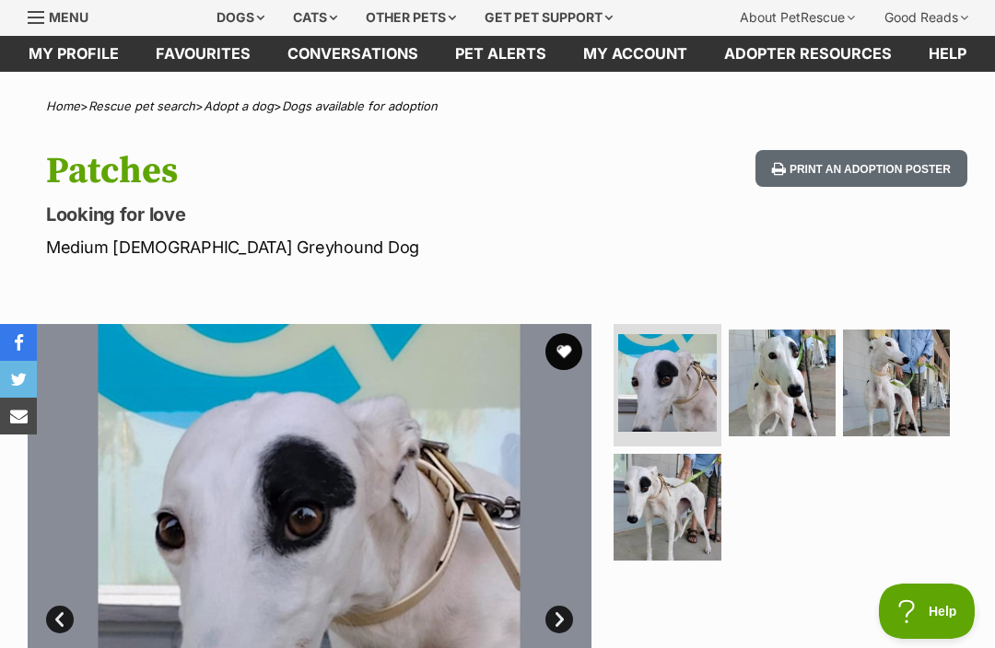
scroll to position [16, 0]
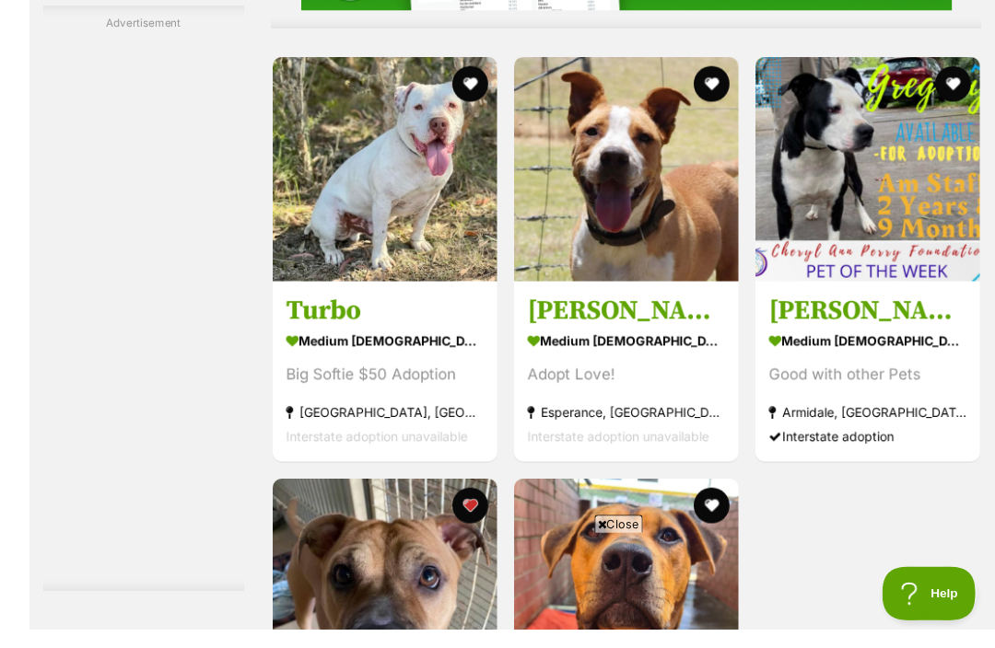
scroll to position [4850, 0]
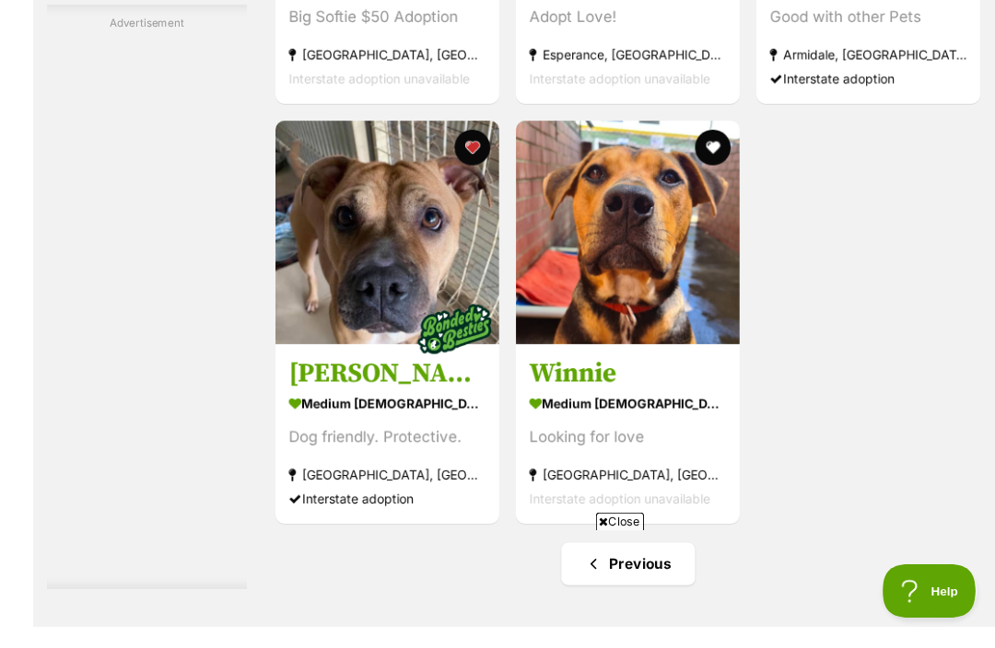
scroll to position [5251, 0]
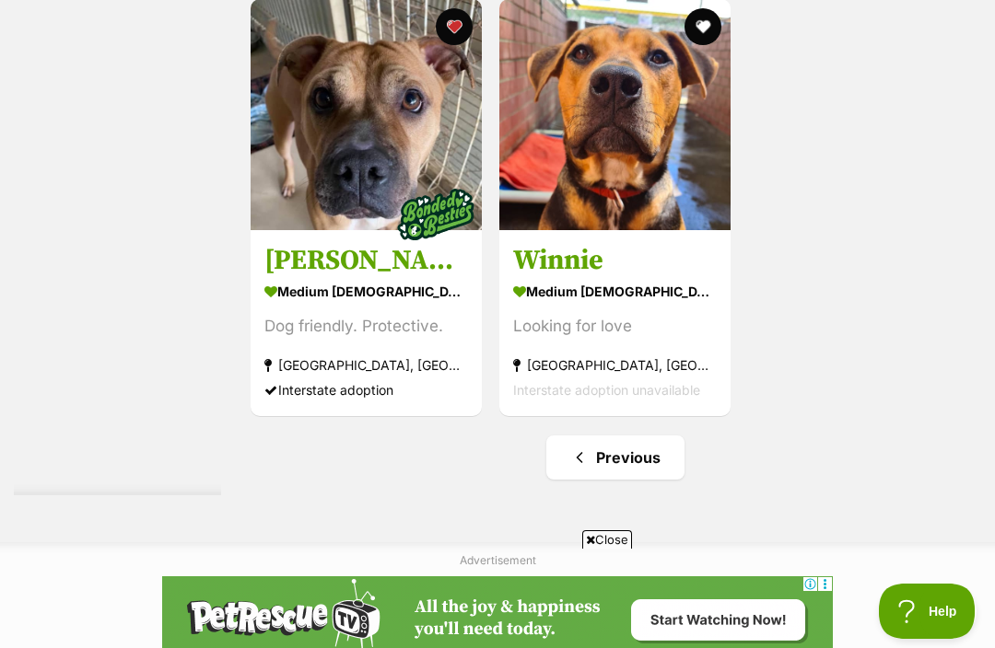
click at [684, 45] on button "favourite" at bounding box center [702, 26] width 37 height 37
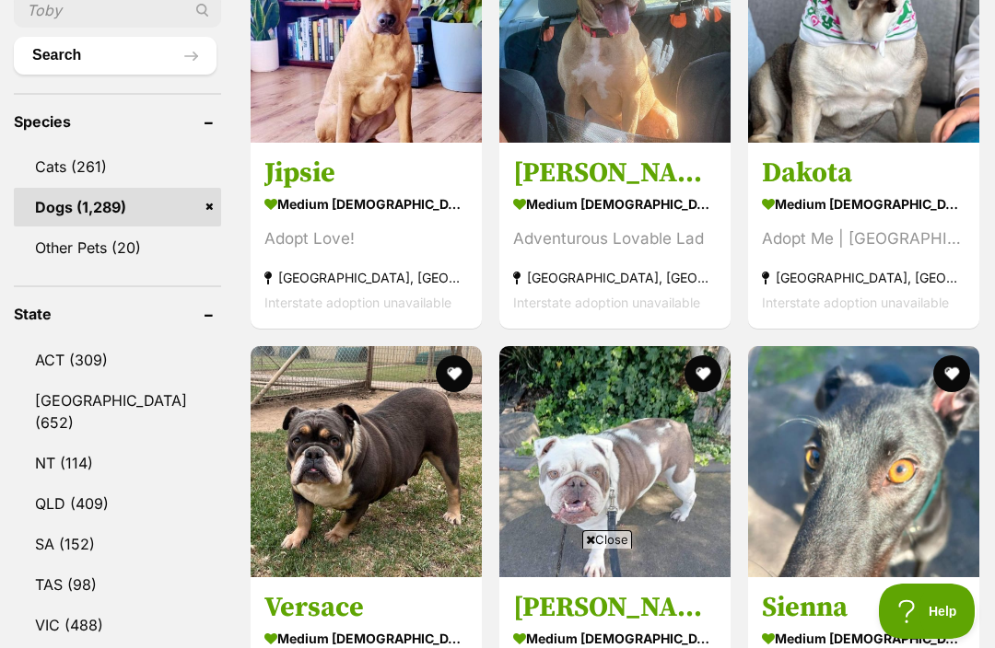
scroll to position [0, 0]
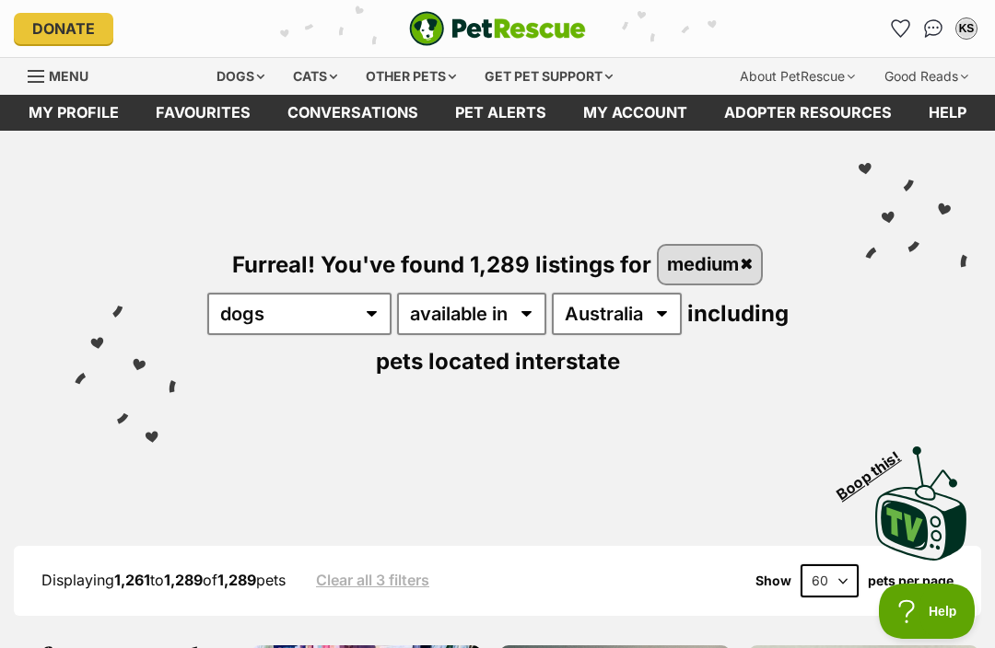
click at [211, 119] on link "Favourites" at bounding box center [203, 113] width 132 height 36
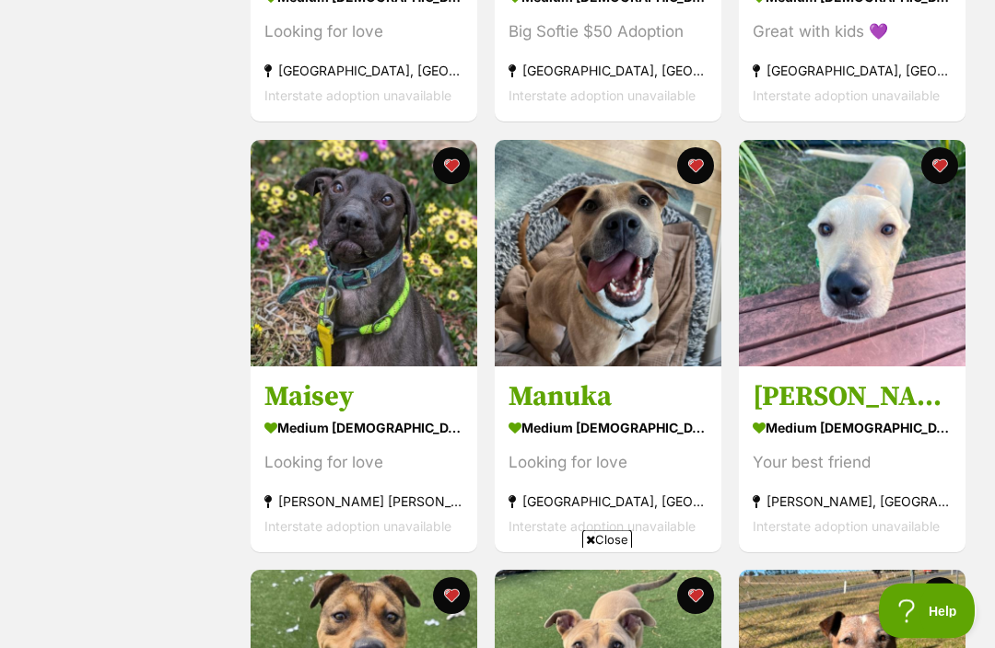
scroll to position [668, 0]
click at [884, 277] on img at bounding box center [852, 253] width 227 height 227
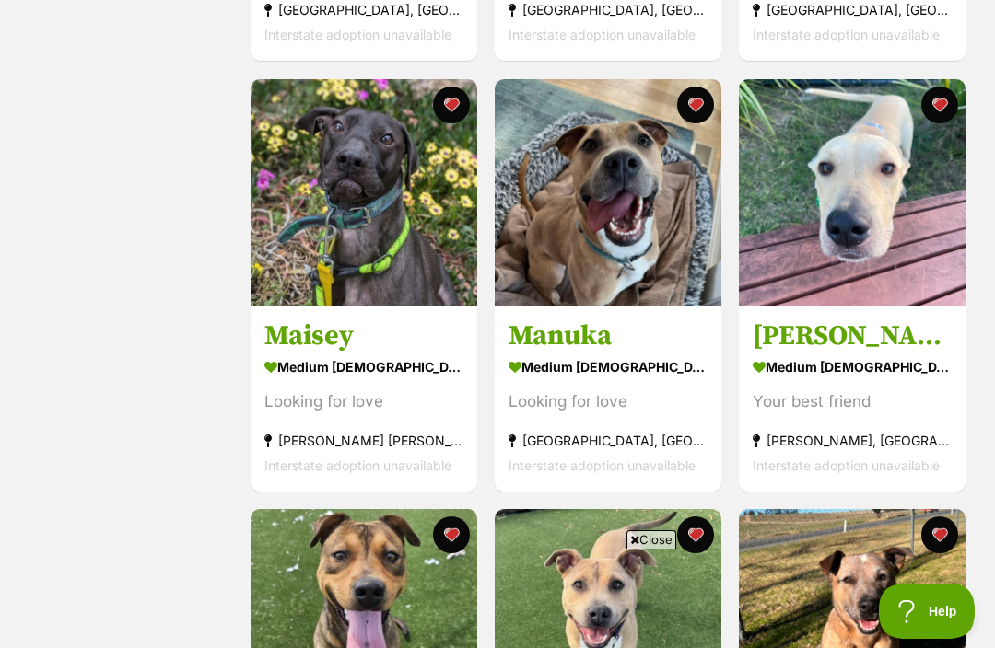
scroll to position [678, 0]
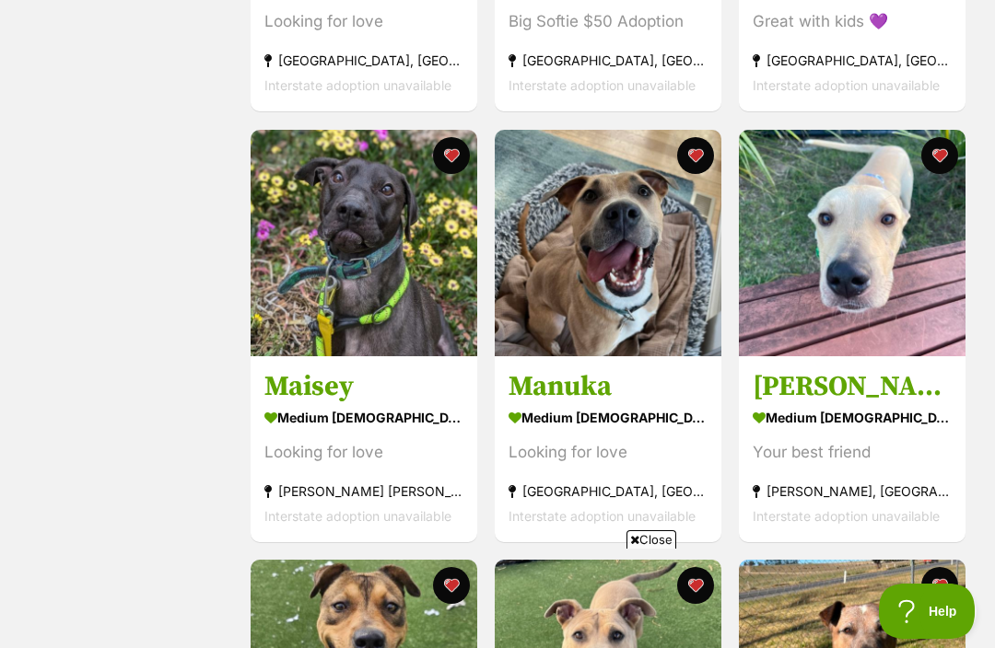
click at [590, 238] on img at bounding box center [608, 243] width 227 height 227
click at [334, 216] on img at bounding box center [363, 243] width 227 height 227
click at [458, 169] on button "favourite" at bounding box center [451, 155] width 37 height 37
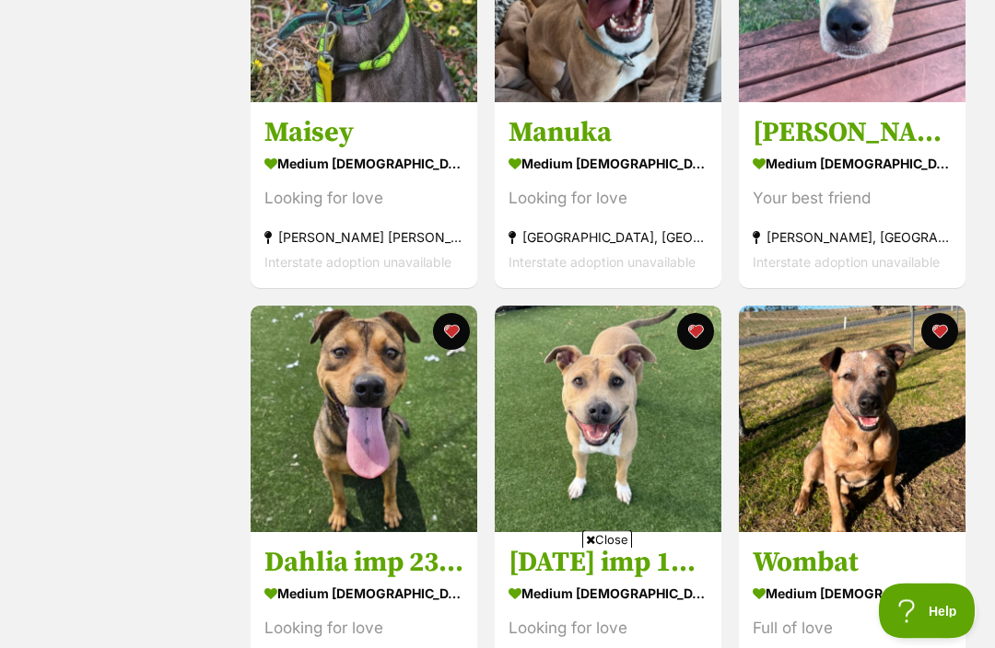
scroll to position [933, 0]
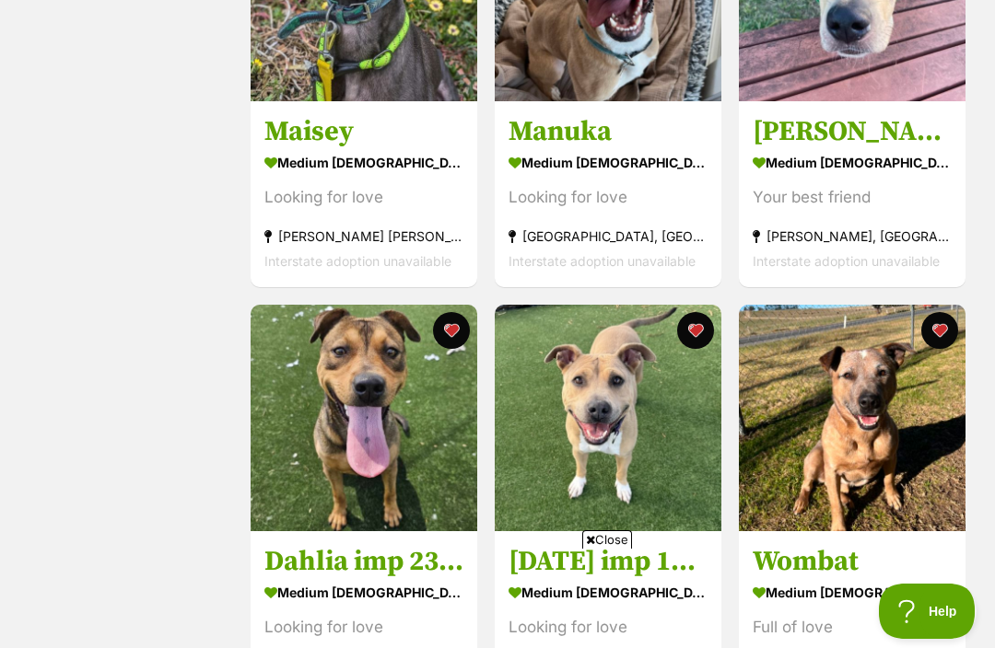
click at [362, 385] on img at bounding box center [363, 418] width 227 height 227
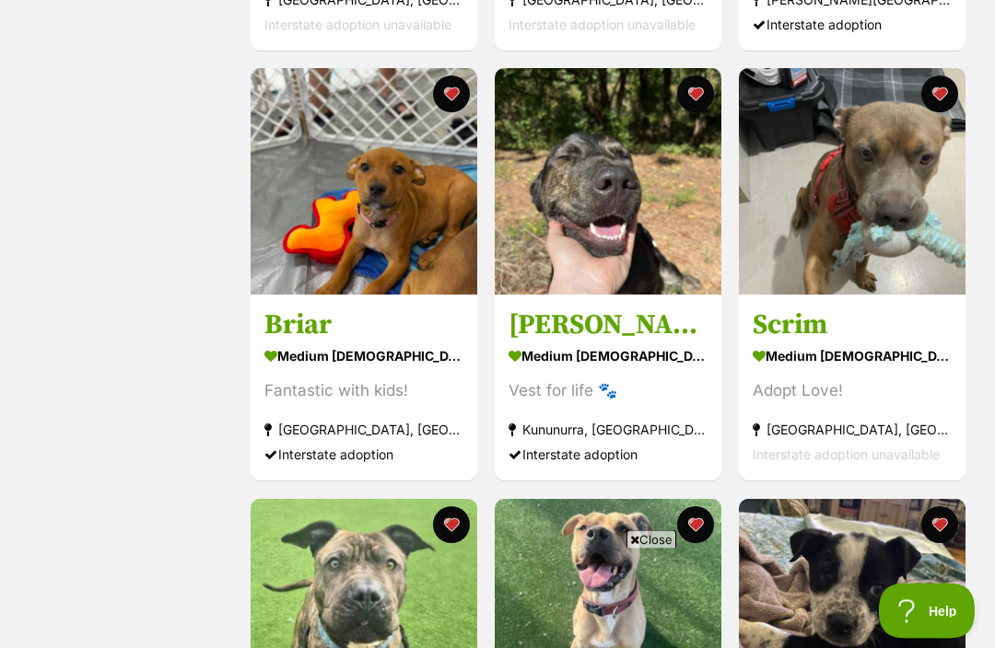
scroll to position [1601, 0]
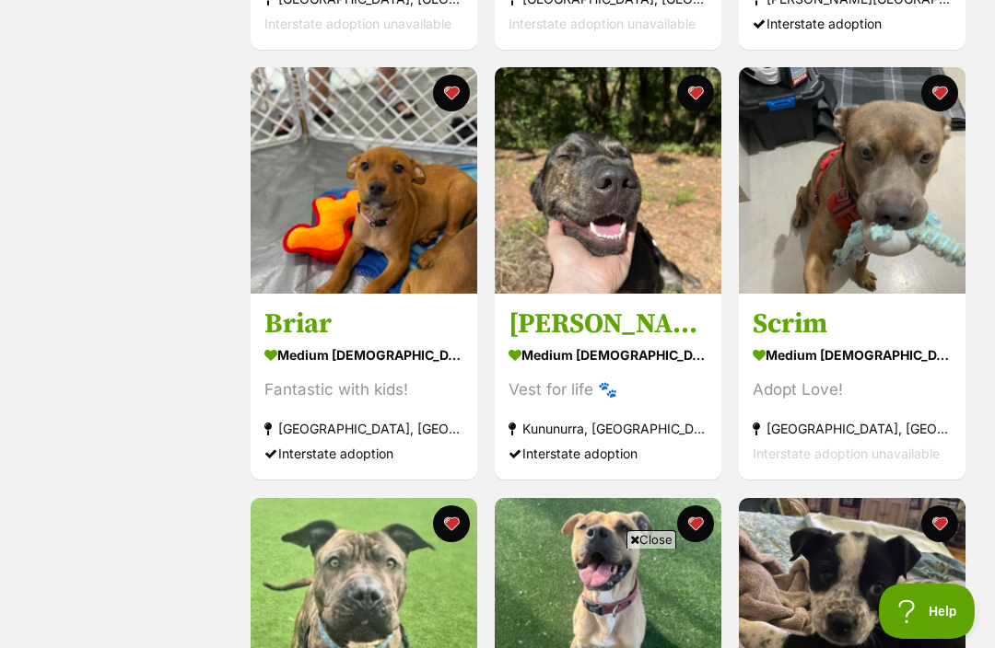
click at [894, 227] on img at bounding box center [852, 180] width 227 height 227
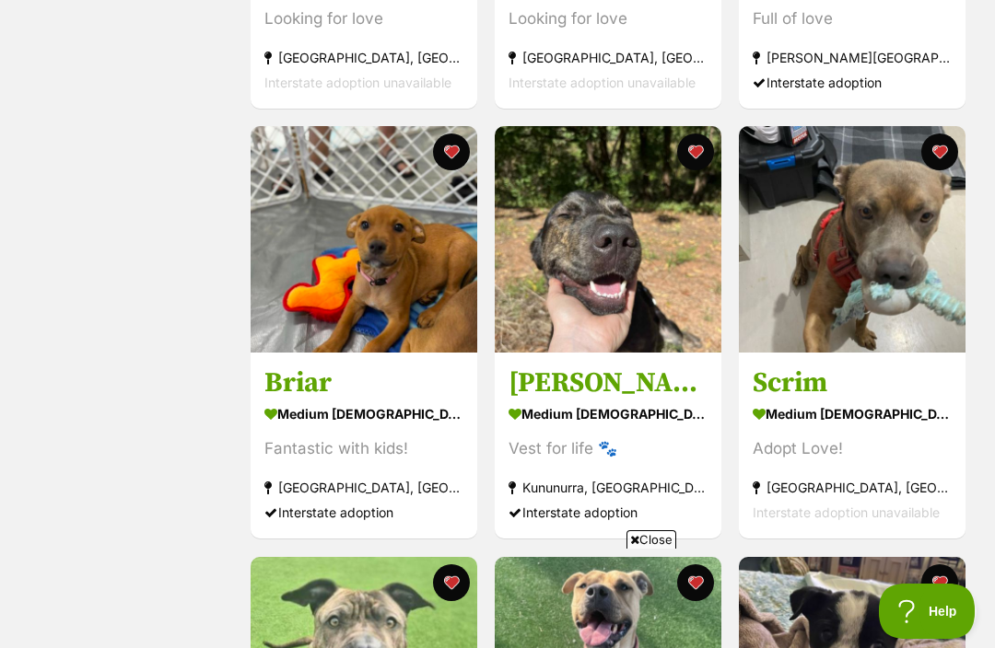
scroll to position [1541, 0]
click at [582, 245] on img at bounding box center [608, 240] width 227 height 227
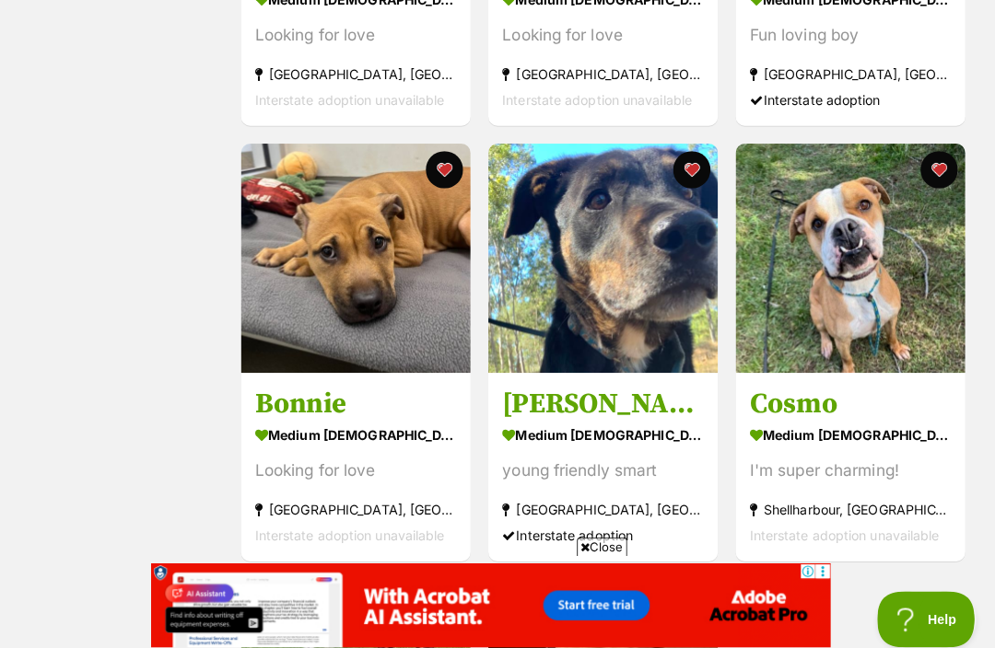
scroll to position [2387, 0]
click at [338, 241] on img at bounding box center [363, 255] width 227 height 227
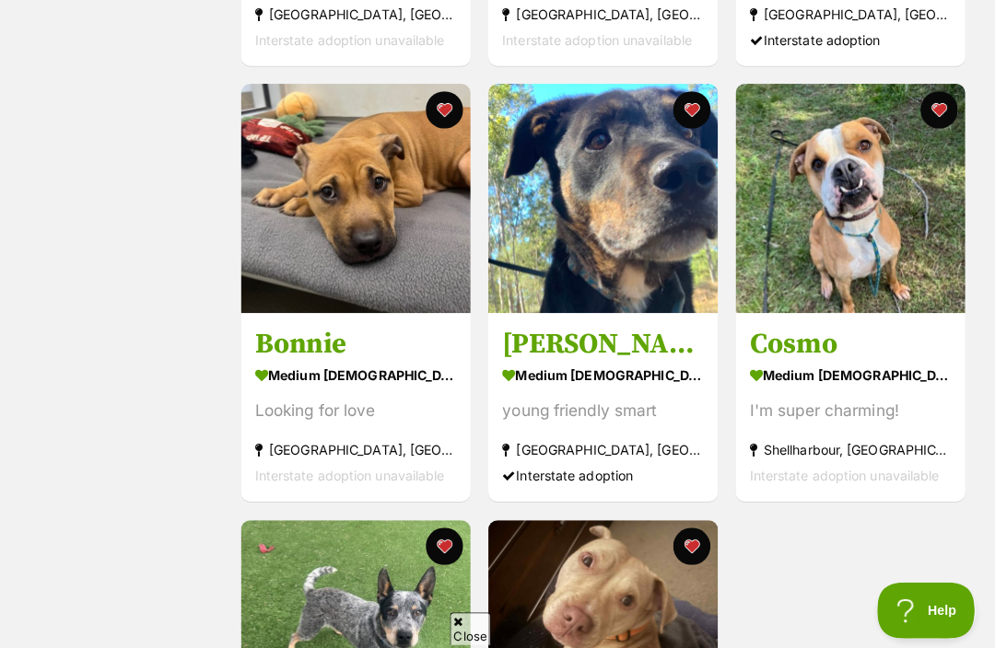
click at [577, 205] on img at bounding box center [608, 204] width 227 height 227
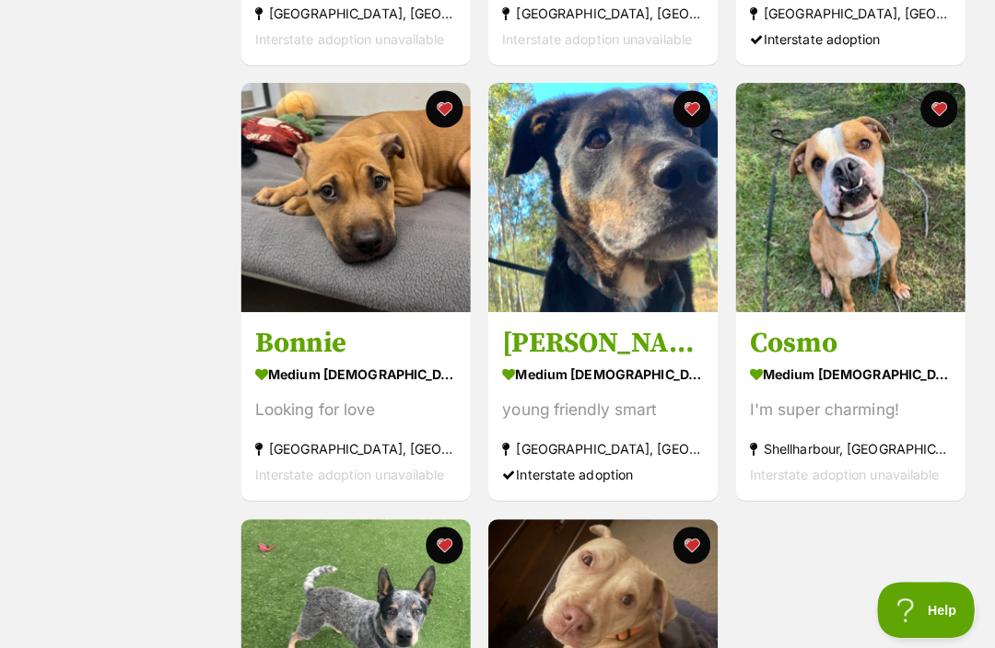
scroll to position [0, 0]
click at [677, 110] on button "favourite" at bounding box center [695, 117] width 37 height 37
click at [808, 227] on img at bounding box center [852, 204] width 227 height 227
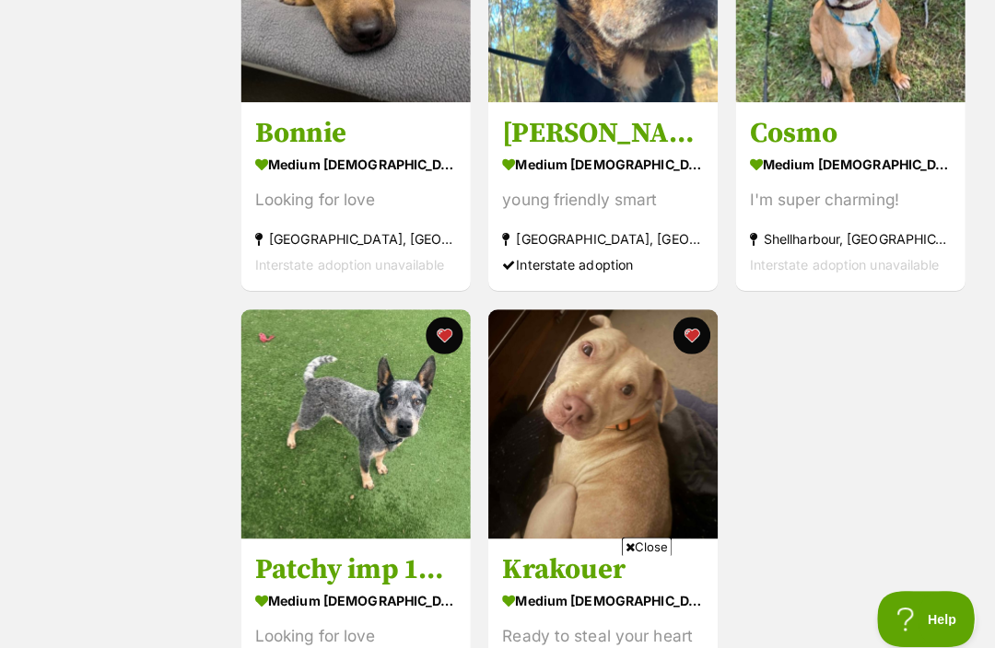
click at [332, 418] on img at bounding box center [363, 419] width 227 height 227
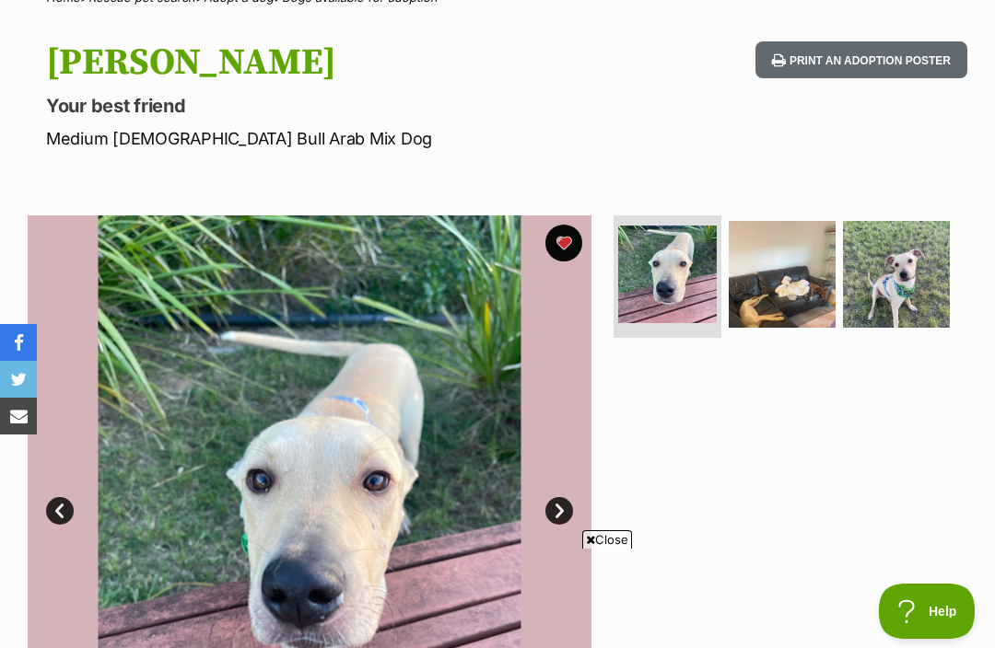
click at [556, 507] on link "Next" at bounding box center [559, 511] width 28 height 28
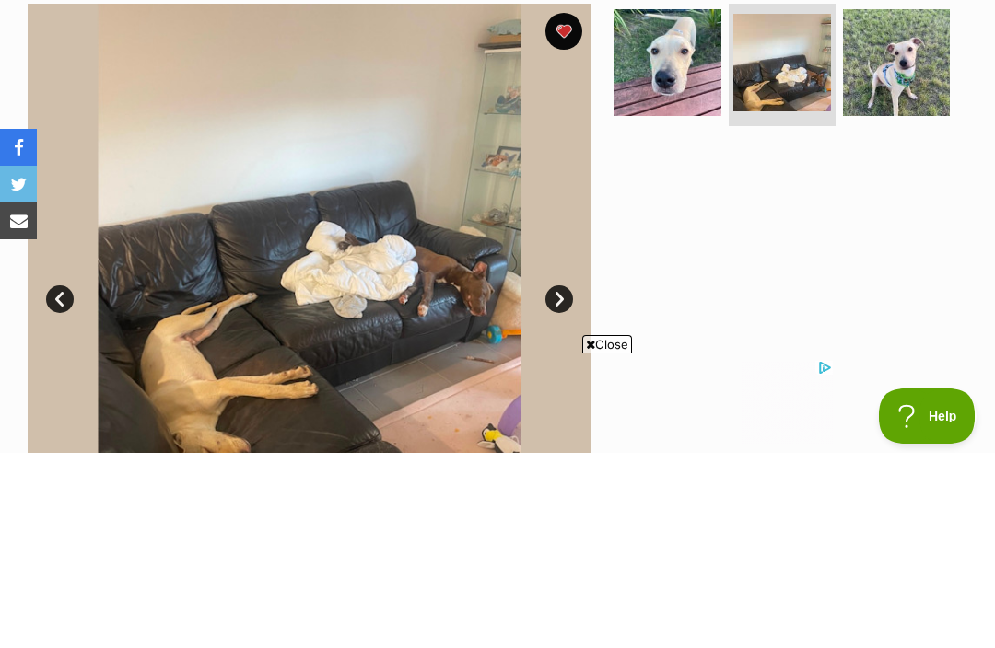
scroll to position [379, 0]
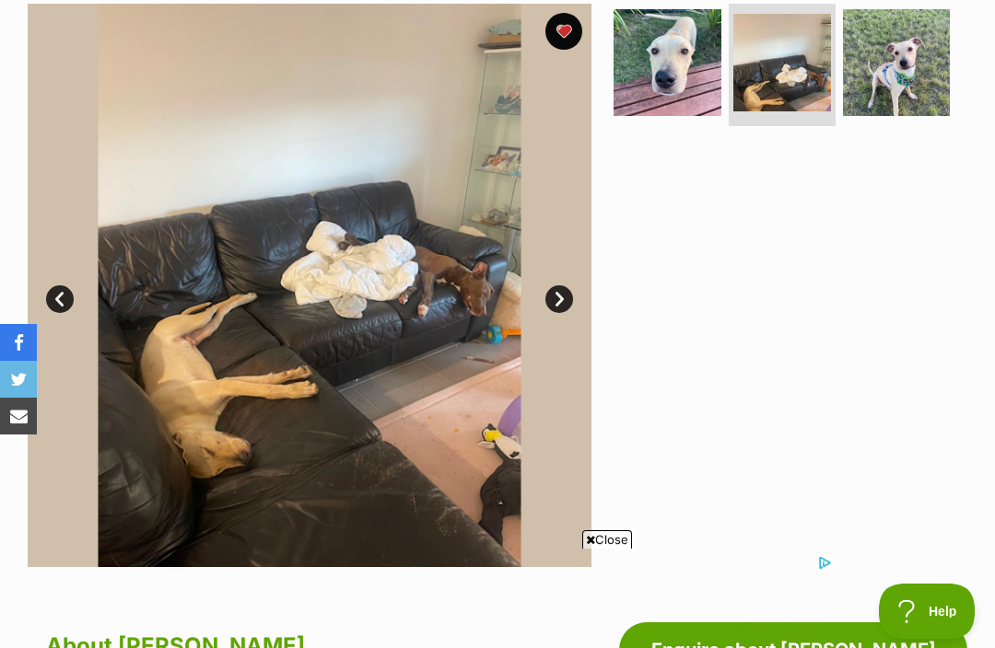
click at [894, 70] on img at bounding box center [896, 62] width 107 height 107
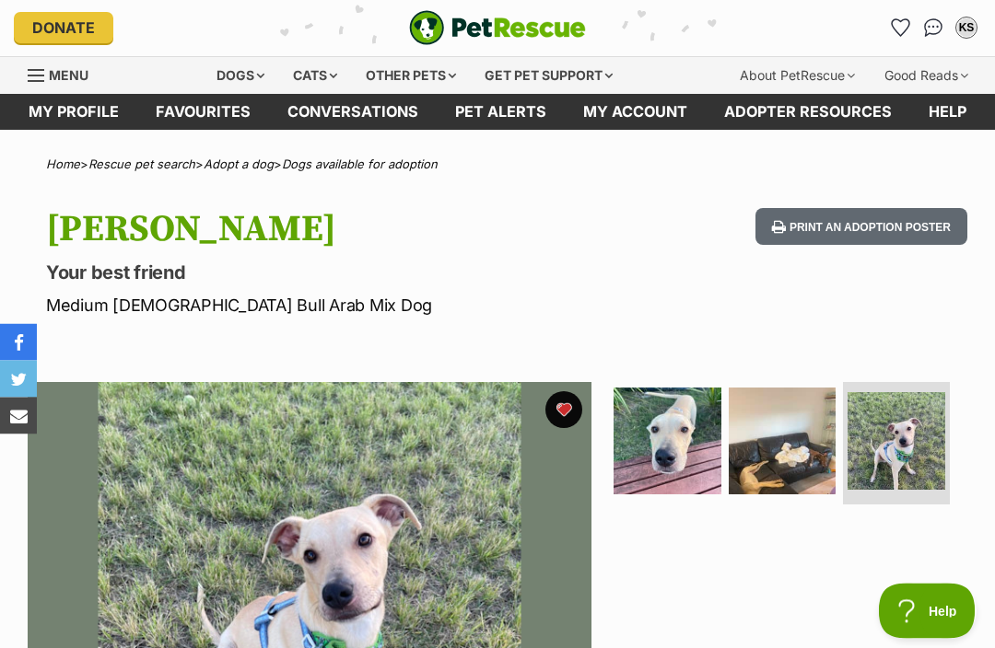
scroll to position [0, 0]
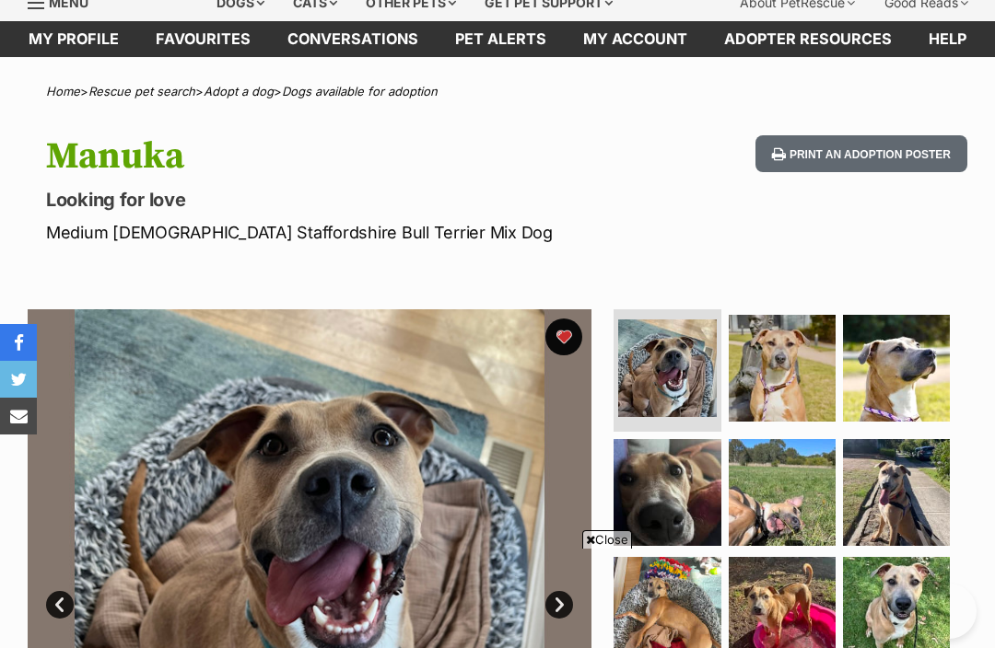
click at [883, 439] on img at bounding box center [896, 492] width 107 height 107
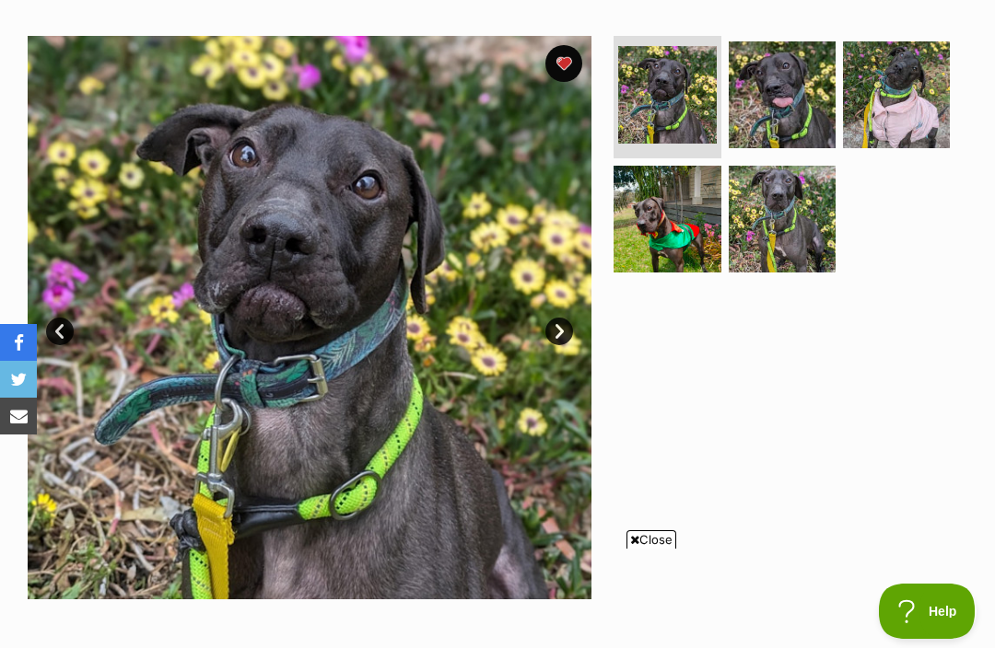
scroll to position [351, 0]
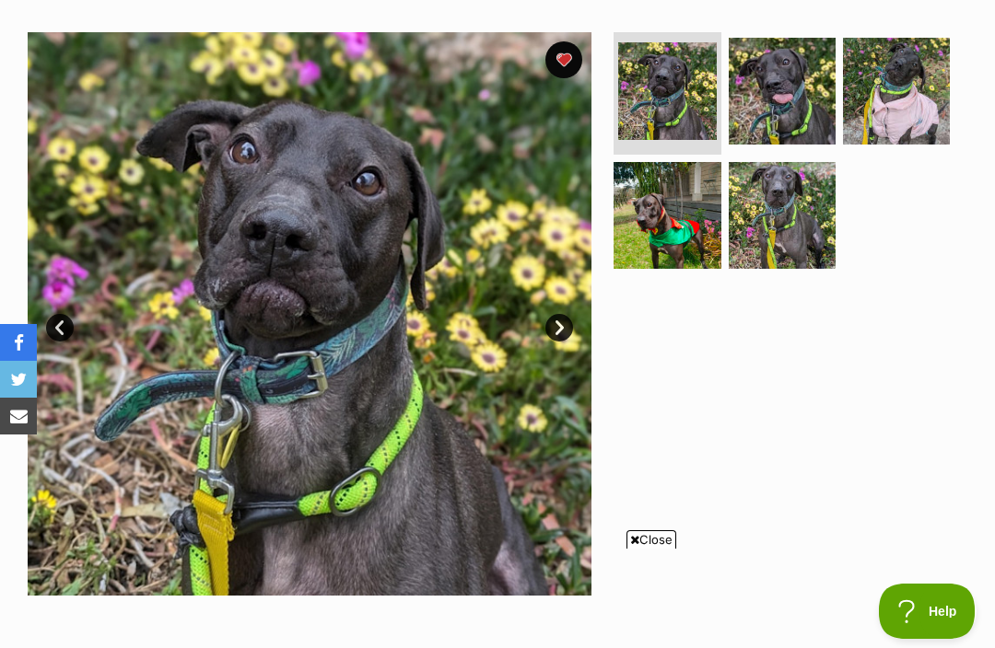
click at [764, 103] on img at bounding box center [781, 91] width 107 height 107
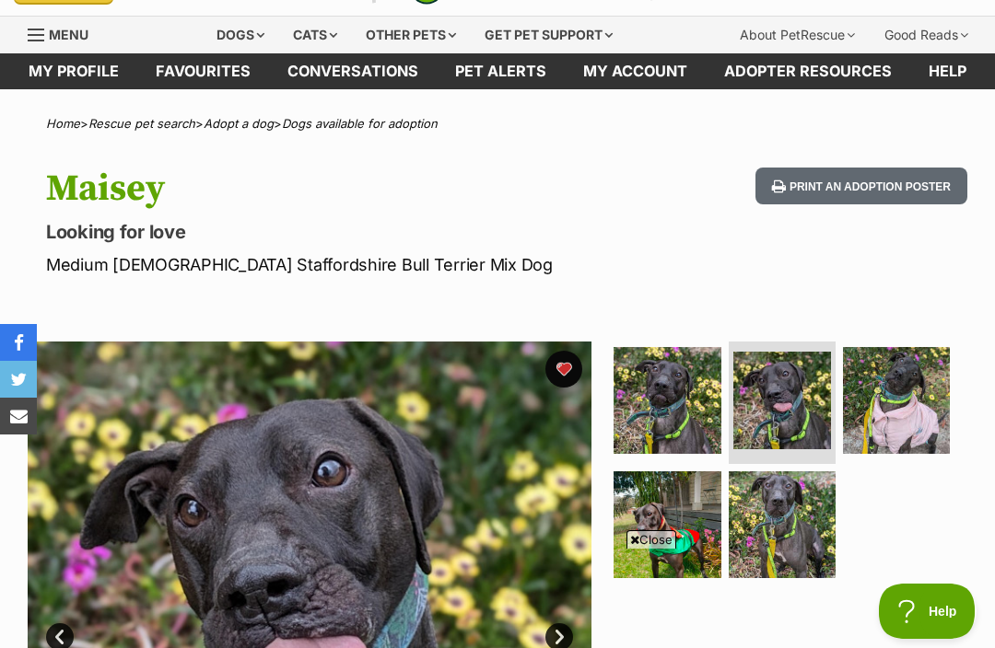
scroll to position [0, 0]
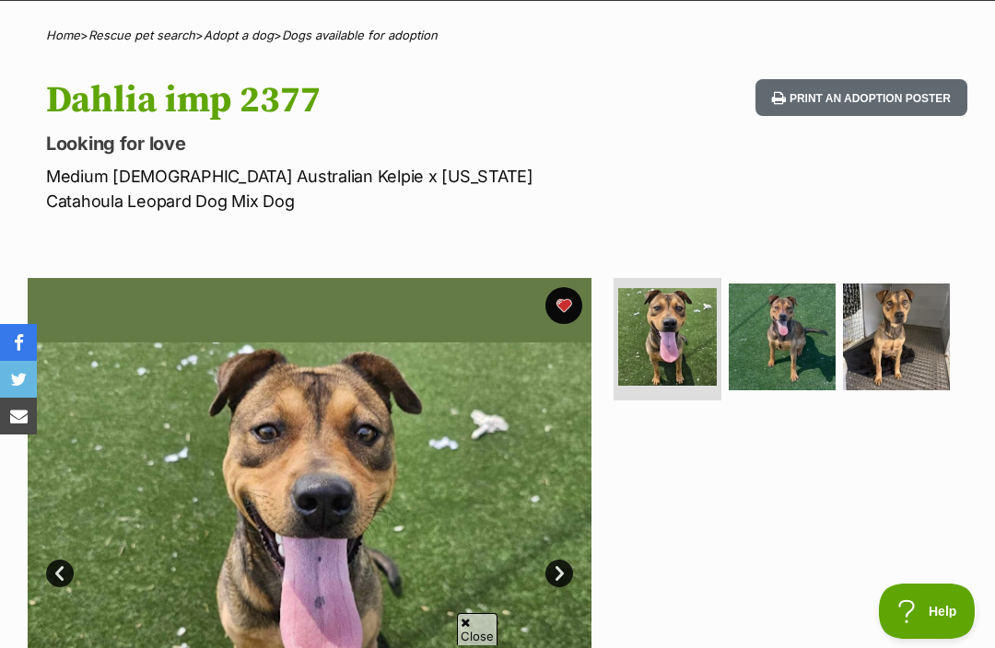
click at [787, 284] on img at bounding box center [781, 337] width 107 height 107
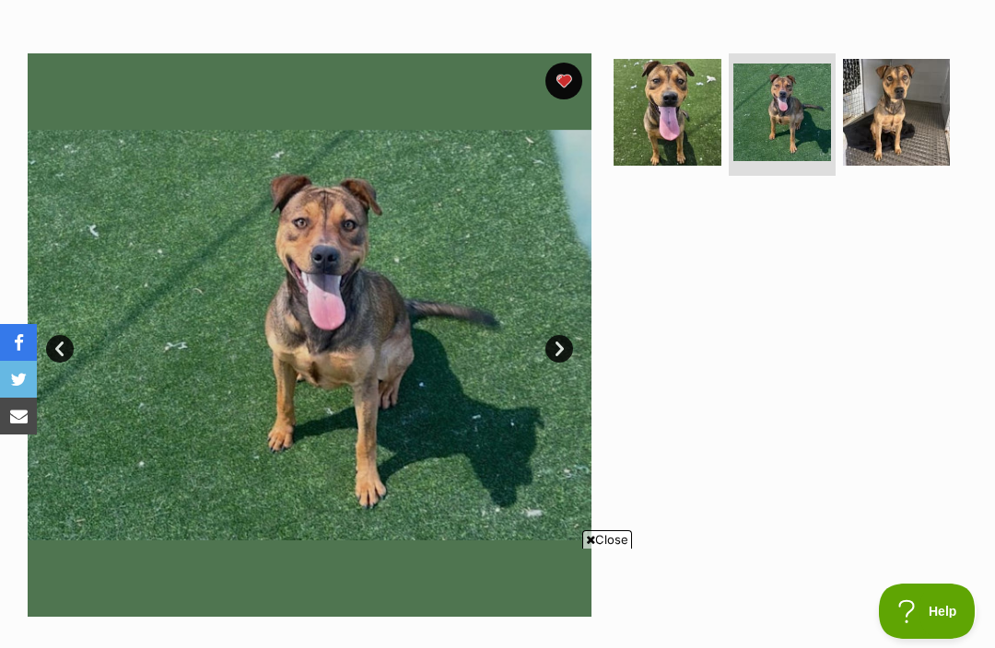
click at [926, 84] on img at bounding box center [896, 112] width 107 height 107
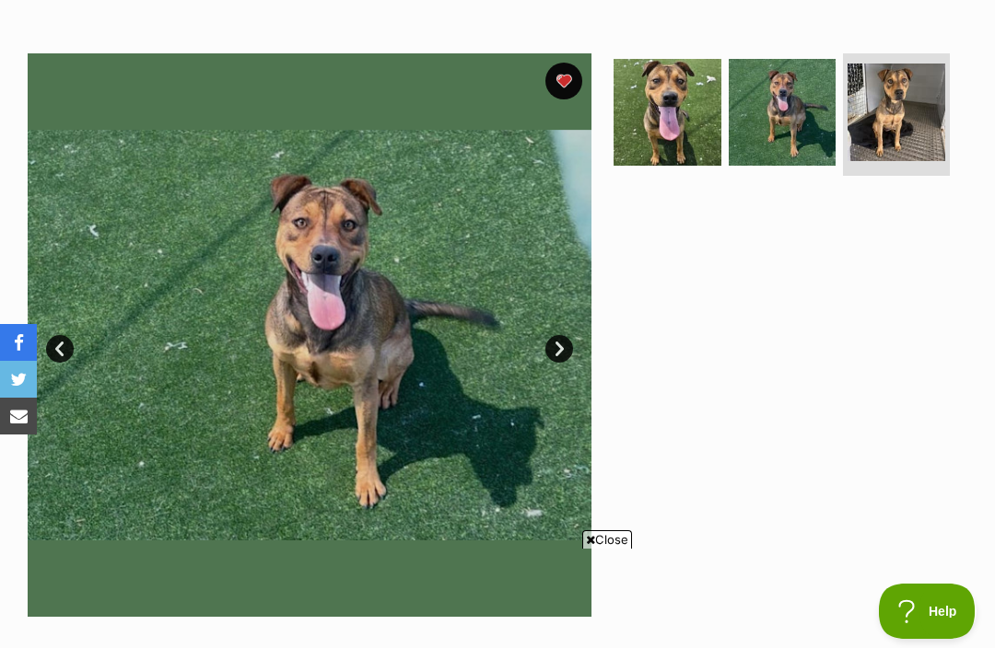
click at [888, 111] on img at bounding box center [896, 113] width 98 height 98
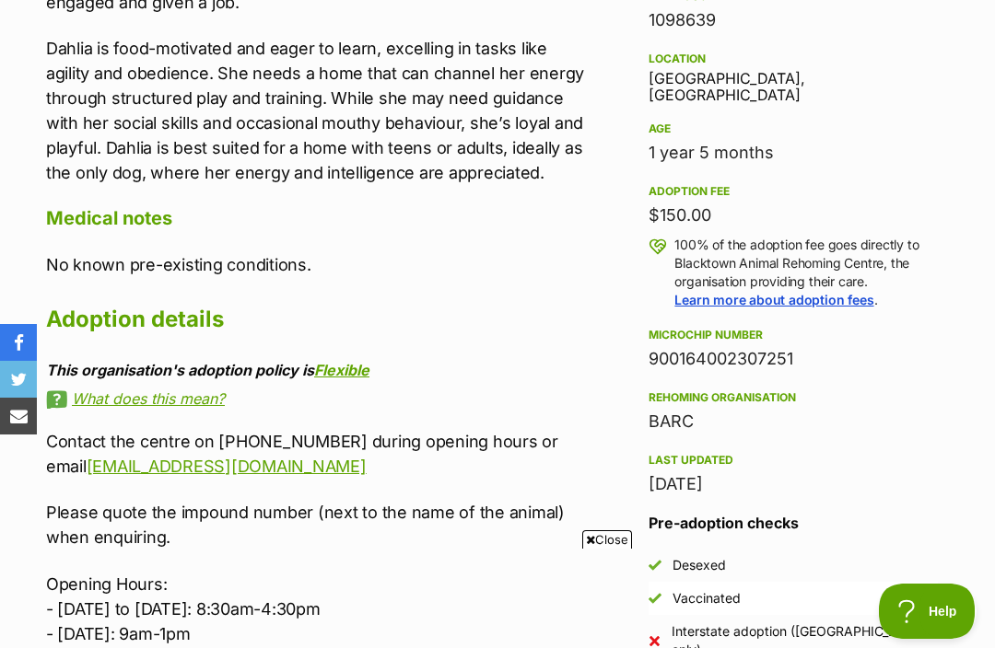
scroll to position [1207, 0]
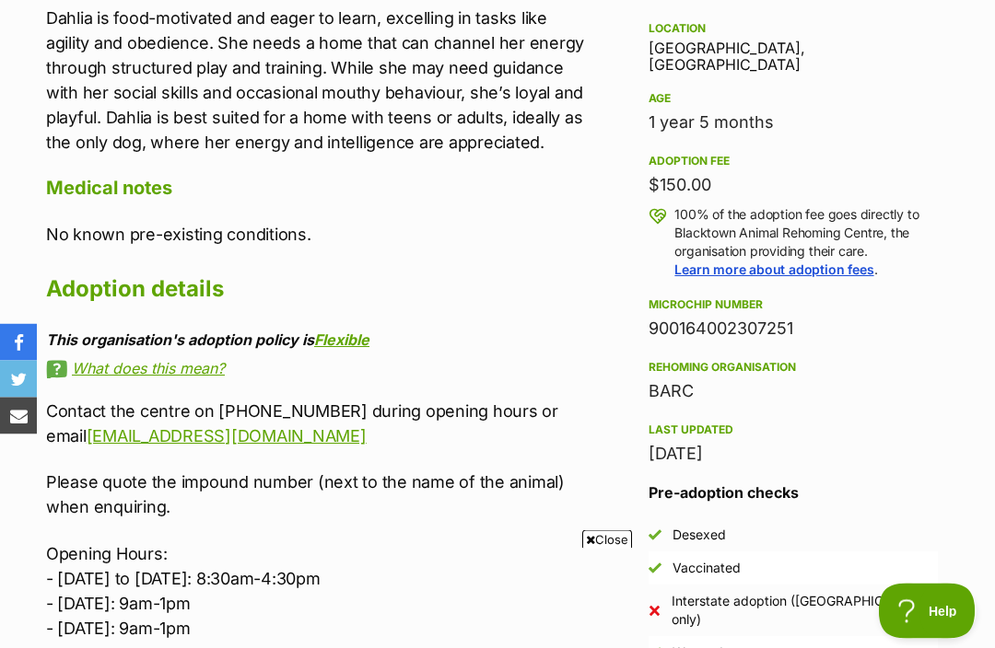
click at [50, 477] on p "Please quote the impound number (next to the name of the animal) when enquiring." at bounding box center [318, 496] width 545 height 50
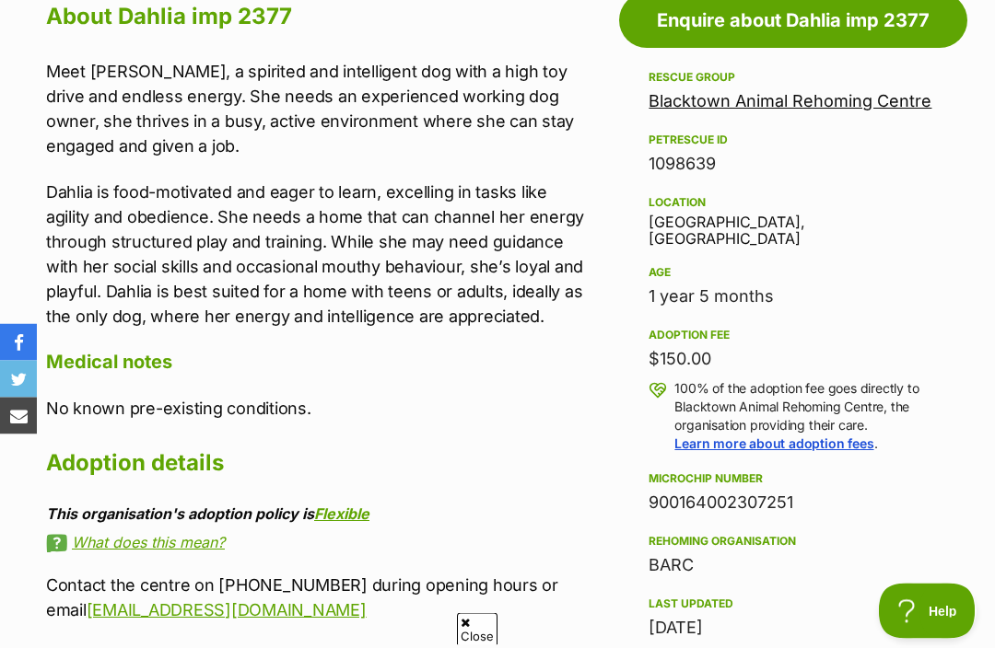
scroll to position [976, 0]
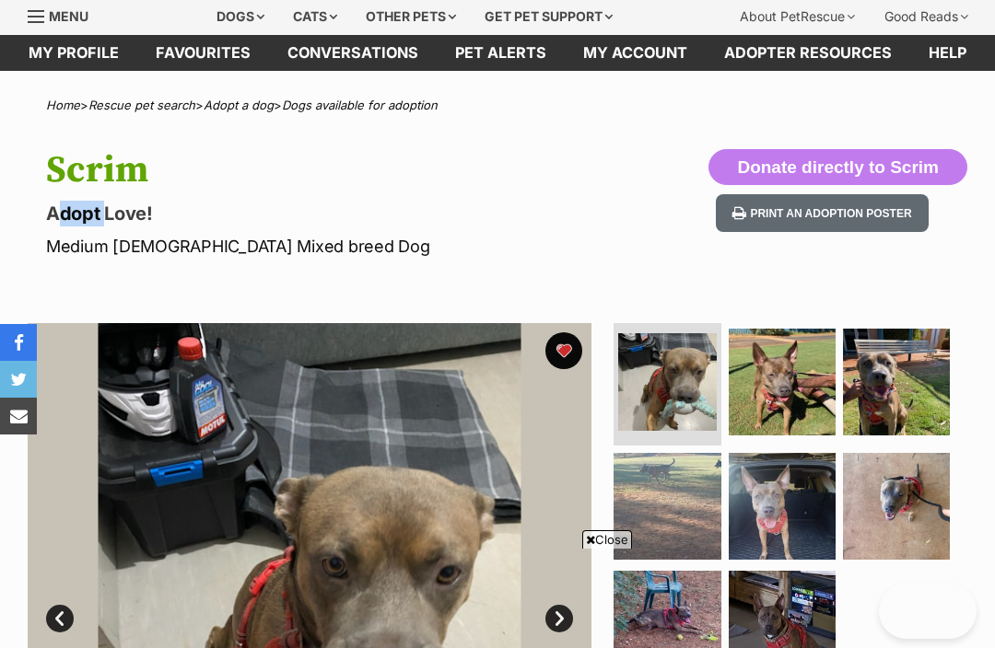
click at [768, 329] on img at bounding box center [781, 382] width 107 height 107
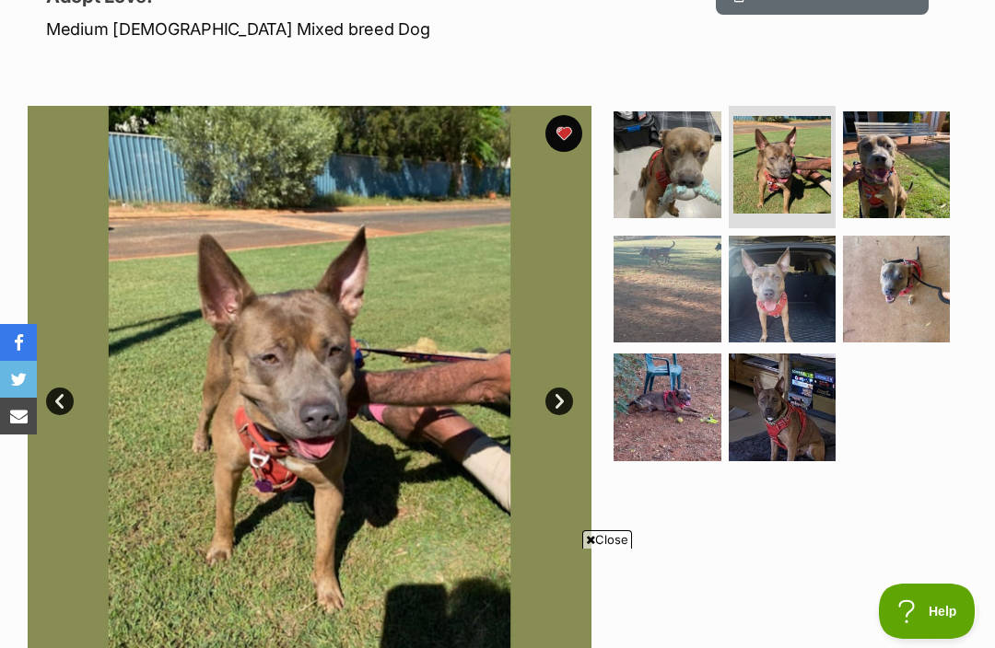
scroll to position [305, 0]
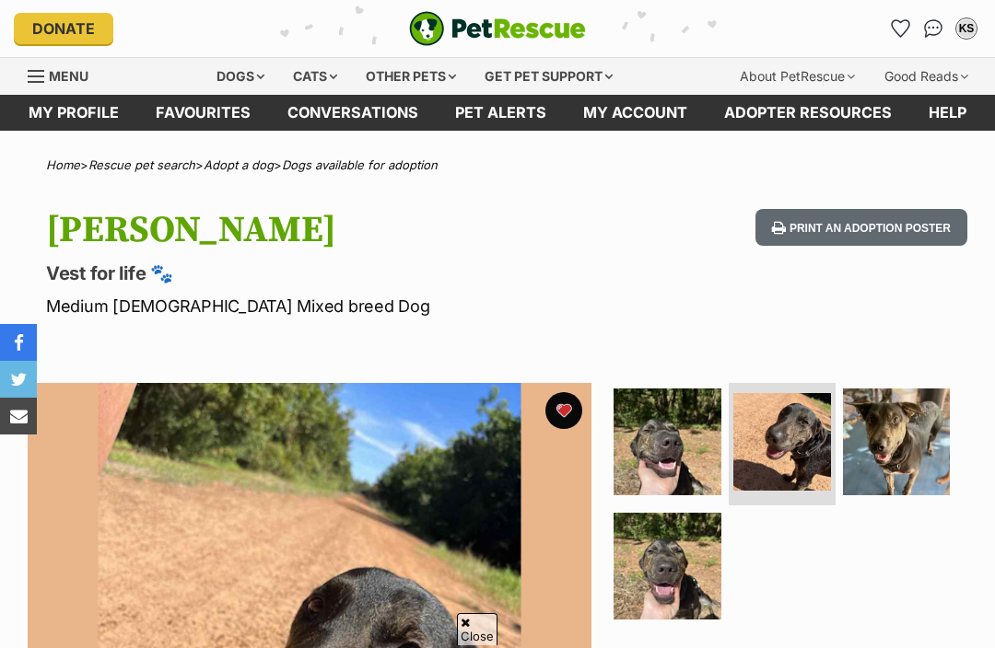
scroll to position [68, 0]
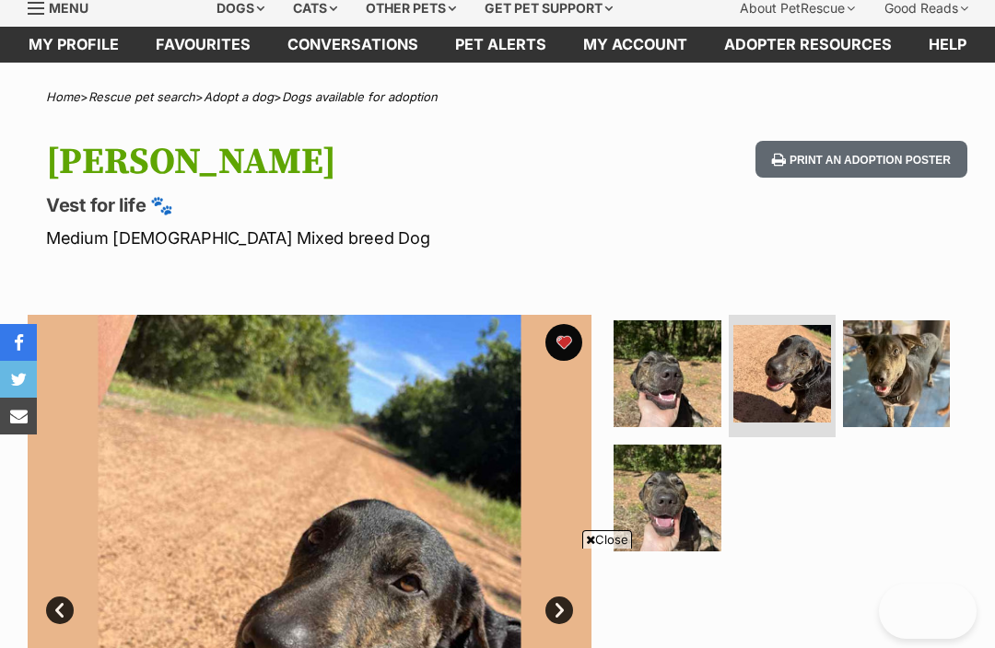
click at [919, 320] on img at bounding box center [896, 373] width 107 height 107
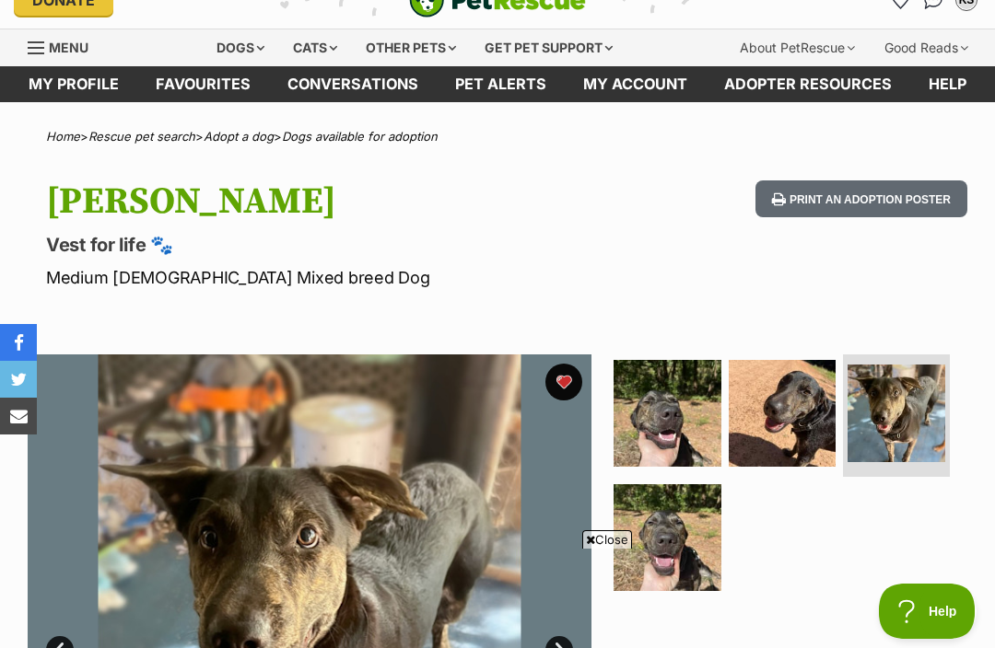
scroll to position [0, 0]
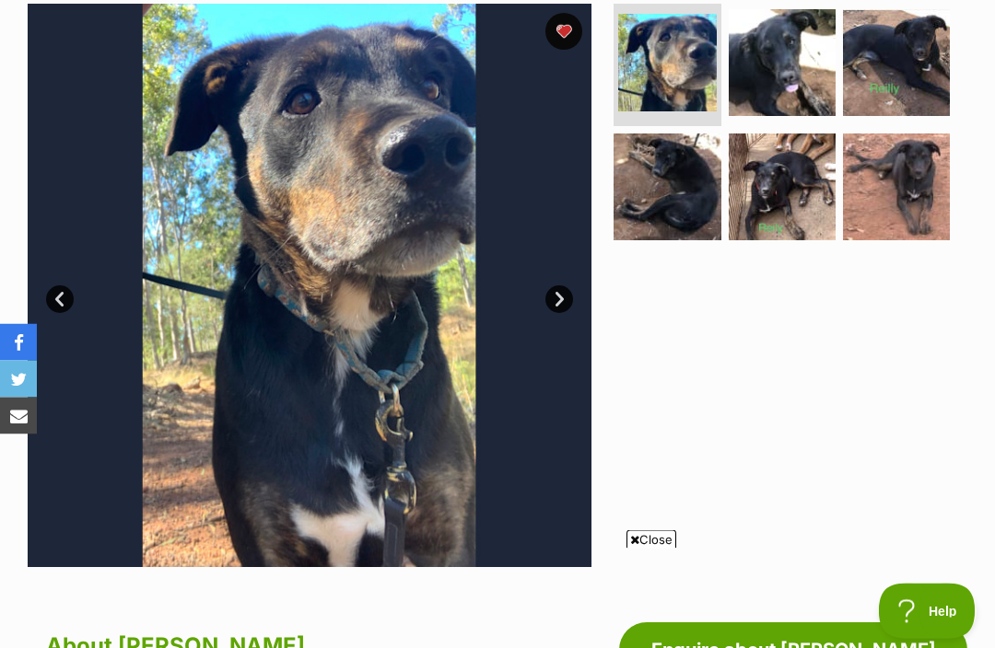
scroll to position [379, 0]
click at [900, 195] on img at bounding box center [896, 187] width 107 height 107
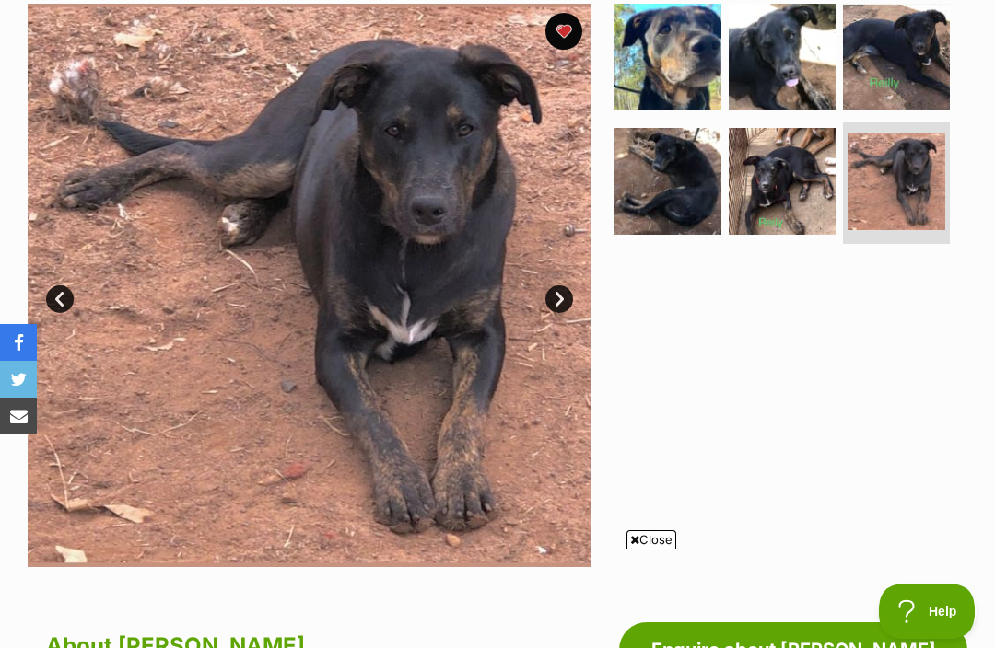
click at [945, 203] on img at bounding box center [896, 182] width 98 height 98
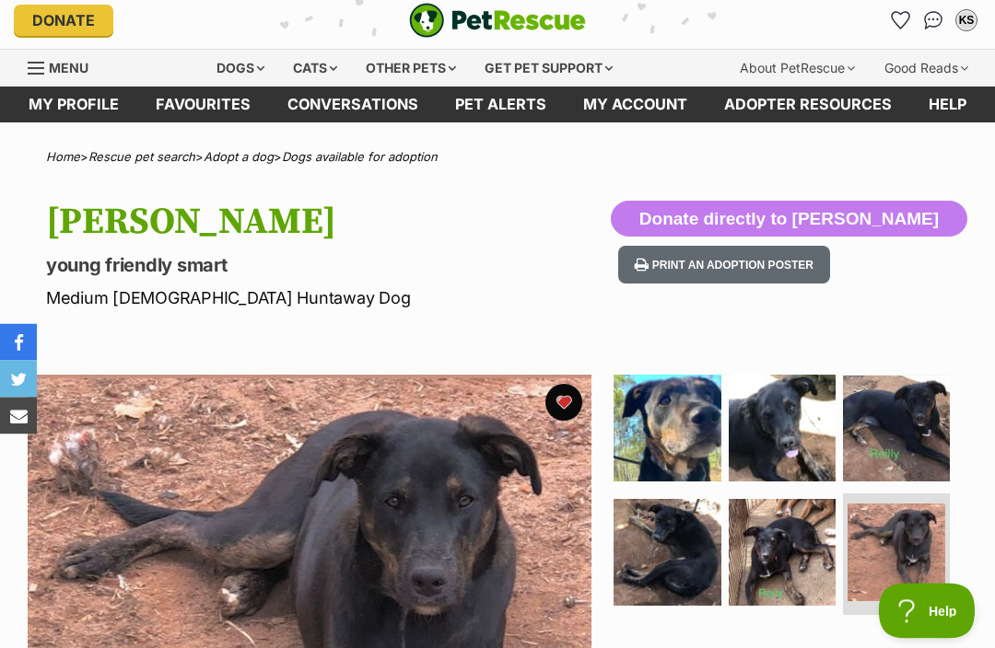
scroll to position [0, 0]
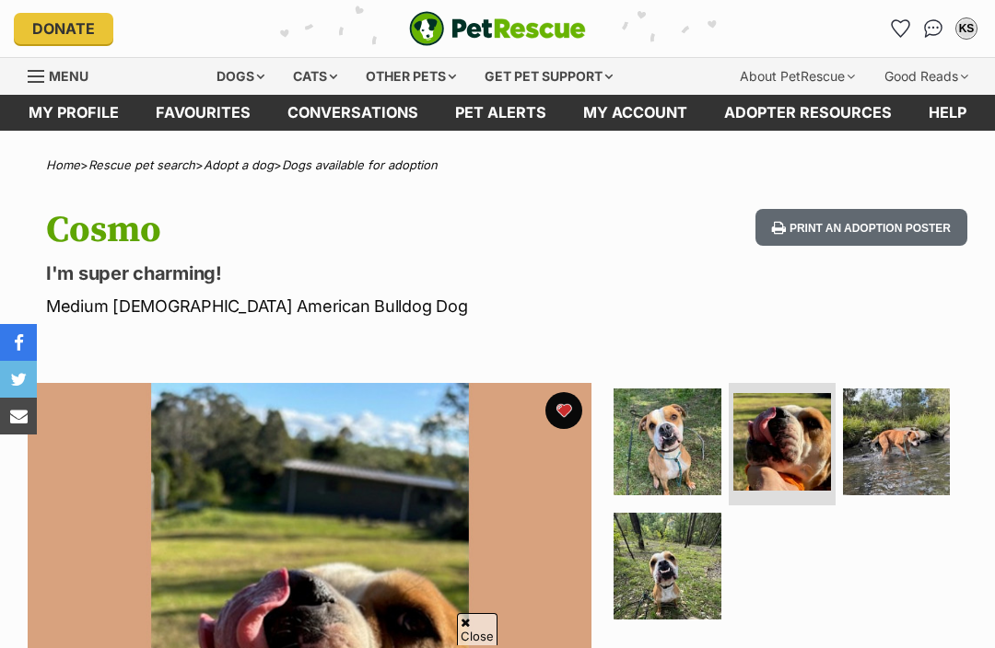
scroll to position [306, 0]
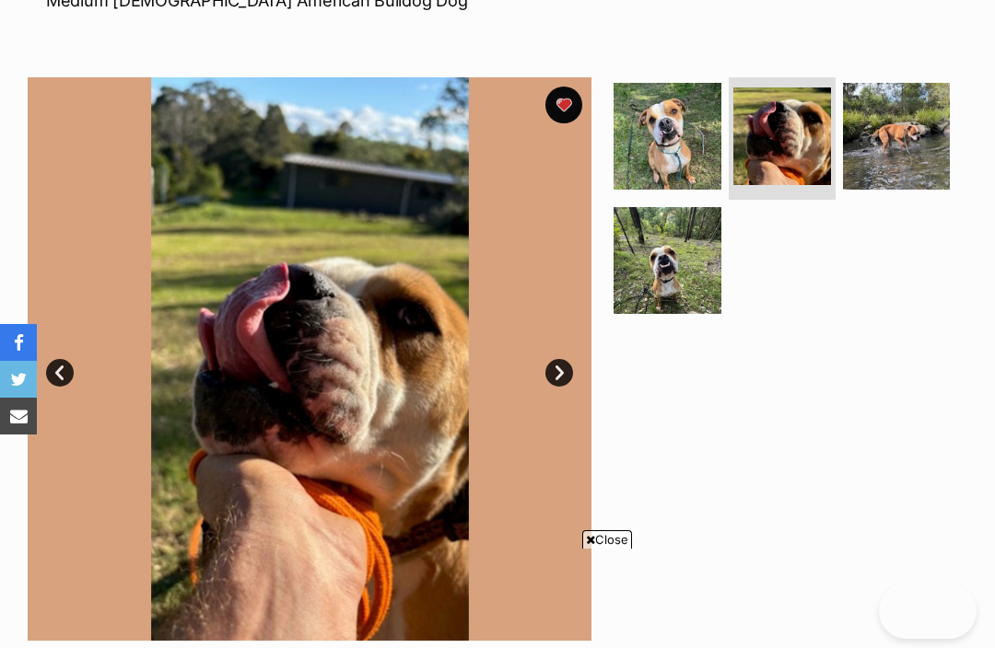
click at [899, 190] on img at bounding box center [896, 136] width 107 height 107
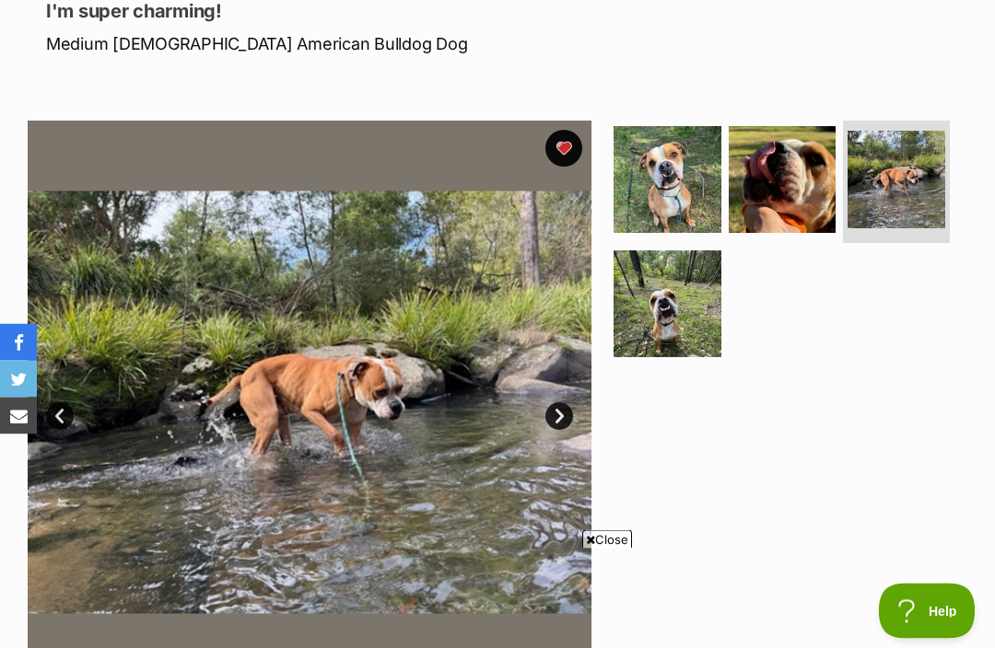
scroll to position [262, 0]
click at [665, 284] on img at bounding box center [666, 303] width 107 height 107
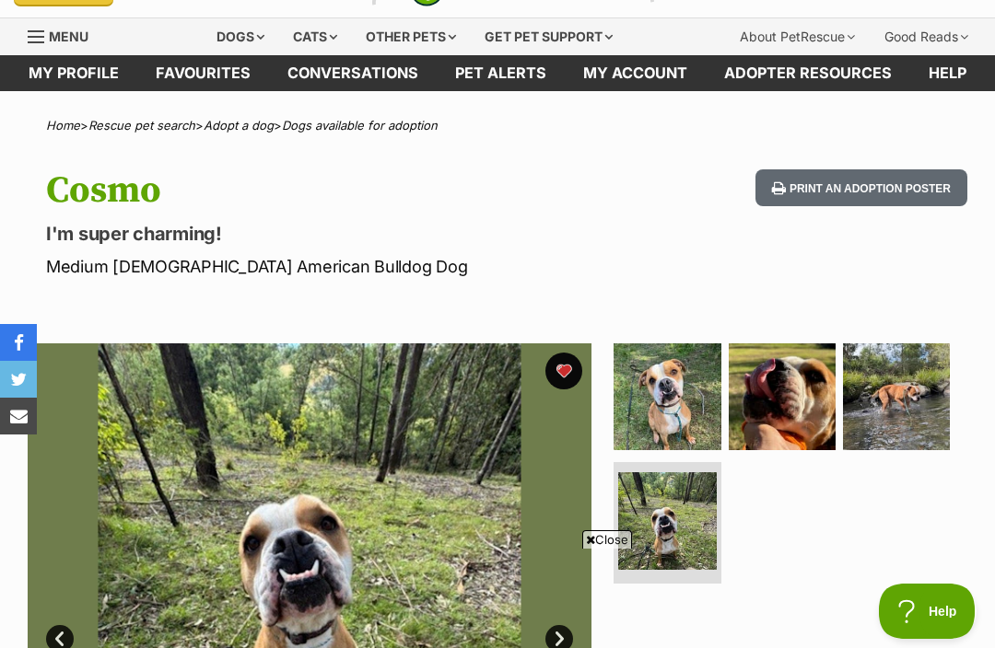
scroll to position [0, 0]
